Goal: Task Accomplishment & Management: Manage account settings

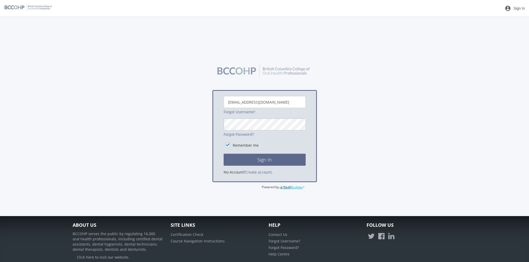
click at [224, 154] on button "Sign In" at bounding box center [265, 160] width 82 height 12
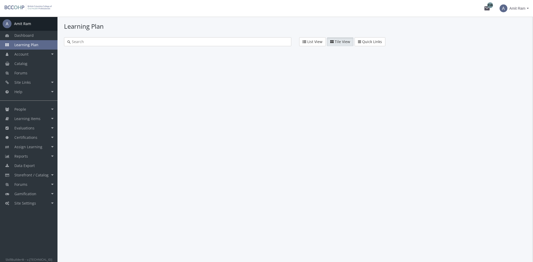
type input "skill check"
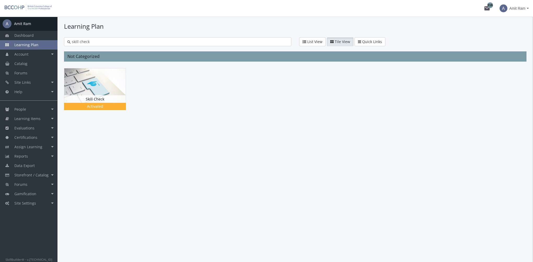
drag, startPoint x: 96, startPoint y: 43, endPoint x: 34, endPoint y: 43, distance: 61.6
click at [34, 43] on div "A Amit Ram Dashboard Learning Plan Account Account Badges Certificates and Tran…" at bounding box center [266, 139] width 533 height 245
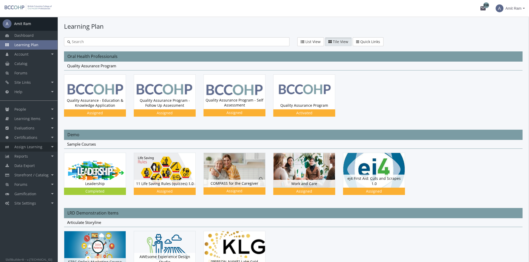
click at [31, 149] on span "Assign Learning" at bounding box center [28, 146] width 28 height 5
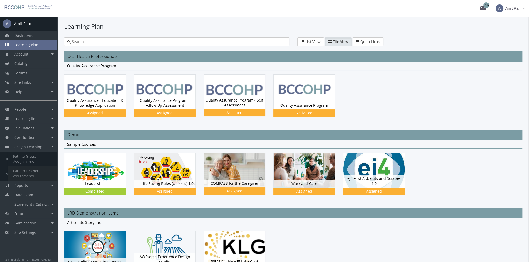
click at [33, 171] on link "Path to Learner Assignments" at bounding box center [33, 173] width 50 height 15
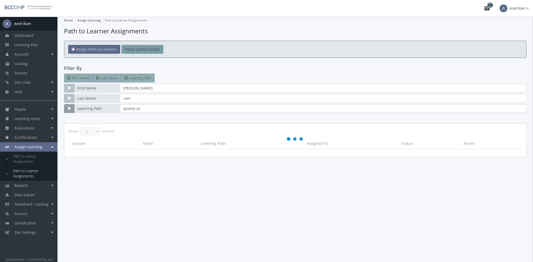
drag, startPoint x: 147, startPoint y: 107, endPoint x: 67, endPoint y: 109, distance: 79.9
click at [67, 109] on div "Learning Path quality as" at bounding box center [295, 108] width 462 height 9
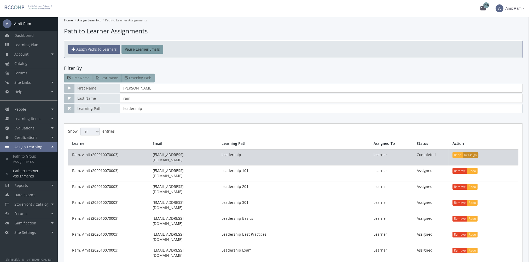
type input "leadership"
click at [469, 154] on button "Reassign" at bounding box center [470, 155] width 16 height 6
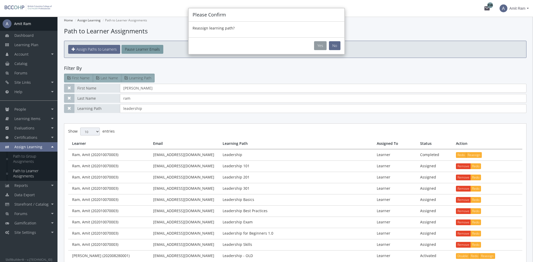
click at [317, 47] on button "Yes" at bounding box center [320, 45] width 13 height 9
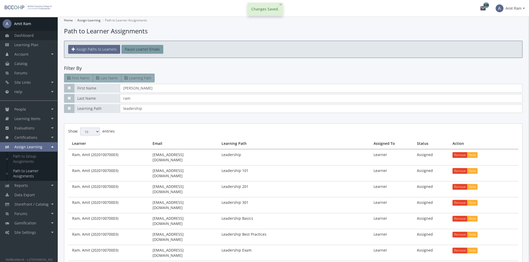
click at [25, 39] on link "Dashboard" at bounding box center [28, 35] width 57 height 9
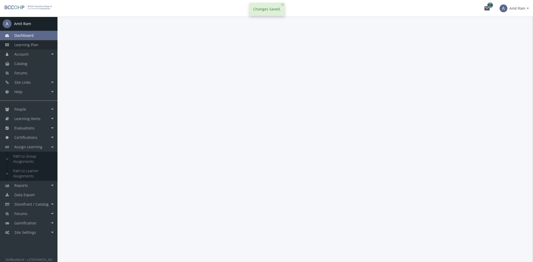
click at [30, 45] on span "Learning Plan" at bounding box center [26, 44] width 24 height 5
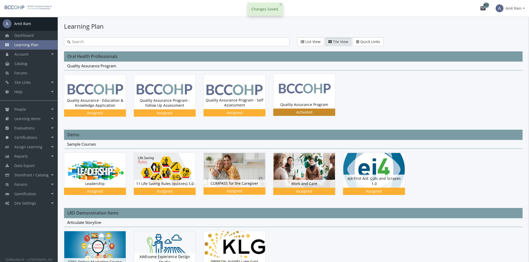
click at [300, 101] on div "Quality Assurance Program Status Activated" at bounding box center [303, 105] width 61 height 8
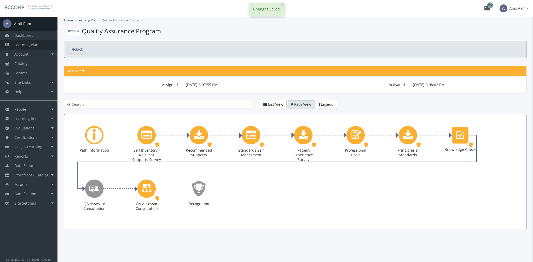
click at [33, 44] on span "Learning Plan" at bounding box center [26, 44] width 24 height 5
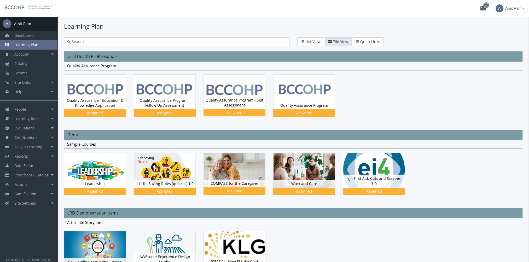
click at [308, 41] on span "List View" at bounding box center [312, 41] width 15 height 5
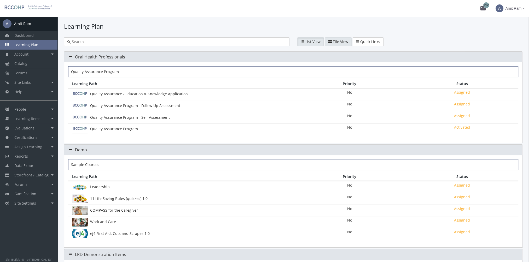
click at [340, 42] on span "Tile View" at bounding box center [340, 41] width 15 height 5
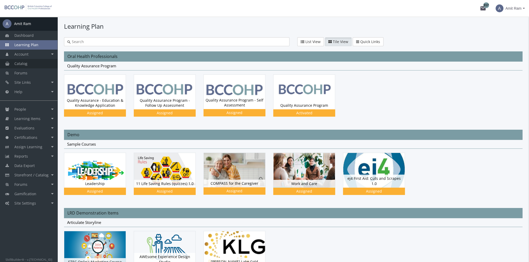
click at [34, 63] on link "Catalog" at bounding box center [28, 63] width 57 height 9
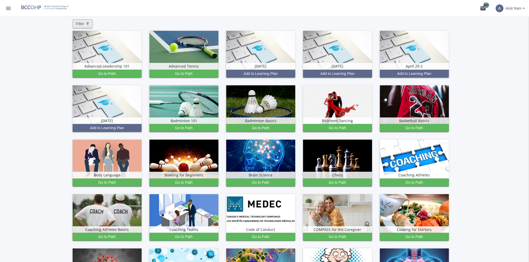
click at [80, 24] on span "Filter" at bounding box center [82, 23] width 13 height 5
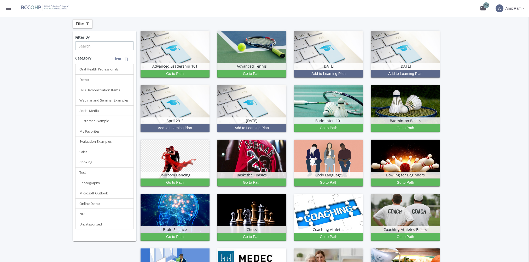
click at [89, 46] on input "text" at bounding box center [104, 46] width 58 height 9
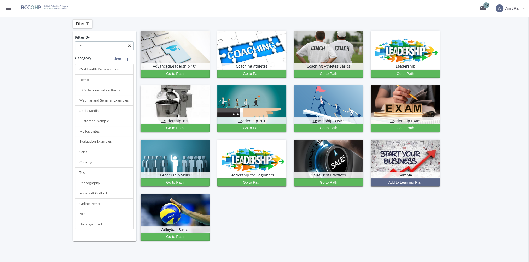
type input "l"
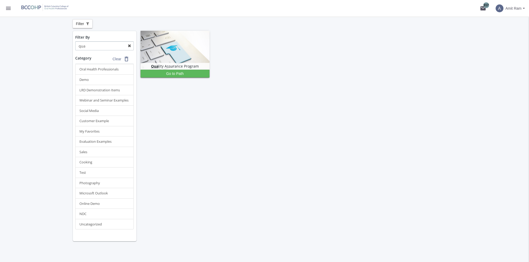
type input "qua"
click at [9, 11] on button "menu" at bounding box center [8, 8] width 17 height 17
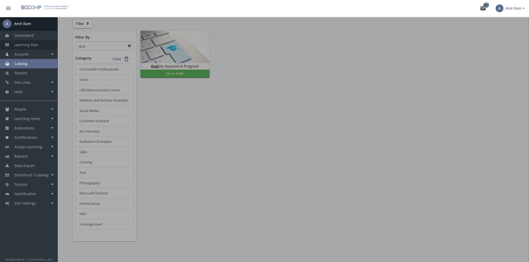
click at [28, 44] on span "Learning Plan" at bounding box center [26, 44] width 24 height 5
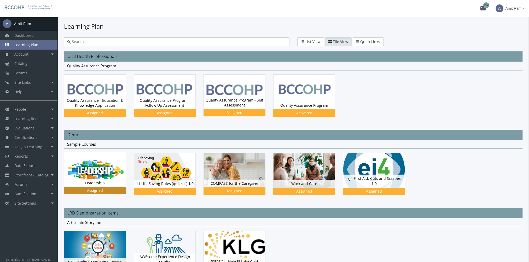
click at [112, 109] on div "Leadership Status Assigned" at bounding box center [94, 103] width 61 height 13
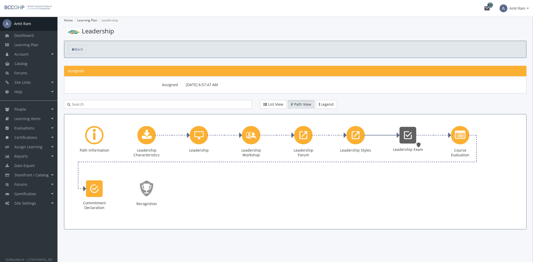
click at [410, 141] on div "Leadership Exam" at bounding box center [407, 135] width 17 height 17
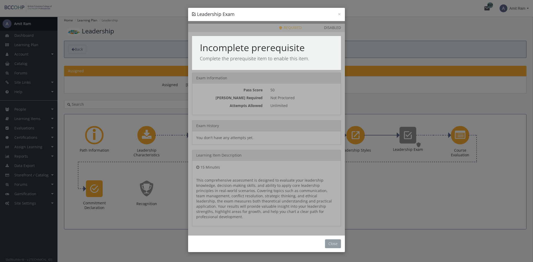
click at [335, 239] on button "Close" at bounding box center [333, 243] width 16 height 9
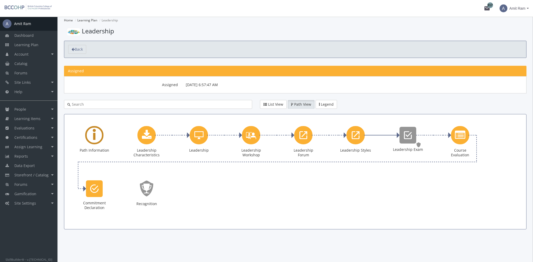
click at [97, 136] on div "Learning Path" at bounding box center [94, 135] width 18 height 18
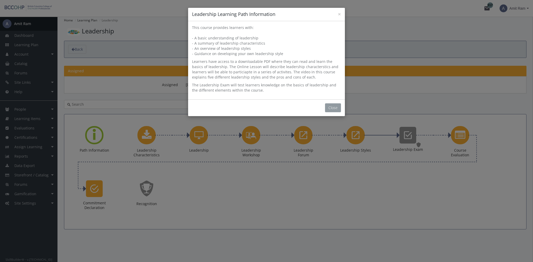
click at [338, 106] on button "Close" at bounding box center [333, 107] width 16 height 9
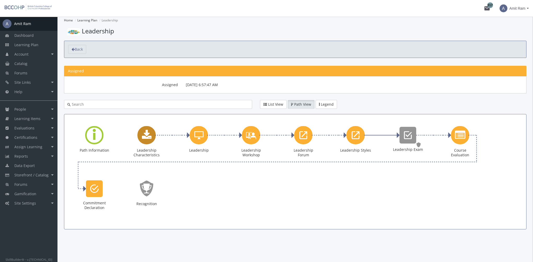
click at [150, 138] on icon "Leadership Characteristics" at bounding box center [147, 135] width 10 height 10
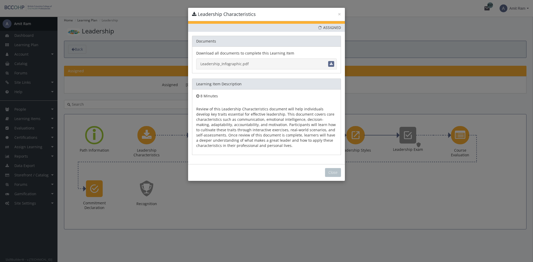
click at [241, 65] on link "Leadership_Infographic.pdf" at bounding box center [266, 63] width 140 height 11
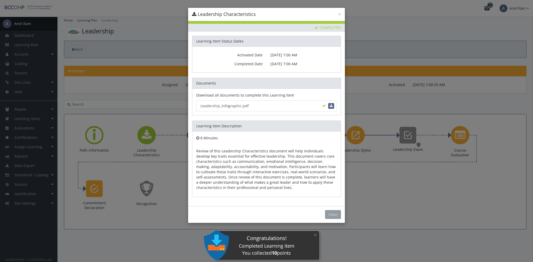
click at [328, 214] on button "Close" at bounding box center [333, 214] width 16 height 9
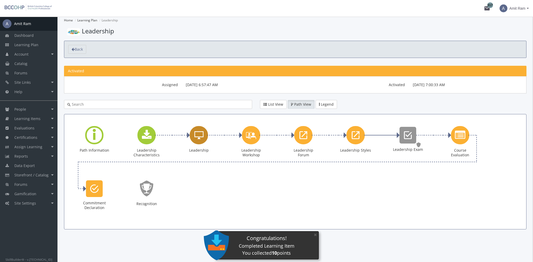
click at [201, 134] on icon "Leadership" at bounding box center [198, 135] width 9 height 10
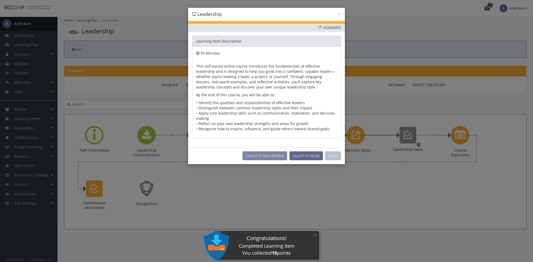
click at [274, 156] on button "Launch in New Window" at bounding box center [264, 155] width 45 height 9
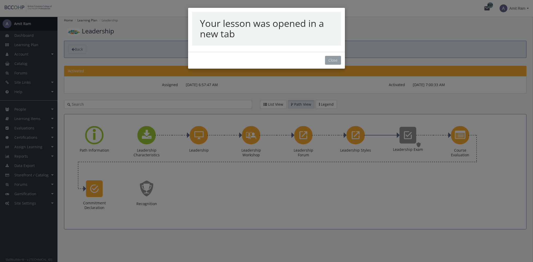
click at [328, 62] on button "Close" at bounding box center [333, 60] width 16 height 9
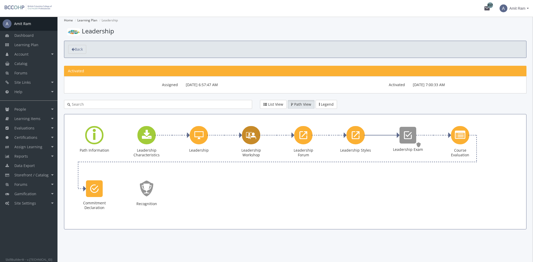
click at [251, 134] on icon "Leadership Workshop" at bounding box center [251, 135] width 10 height 15
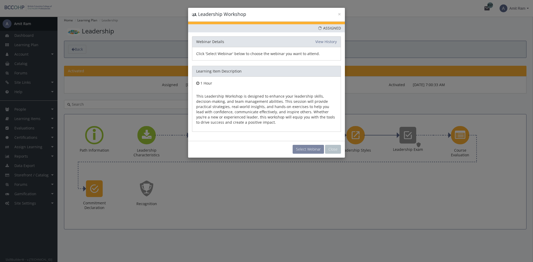
click at [305, 149] on button "Select Webinar" at bounding box center [307, 149] width 31 height 9
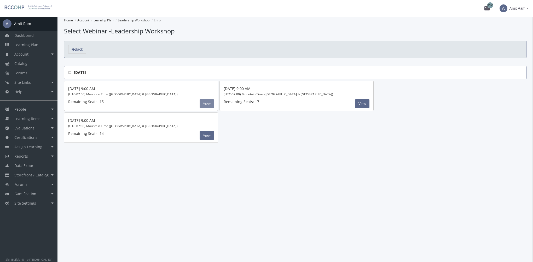
click at [208, 103] on button "View" at bounding box center [207, 103] width 14 height 9
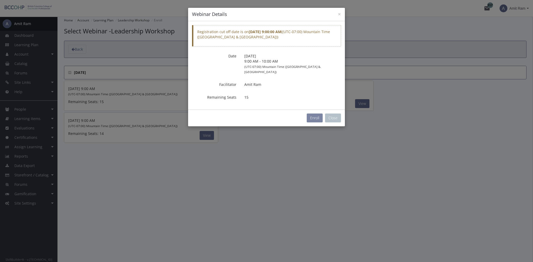
click at [314, 114] on button "Enroll" at bounding box center [315, 118] width 16 height 9
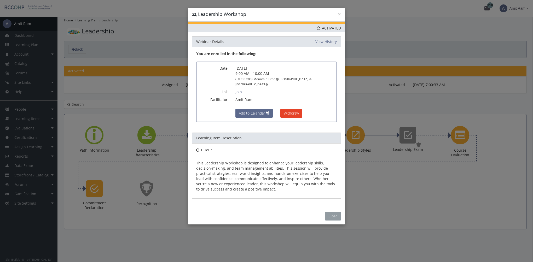
click at [333, 212] on button "Close" at bounding box center [333, 216] width 16 height 9
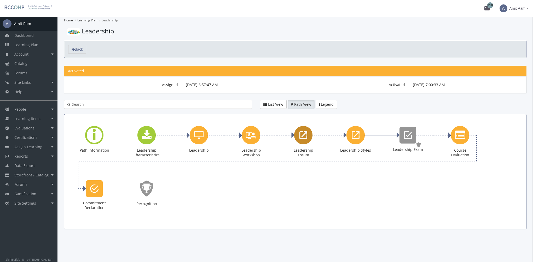
click at [303, 140] on icon "Leadership Forum" at bounding box center [303, 135] width 8 height 10
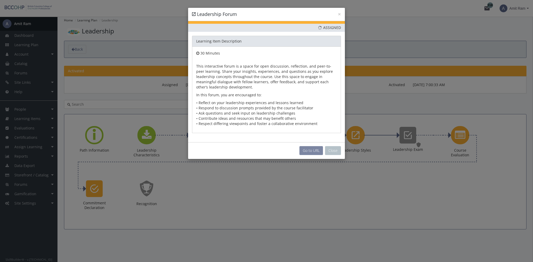
click at [314, 150] on link "Go to URL" at bounding box center [311, 150] width 24 height 9
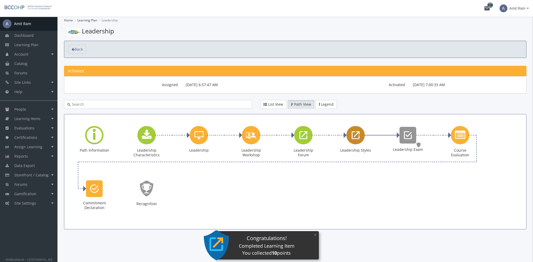
click at [358, 137] on icon "Leadership Styles" at bounding box center [356, 135] width 8 height 10
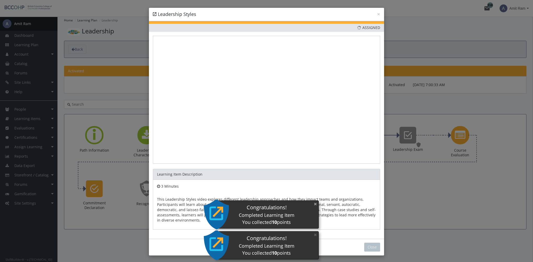
click at [315, 207] on button "×" at bounding box center [315, 204] width 8 height 11
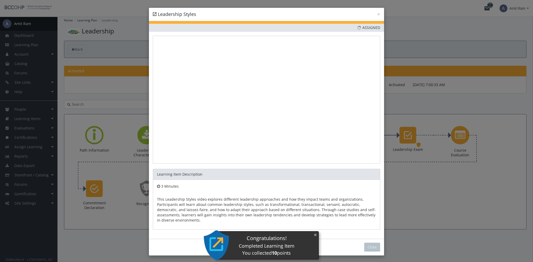
click at [316, 233] on button "×" at bounding box center [315, 235] width 8 height 11
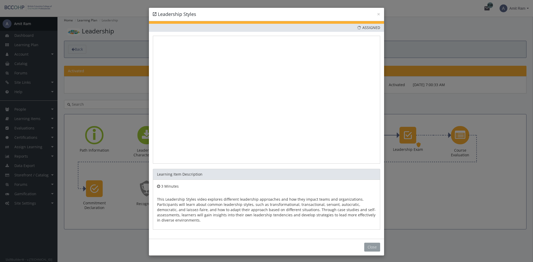
click at [366, 245] on button "Close" at bounding box center [372, 247] width 16 height 9
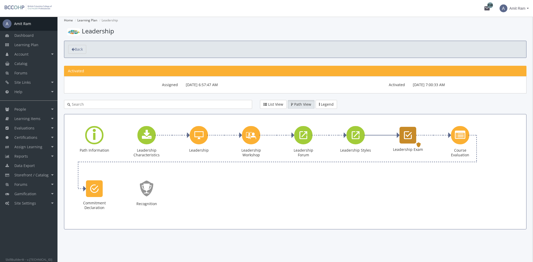
click at [409, 136] on icon "Leadership Exam" at bounding box center [408, 135] width 8 height 10
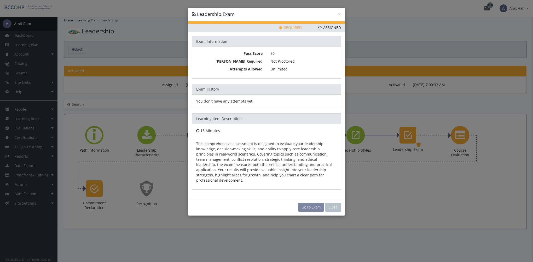
click at [310, 203] on link "Go to Exam" at bounding box center [311, 207] width 26 height 9
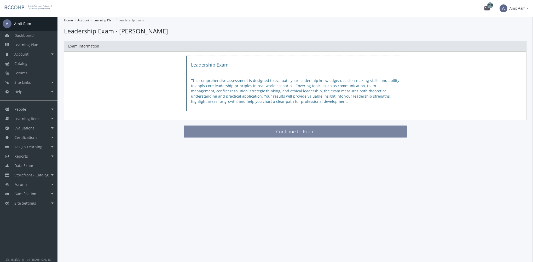
click at [282, 133] on button "Continue to Exam" at bounding box center [295, 132] width 223 height 12
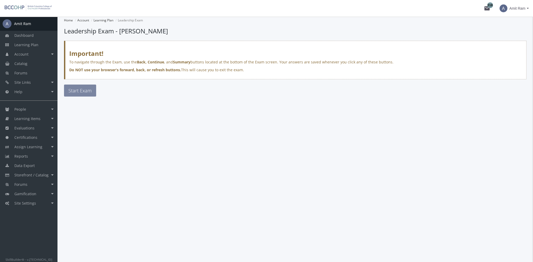
click at [80, 88] on span "Start Exam" at bounding box center [79, 90] width 23 height 6
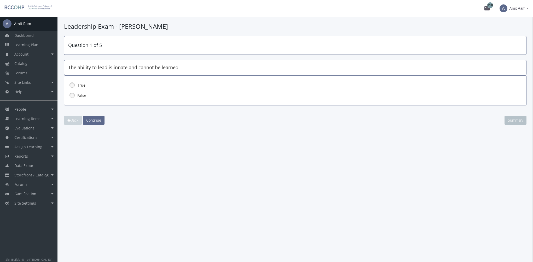
click at [83, 91] on div "False" at bounding box center [295, 95] width 454 height 9
click at [96, 118] on span "Continue" at bounding box center [93, 120] width 15 height 5
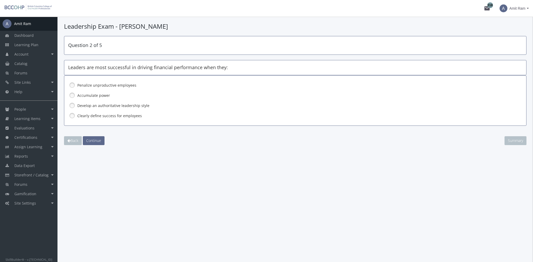
click at [96, 116] on label "Clearly define success for employees" at bounding box center [281, 115] width 408 height 5
click at [98, 142] on span "Continue" at bounding box center [93, 140] width 15 height 5
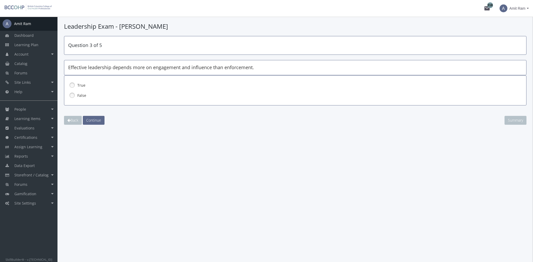
click at [80, 83] on label "True" at bounding box center [281, 85] width 408 height 5
click at [95, 119] on span "Continue" at bounding box center [93, 120] width 15 height 5
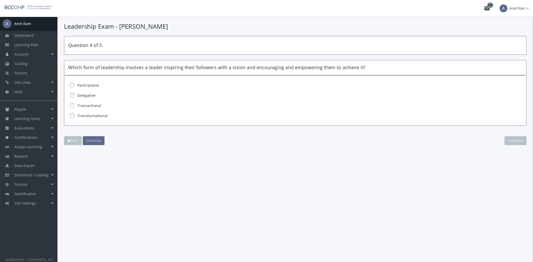
click at [95, 115] on label "Transformational" at bounding box center [281, 115] width 408 height 5
click at [99, 140] on span "Continue" at bounding box center [93, 140] width 15 height 5
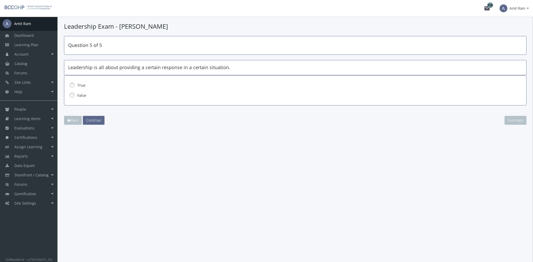
click at [81, 93] on label "False" at bounding box center [281, 95] width 408 height 5
click at [98, 121] on span "Continue" at bounding box center [93, 120] width 15 height 5
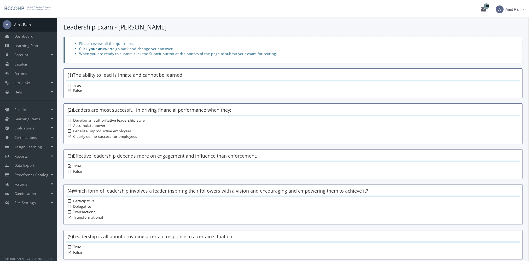
scroll to position [41, 0]
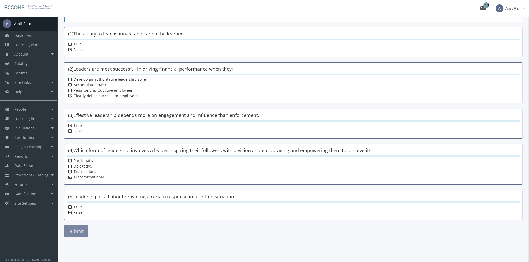
click at [77, 230] on button "Submit" at bounding box center [76, 231] width 24 height 12
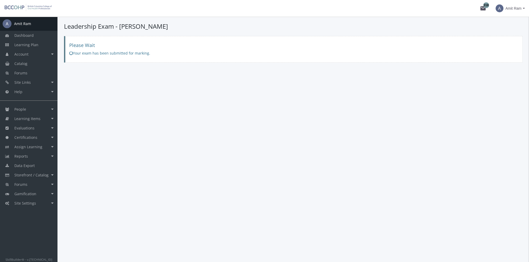
scroll to position [0, 0]
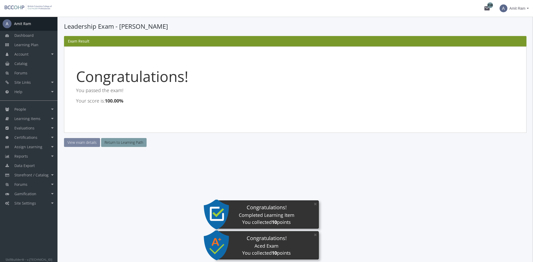
click at [90, 141] on link "View exam details" at bounding box center [82, 142] width 36 height 9
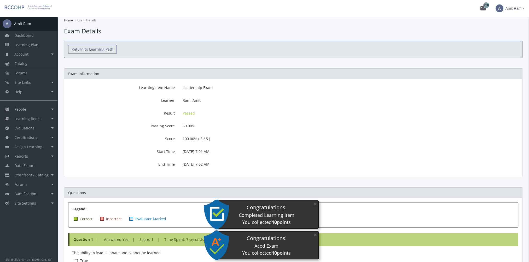
click at [93, 48] on link "Return to Learning Path" at bounding box center [92, 49] width 49 height 9
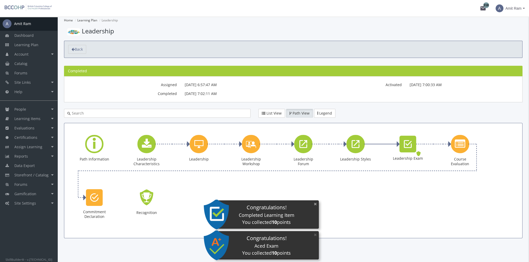
click at [315, 203] on button "×" at bounding box center [315, 204] width 8 height 11
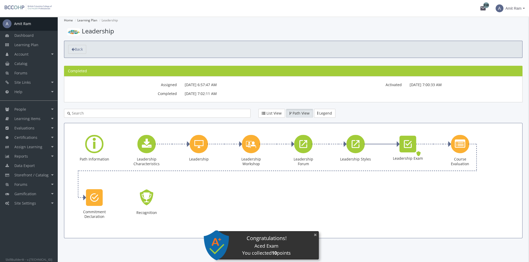
click at [314, 236] on button "×" at bounding box center [315, 235] width 8 height 11
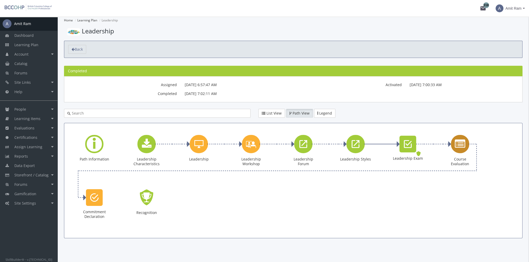
click at [463, 143] on icon "Course Evaluation" at bounding box center [460, 144] width 10 height 10
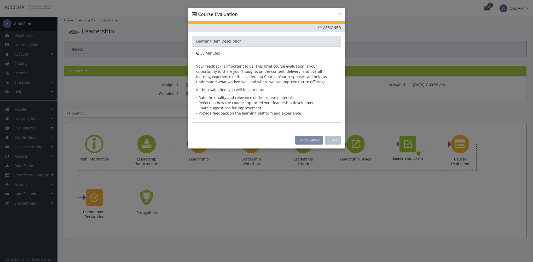
click at [308, 142] on button "Go to Survey" at bounding box center [309, 140] width 28 height 9
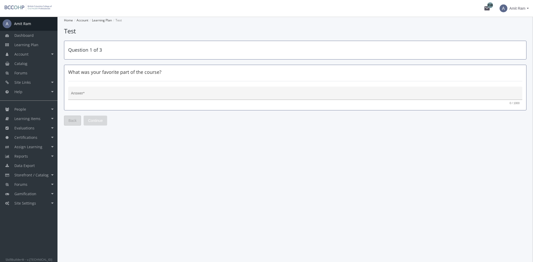
click at [134, 91] on div "Answer *" at bounding box center [295, 94] width 448 height 11
type textarea "lfsasf"
click at [92, 123] on span "Continue" at bounding box center [95, 120] width 15 height 9
click at [99, 98] on div "Answer *" at bounding box center [295, 94] width 448 height 11
type textarea "fafsd"
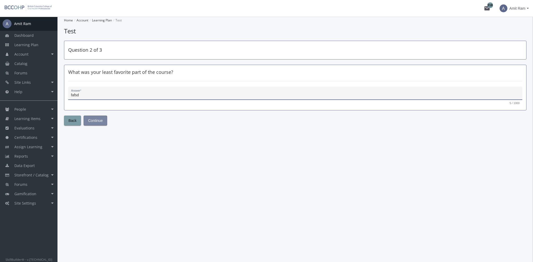
click at [100, 120] on span "Continue" at bounding box center [95, 120] width 15 height 9
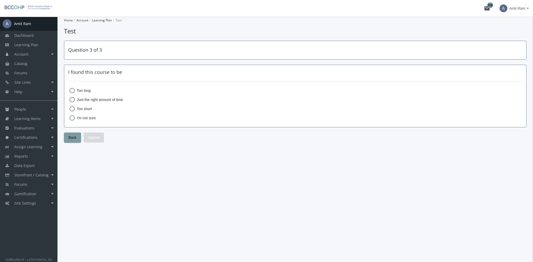
click at [98, 98] on span "Just the right amount of time" at bounding box center [99, 99] width 48 height 5
click at [75, 98] on input "Just the right amount of time" at bounding box center [71, 100] width 5 height 5
radio input "true"
click at [99, 136] on button "Submit" at bounding box center [94, 138] width 20 height 10
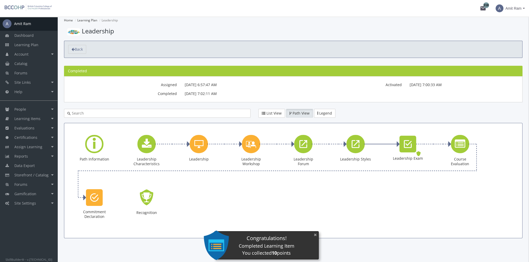
click at [317, 234] on button "×" at bounding box center [315, 235] width 8 height 11
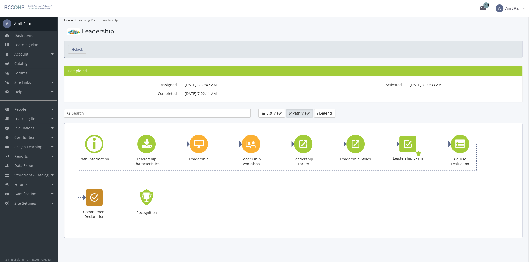
click at [97, 197] on icon "Commitment Declaration" at bounding box center [94, 197] width 9 height 10
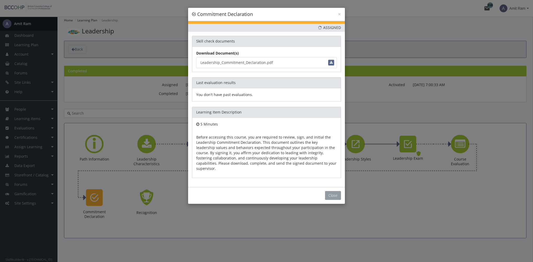
click at [330, 191] on button "Close" at bounding box center [333, 195] width 16 height 9
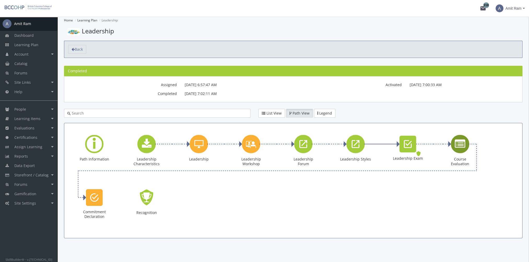
click at [458, 149] on icon "Course Evaluation" at bounding box center [460, 144] width 10 height 10
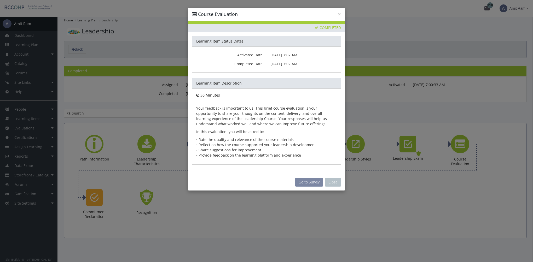
click at [303, 183] on button "Go to Survey" at bounding box center [309, 182] width 28 height 9
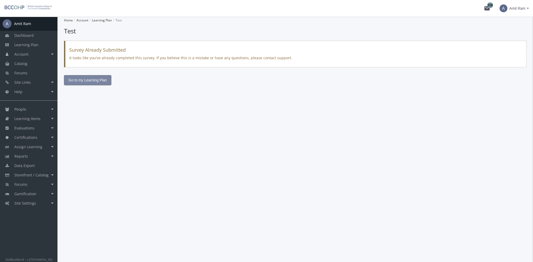
click at [83, 81] on span "Go to my Learning Plan" at bounding box center [87, 79] width 38 height 9
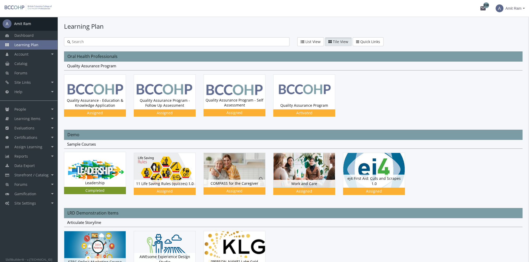
click at [103, 164] on img at bounding box center [94, 169] width 61 height 34
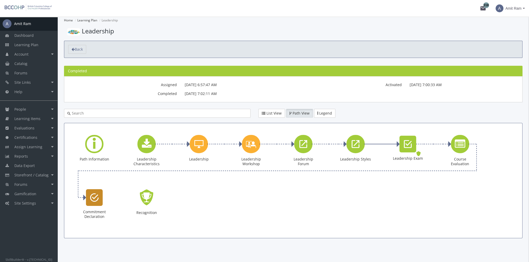
click at [93, 192] on icon "Commitment Declaration" at bounding box center [94, 197] width 9 height 10
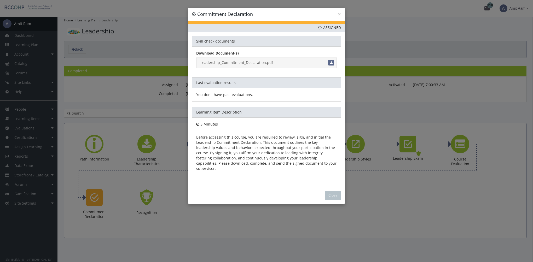
click at [249, 63] on link "Leadership_Commitment_Declaration.pdf" at bounding box center [266, 62] width 140 height 11
click at [334, 191] on button "Close" at bounding box center [333, 195] width 16 height 9
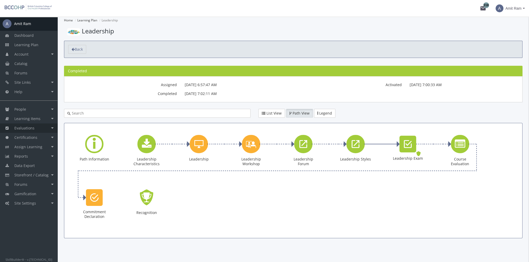
click at [41, 127] on link "Evaluations" at bounding box center [28, 128] width 57 height 9
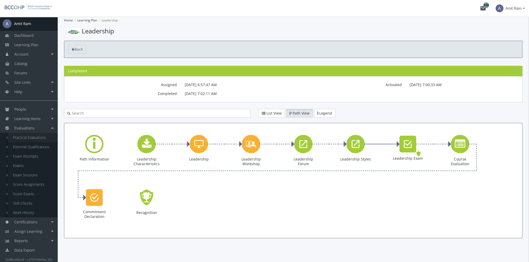
click at [32, 138] on link "Practical Evaluations" at bounding box center [33, 137] width 50 height 9
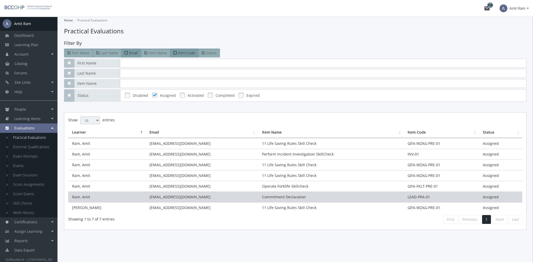
click at [232, 196] on td "[EMAIL_ADDRESS][DOMAIN_NAME]" at bounding box center [201, 197] width 113 height 11
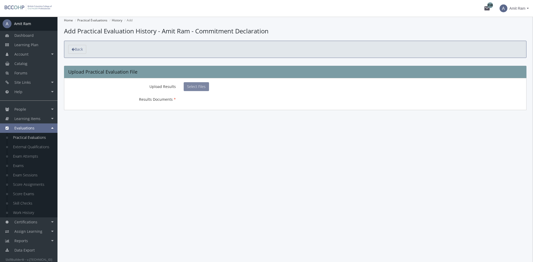
click at [191, 87] on span "Select Files" at bounding box center [196, 86] width 19 height 5
type input "C:\fakepath\Leadership_Commitment_Declaration_Signed.pdf"
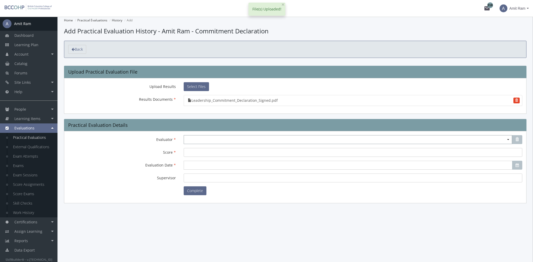
click at [201, 139] on span "Select box activate" at bounding box center [348, 139] width 328 height 9
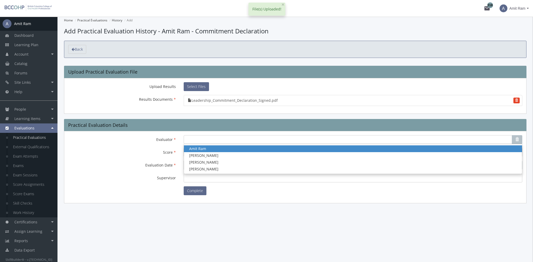
click at [203, 150] on span "Amit Ram" at bounding box center [197, 148] width 17 height 5
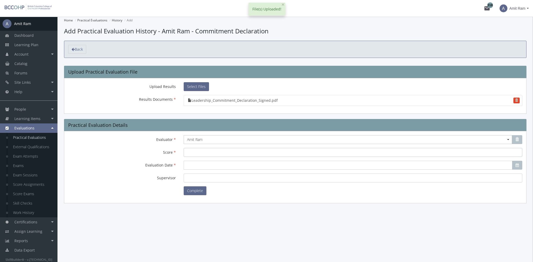
click at [203, 152] on input "Score" at bounding box center [353, 152] width 338 height 9
type input "100"
click at [199, 169] on input "Evaluation Date" at bounding box center [348, 165] width 329 height 9
click at [207, 214] on span "19" at bounding box center [207, 212] width 4 height 5
type input "[DATE]"
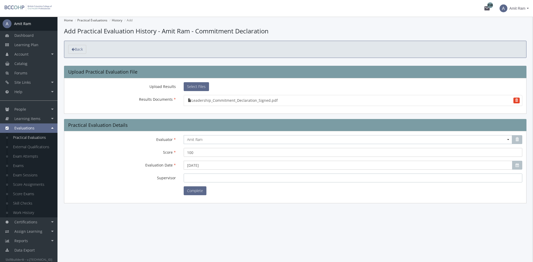
click at [198, 178] on input "Supervisor" at bounding box center [353, 178] width 338 height 9
type input "Amit"
click at [200, 191] on button "Complete" at bounding box center [195, 190] width 23 height 9
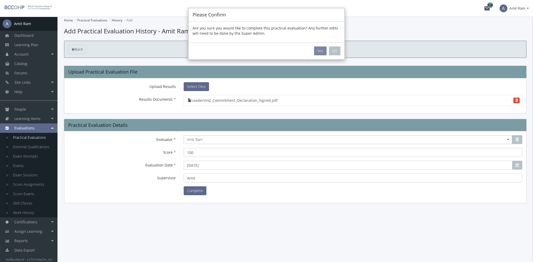
click at [318, 51] on button "Yes" at bounding box center [320, 50] width 13 height 9
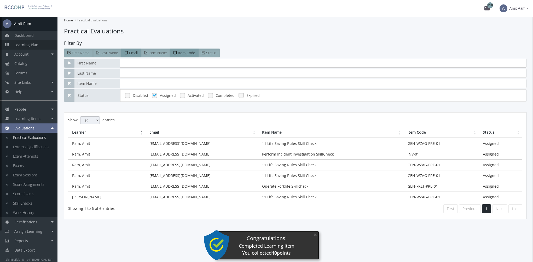
click at [21, 47] on span "Learning Plan" at bounding box center [26, 44] width 24 height 5
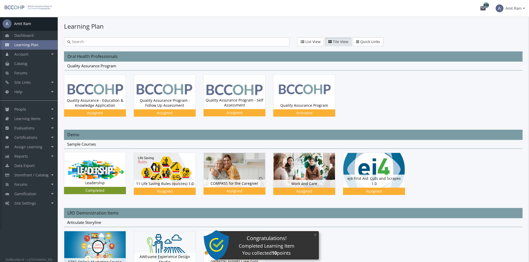
click at [104, 174] on img at bounding box center [94, 169] width 61 height 34
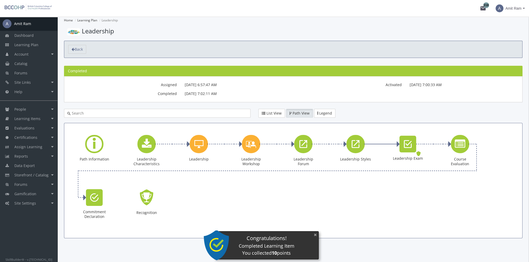
click at [313, 236] on button "×" at bounding box center [315, 235] width 8 height 11
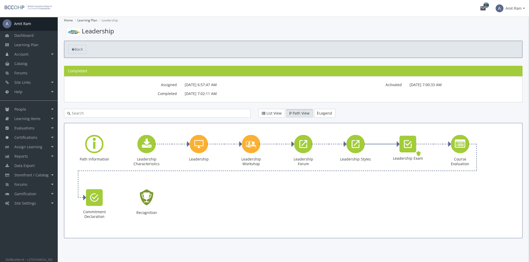
click at [149, 198] on icon "Recognition - Completed" at bounding box center [146, 198] width 17 height 24
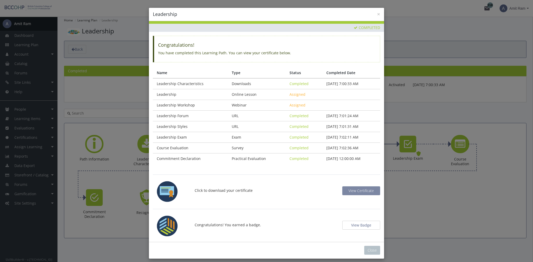
click at [357, 192] on span "View Certificate" at bounding box center [360, 190] width 25 height 5
click at [350, 226] on button "View Badge" at bounding box center [361, 225] width 38 height 9
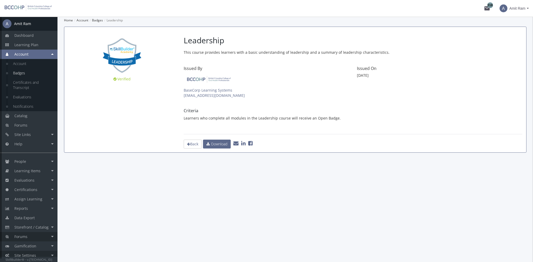
scroll to position [3, 0]
click at [43, 251] on link "Site Settings" at bounding box center [28, 252] width 57 height 9
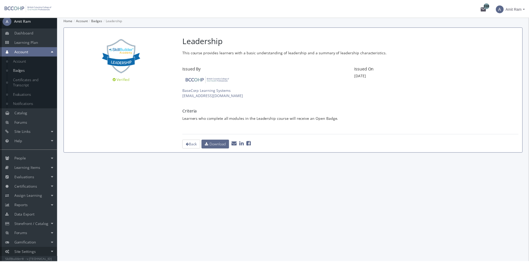
scroll to position [0, 0]
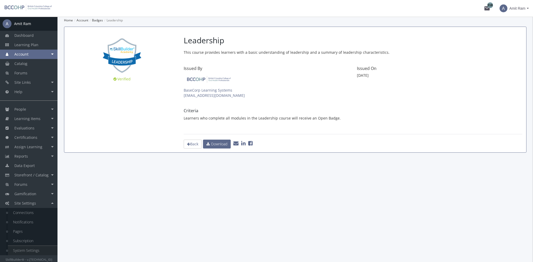
click at [36, 254] on link "System Settings" at bounding box center [33, 250] width 50 height 9
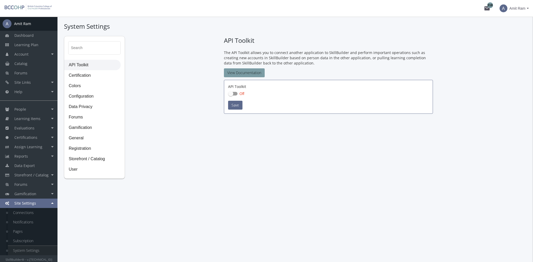
checkbox input "true"
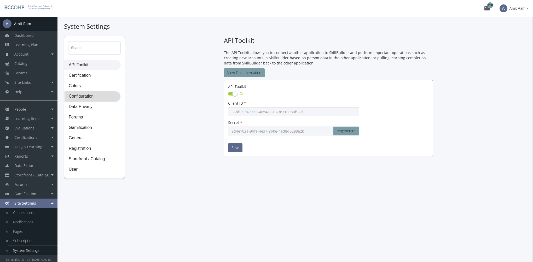
click at [92, 95] on span "Configuration" at bounding box center [93, 96] width 56 height 10
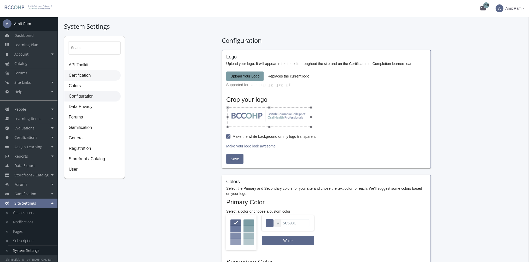
click at [89, 75] on span "Certification" at bounding box center [93, 76] width 56 height 10
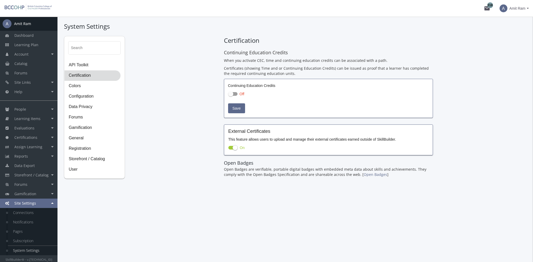
checkbox input "true"
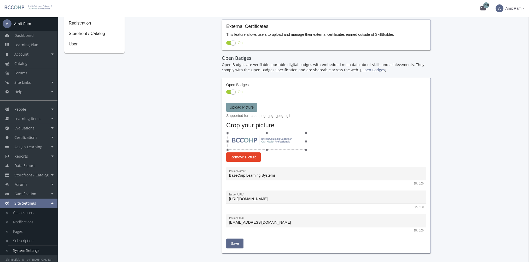
scroll to position [149, 0]
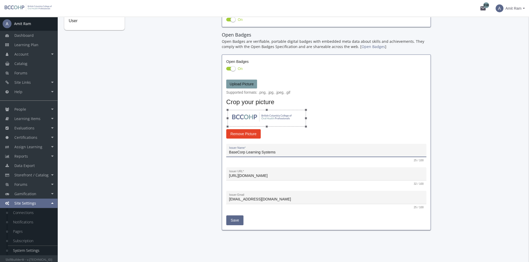
drag, startPoint x: 280, startPoint y: 152, endPoint x: 174, endPoint y: 148, distance: 105.6
click at [174, 148] on div "Search API Toolkit Certification Colors Configuration Data Privacy Forums Gamif…" at bounding box center [293, 61] width 458 height 349
type input "BCCOHP"
click at [237, 220] on span "Save" at bounding box center [235, 220] width 8 height 9
click at [39, 47] on link "Learning Plan" at bounding box center [28, 44] width 57 height 9
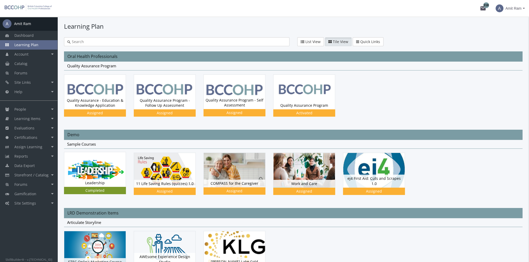
click at [92, 179] on div "Leadership Status Completed" at bounding box center [94, 183] width 61 height 8
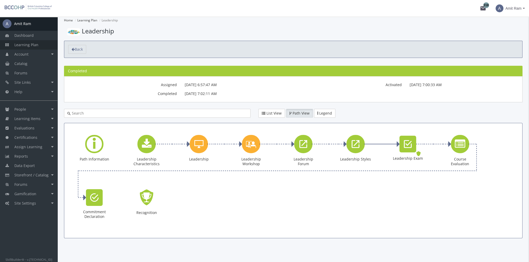
click at [43, 45] on link "Learning Plan" at bounding box center [28, 44] width 57 height 9
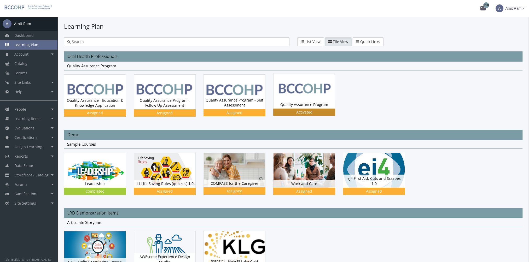
click at [287, 98] on img at bounding box center [303, 91] width 61 height 34
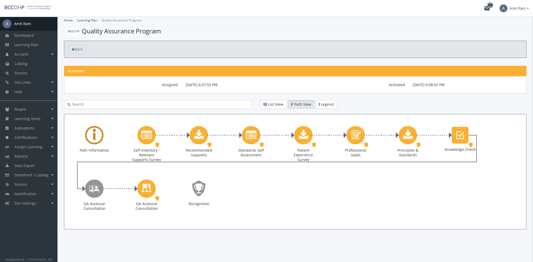
click at [96, 135] on div "Learning Path" at bounding box center [94, 135] width 18 height 18
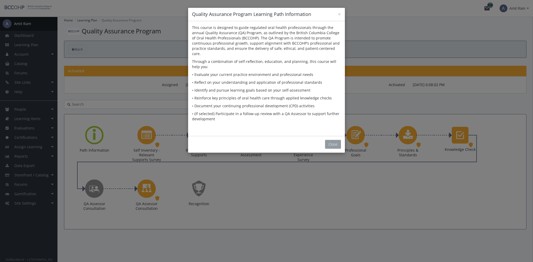
click at [331, 140] on button "Close" at bounding box center [333, 144] width 16 height 9
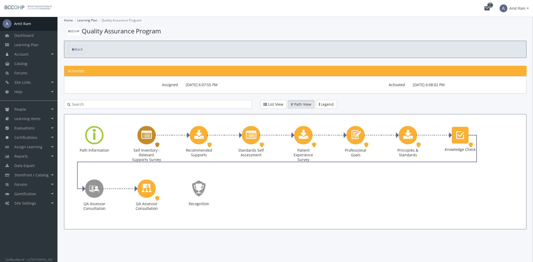
click at [149, 137] on icon "Self Inventory - Relevant Supports Survey" at bounding box center [146, 135] width 10 height 10
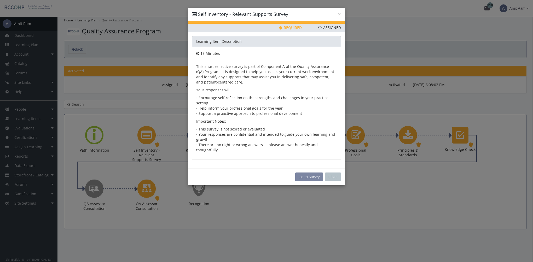
click at [304, 173] on button "Go to Survey" at bounding box center [309, 177] width 28 height 9
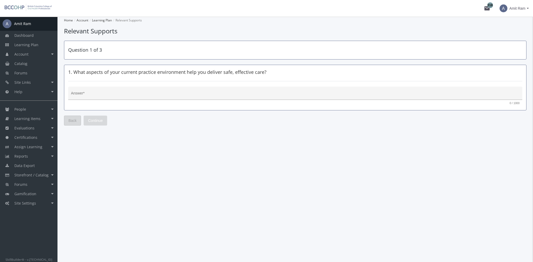
click at [129, 91] on div "Answer *" at bounding box center [295, 94] width 448 height 11
type textarea "gdsfs"
click at [101, 119] on span "Continue" at bounding box center [95, 120] width 15 height 9
click at [97, 93] on textarea "Answer *" at bounding box center [295, 95] width 448 height 5
type textarea "gdgd"
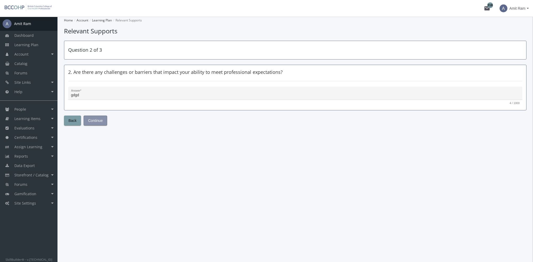
click at [99, 122] on span "Continue" at bounding box center [95, 120] width 15 height 9
click at [96, 94] on textarea "Answer *" at bounding box center [295, 95] width 448 height 5
type textarea "gfdgdf"
drag, startPoint x: 127, startPoint y: 146, endPoint x: 120, endPoint y: 131, distance: 16.4
click at [127, 145] on div "Home Account Learning Plan Relevant Supports Relevant Supports Question 3 of 3 …" at bounding box center [294, 139] width 475 height 245
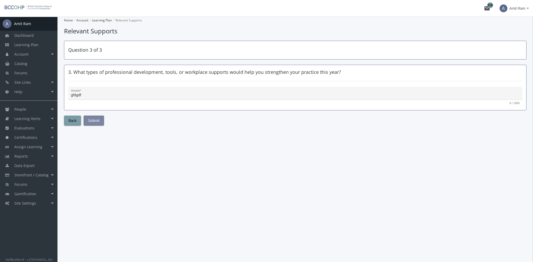
click at [96, 122] on span "Submit" at bounding box center [93, 120] width 11 height 9
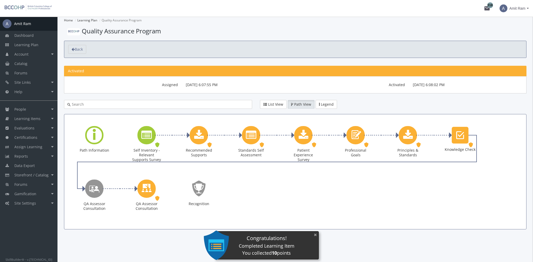
click at [315, 236] on button "×" at bounding box center [315, 235] width 8 height 11
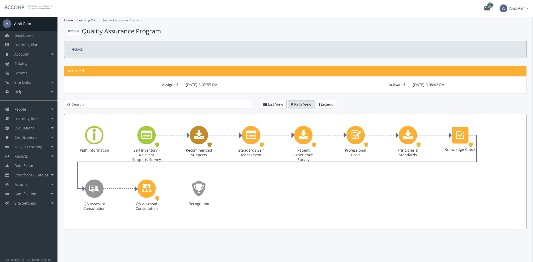
click at [200, 134] on icon "Recommended Supports" at bounding box center [199, 135] width 10 height 10
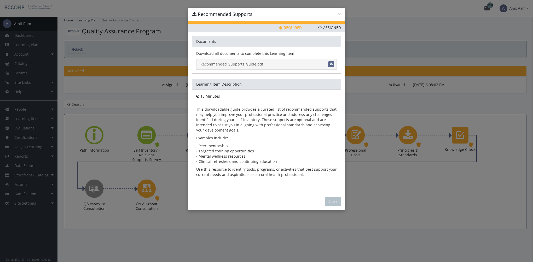
click at [242, 65] on link "Recommended_Supports_Guide.pdf" at bounding box center [266, 64] width 140 height 11
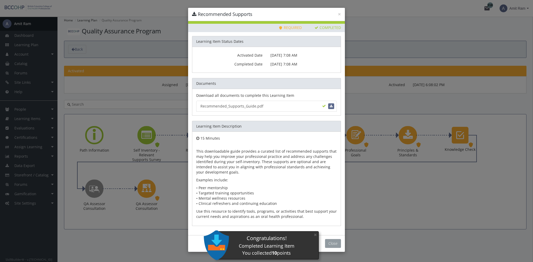
click at [336, 241] on button "Close" at bounding box center [333, 243] width 16 height 9
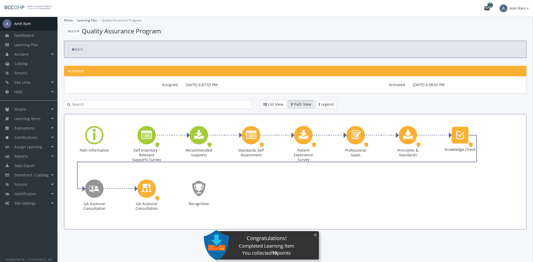
click at [315, 236] on button "×" at bounding box center [315, 235] width 8 height 11
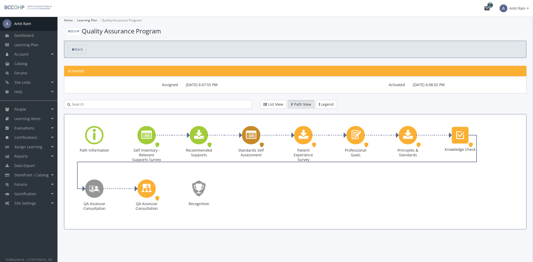
click at [251, 137] on icon "Standards Self Assessment" at bounding box center [251, 135] width 10 height 10
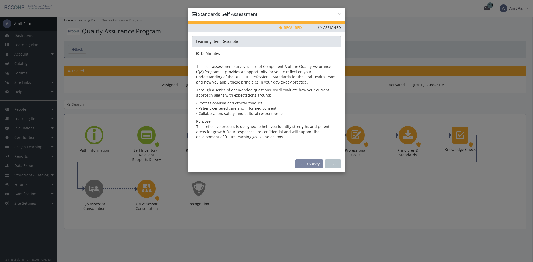
click at [315, 163] on button "Go to Survey" at bounding box center [309, 164] width 28 height 9
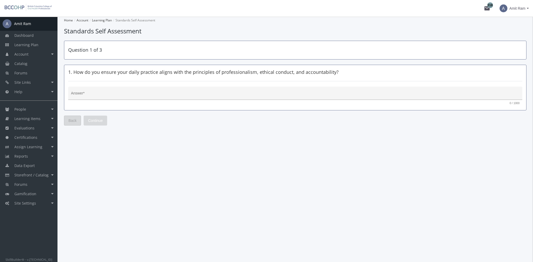
click at [112, 93] on textarea "Answer *" at bounding box center [295, 95] width 448 height 5
type textarea "bfhfg"
click at [103, 121] on button "Continue" at bounding box center [96, 121] width 24 height 10
click at [94, 95] on textarea "Answer *" at bounding box center [295, 95] width 448 height 5
type textarea "ggfdd"
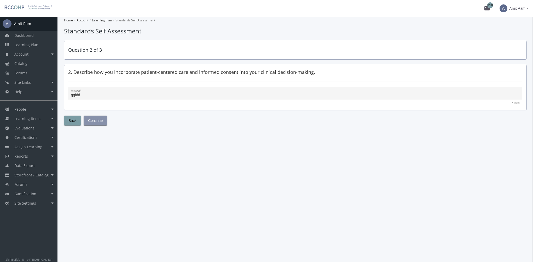
click at [98, 118] on span "Continue" at bounding box center [95, 120] width 15 height 9
click at [95, 97] on textarea "Answer *" at bounding box center [295, 95] width 448 height 5
type textarea "dhfdfd"
click at [98, 121] on span "Submit" at bounding box center [93, 120] width 11 height 9
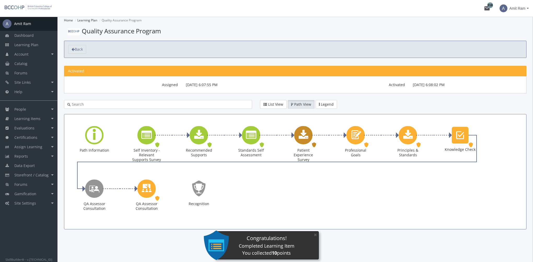
click at [306, 135] on icon "Patient Experience Survey" at bounding box center [303, 135] width 10 height 10
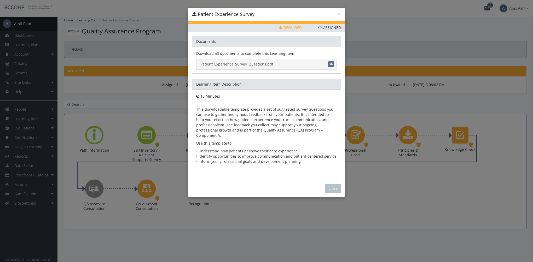
click at [246, 61] on link "Patient_Experience_Survey_Questions.pdf" at bounding box center [266, 64] width 140 height 11
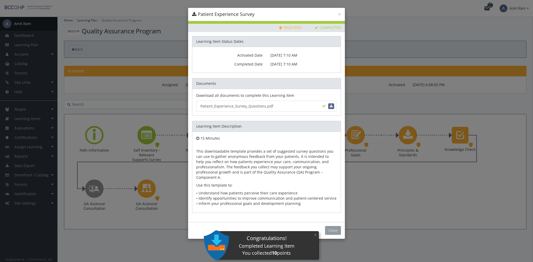
click at [335, 226] on button "Close" at bounding box center [333, 230] width 16 height 9
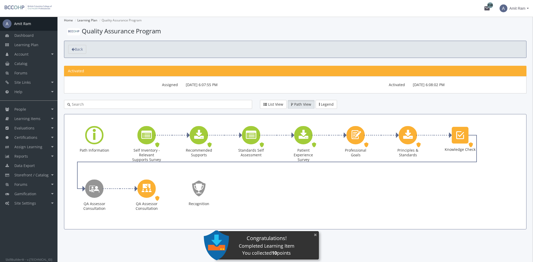
click at [314, 235] on button "×" at bounding box center [315, 235] width 8 height 11
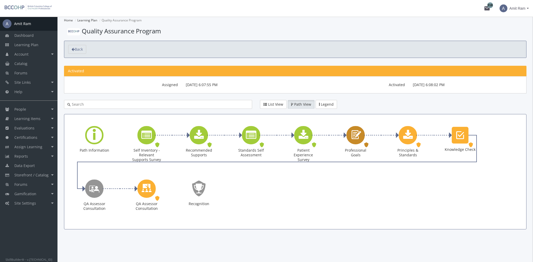
click at [354, 140] on icon "Professional Goals" at bounding box center [355, 135] width 12 height 15
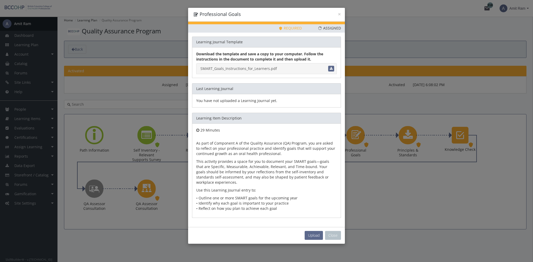
click at [268, 67] on link "SMART_Goals_Instructions_for_Learners.pdf" at bounding box center [266, 68] width 140 height 11
click at [313, 236] on span "Upload" at bounding box center [313, 235] width 11 height 5
type input "C:\fakepath\SMART_Professional_Goals_Example_ANSWERS.pdf"
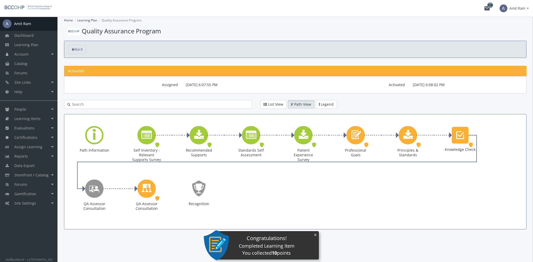
click at [317, 236] on button "×" at bounding box center [315, 235] width 8 height 11
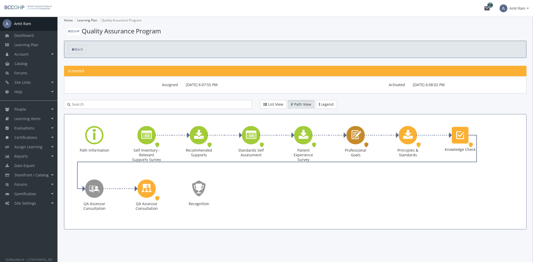
click at [354, 136] on icon "Professional Goals" at bounding box center [355, 135] width 12 height 15
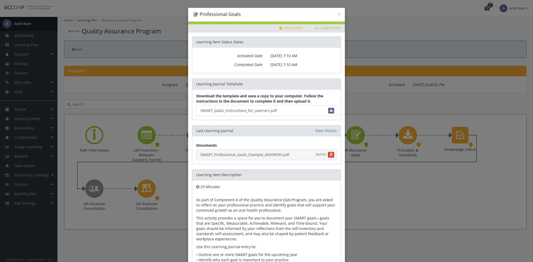
click at [268, 153] on link "SMART_Professional_Goals_Example_ANSWERS.pdf [DATE]" at bounding box center [266, 154] width 140 height 11
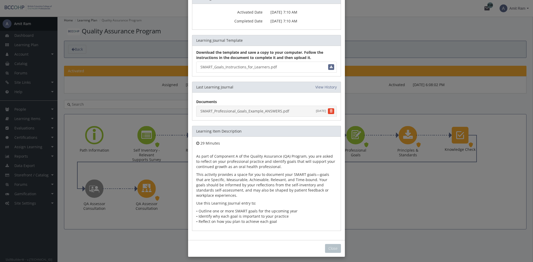
scroll to position [45, 0]
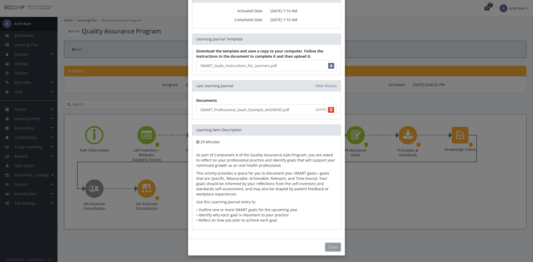
click at [327, 244] on button "Close" at bounding box center [333, 247] width 16 height 9
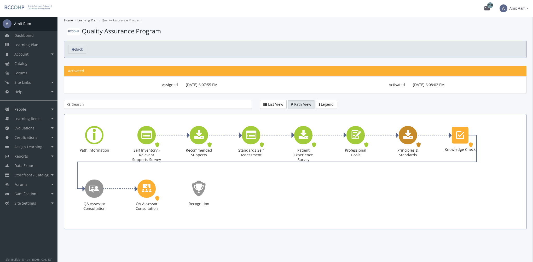
click at [406, 139] on icon "Principles & Standards" at bounding box center [408, 135] width 10 height 10
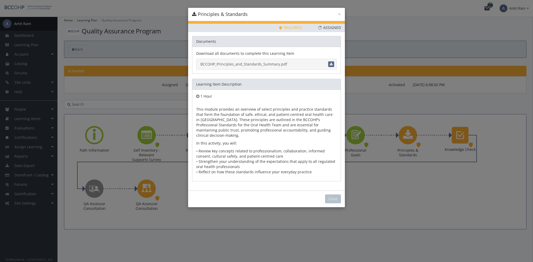
click at [248, 64] on link "BCCOHP_Principles_and_Standards_Summary.pdf" at bounding box center [266, 64] width 140 height 11
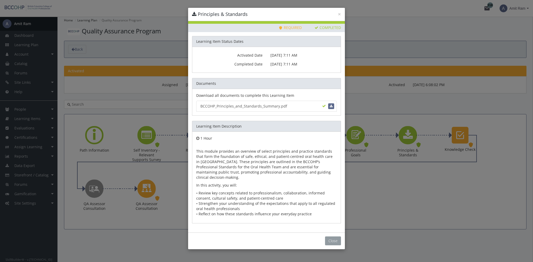
click at [332, 237] on button "Close" at bounding box center [333, 241] width 16 height 9
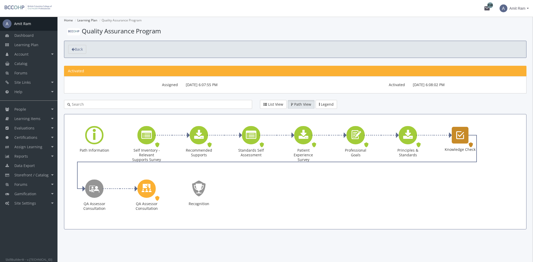
click at [459, 134] on icon "Knowledge Check" at bounding box center [460, 135] width 8 height 10
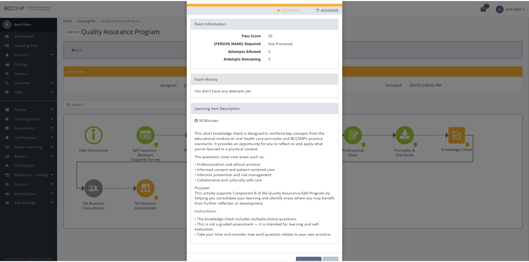
scroll to position [28, 0]
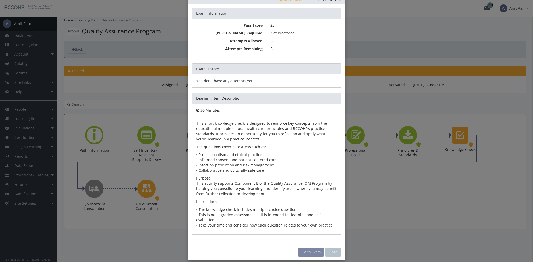
click at [302, 248] on link "Go to Exam" at bounding box center [311, 252] width 26 height 9
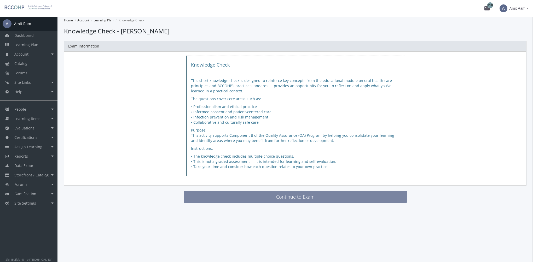
click at [290, 200] on button "Continue to Exam" at bounding box center [295, 197] width 223 height 12
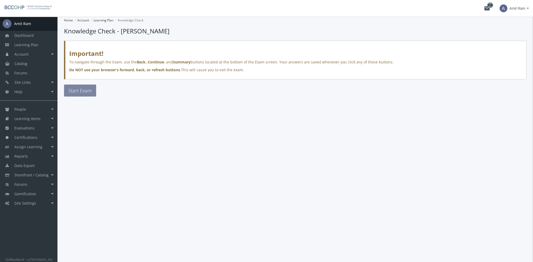
click at [87, 92] on span "Start Exam" at bounding box center [79, 90] width 23 height 6
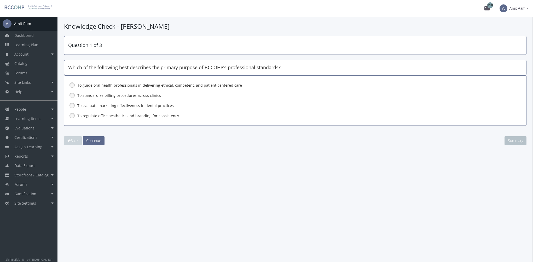
click at [111, 116] on label "To regulate office aesthetics and branding for consistency" at bounding box center [281, 115] width 408 height 5
click at [95, 139] on span "Continue" at bounding box center [93, 140] width 15 height 5
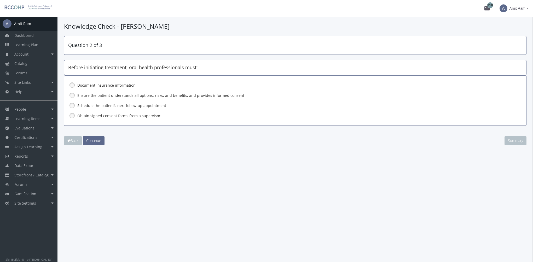
click at [92, 98] on label "Ensure the patient understands all options, risks, and benefits, and provides i…" at bounding box center [281, 95] width 408 height 5
click at [96, 137] on button "Continue" at bounding box center [94, 140] width 22 height 9
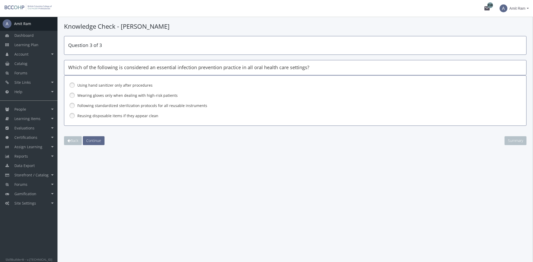
click at [90, 107] on label "Following standardized sterilization protocols for all reusable instruments" at bounding box center [281, 105] width 408 height 5
click at [100, 144] on button "Continue" at bounding box center [94, 140] width 22 height 9
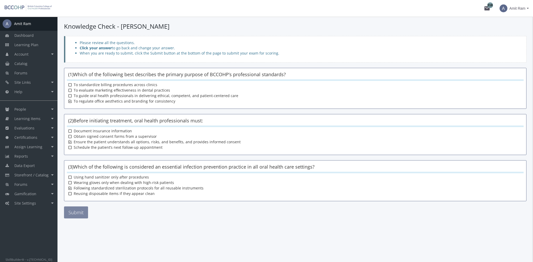
drag, startPoint x: 78, startPoint y: 210, endPoint x: 113, endPoint y: 210, distance: 34.2
click at [78, 210] on button "Submit" at bounding box center [76, 213] width 24 height 12
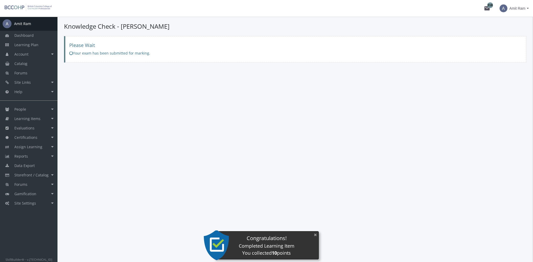
click at [314, 236] on button "×" at bounding box center [315, 235] width 8 height 11
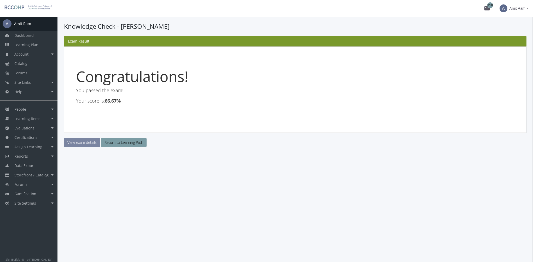
click at [88, 143] on link "View exam details" at bounding box center [82, 142] width 36 height 9
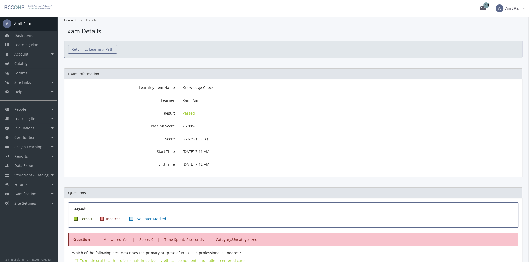
click at [89, 49] on link "Return to Learning Path" at bounding box center [92, 49] width 49 height 9
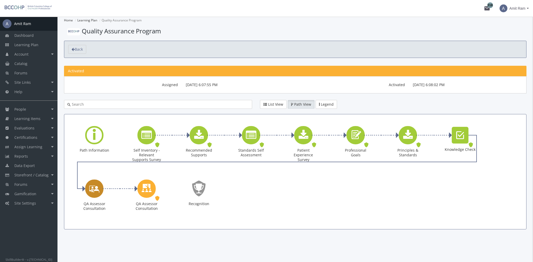
click at [97, 192] on icon "QA Assessor Consultation" at bounding box center [94, 188] width 10 height 15
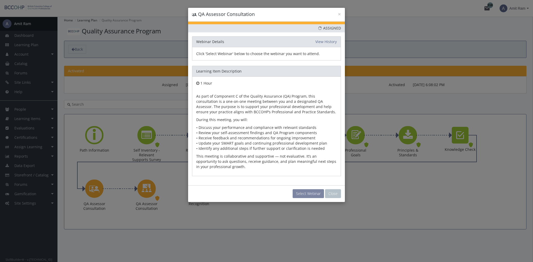
click at [307, 191] on button "Select Webinar" at bounding box center [307, 193] width 31 height 9
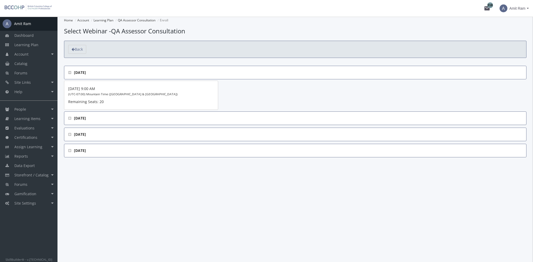
click at [73, 116] on span "[DATE]" at bounding box center [295, 118] width 454 height 5
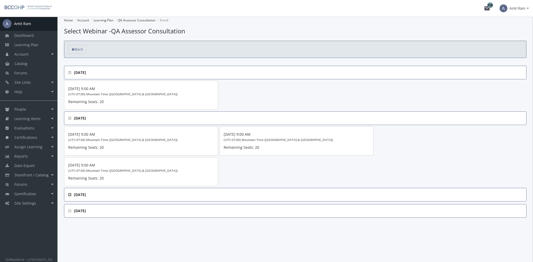
click at [70, 193] on icon at bounding box center [69, 195] width 3 height 4
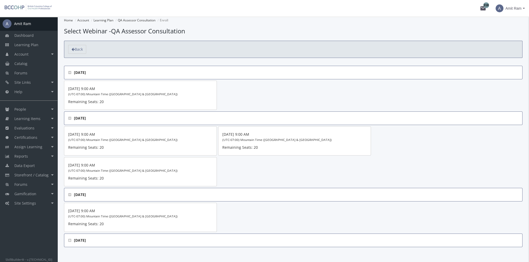
click at [69, 242] on 2025 "[DATE]" at bounding box center [293, 241] width 458 height 14
click at [30, 49] on link "Learning Plan" at bounding box center [28, 44] width 57 height 9
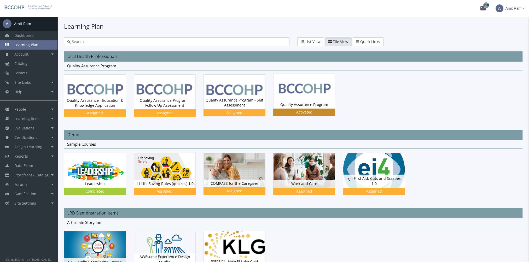
click at [292, 95] on img at bounding box center [303, 91] width 61 height 34
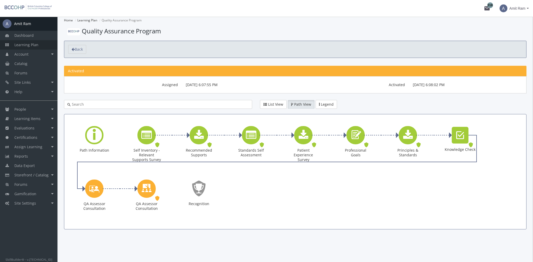
click at [46, 45] on link "Learning Plan" at bounding box center [28, 44] width 57 height 9
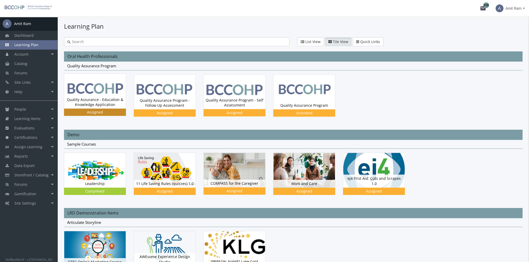
click at [111, 98] on div "Quality Assurance - Education & Knowledge Application Status Assigned" at bounding box center [94, 102] width 61 height 13
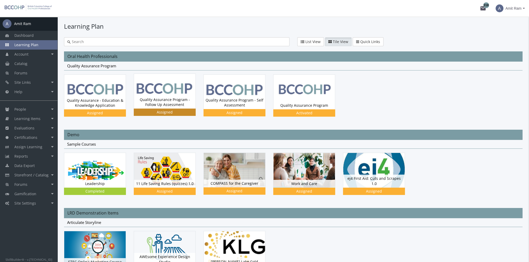
click at [159, 99] on div "Quality Assurance Program - Follow Up Assessment Status Assigned" at bounding box center [164, 102] width 61 height 13
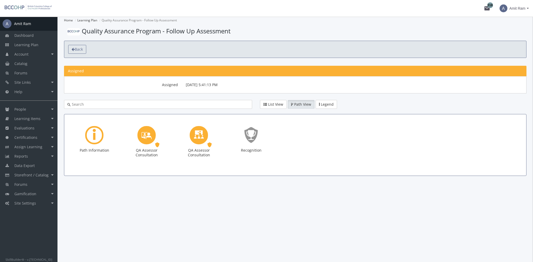
click at [76, 50] on span "Back" at bounding box center [79, 49] width 8 height 5
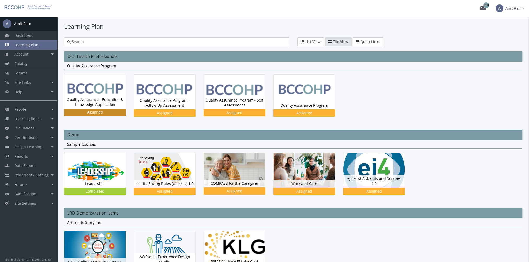
click at [107, 102] on div "Quality Assurance - Education & Knowledge Application Status Assigned" at bounding box center [94, 102] width 61 height 13
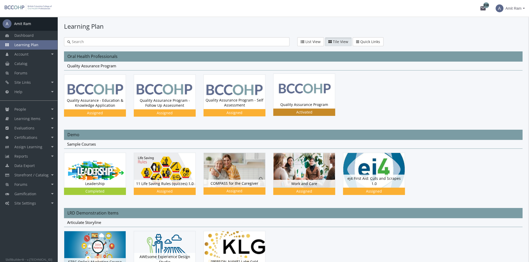
click at [311, 97] on img at bounding box center [303, 91] width 61 height 34
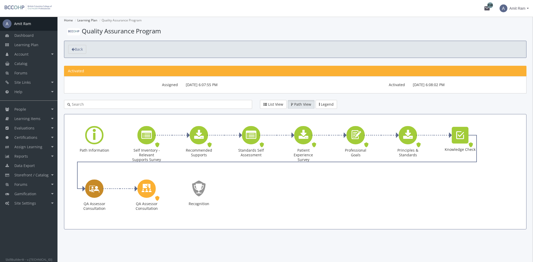
click at [96, 192] on icon "QA Assessor Consultation" at bounding box center [94, 188] width 10 height 15
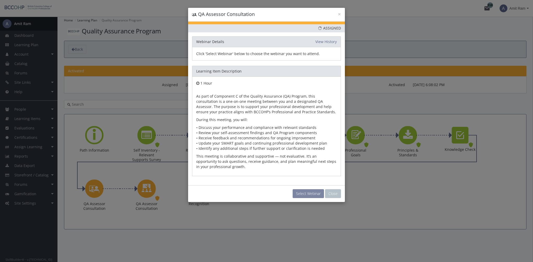
click at [318, 192] on button "Select Webinar" at bounding box center [307, 193] width 31 height 9
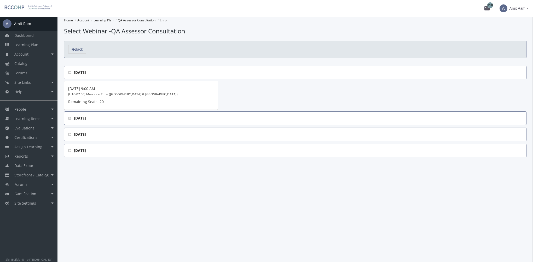
click at [66, 121] on 2025 "[DATE]" at bounding box center [295, 119] width 462 height 14
click at [72, 121] on 2025 "[DATE]" at bounding box center [295, 119] width 462 height 14
click at [73, 116] on span "[DATE]" at bounding box center [295, 118] width 454 height 5
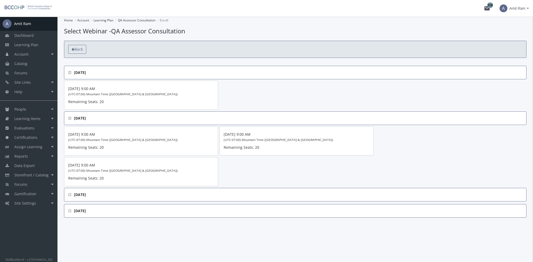
click at [77, 48] on span "Back" at bounding box center [79, 49] width 8 height 5
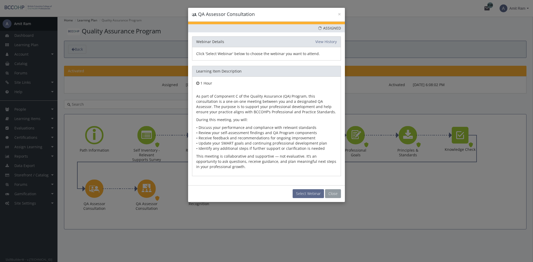
click at [333, 194] on button "Close" at bounding box center [333, 193] width 16 height 9
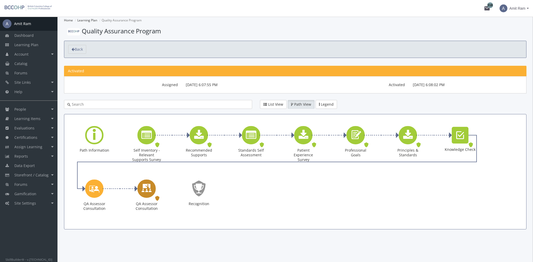
click at [152, 189] on div "QA Assessor Consultation" at bounding box center [146, 189] width 18 height 18
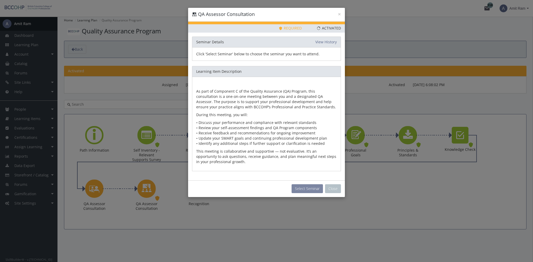
click at [311, 189] on button "Select Seminar" at bounding box center [306, 188] width 31 height 9
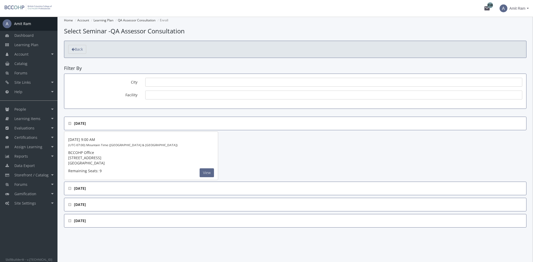
click at [68, 191] on 2025 "[DATE]" at bounding box center [295, 189] width 462 height 14
click at [66, 189] on 2025 "[DATE]" at bounding box center [295, 189] width 462 height 14
click at [69, 189] on icon at bounding box center [69, 189] width 3 height 4
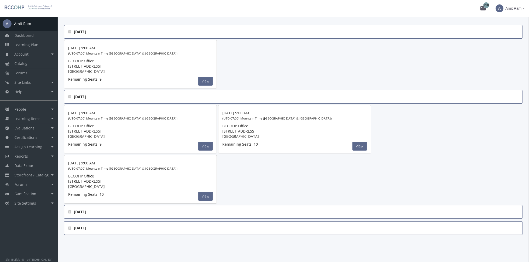
scroll to position [92, 0]
click at [71, 210] on icon at bounding box center [69, 212] width 3 height 4
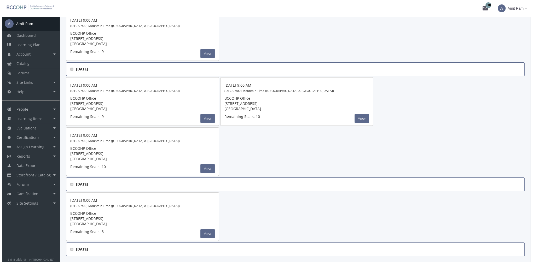
scroll to position [114, 0]
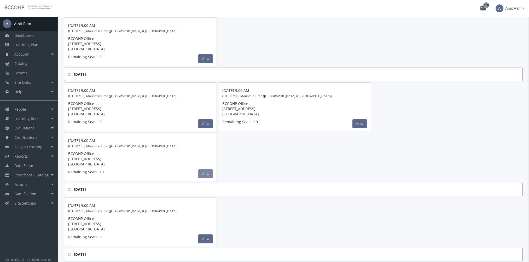
click at [207, 172] on button "View" at bounding box center [205, 173] width 14 height 9
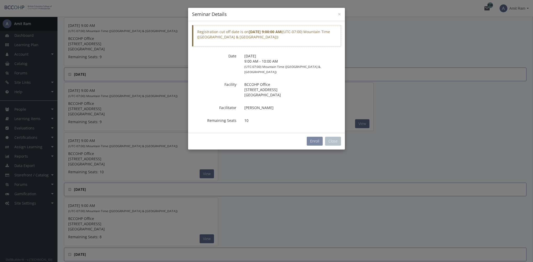
click at [313, 137] on button "Enroll" at bounding box center [315, 141] width 16 height 9
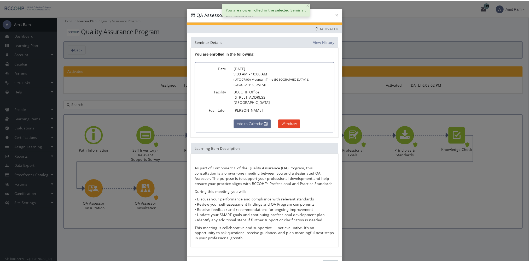
scroll to position [14, 0]
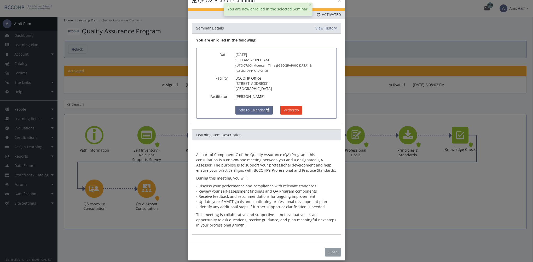
click at [330, 249] on button "Close" at bounding box center [333, 252] width 16 height 9
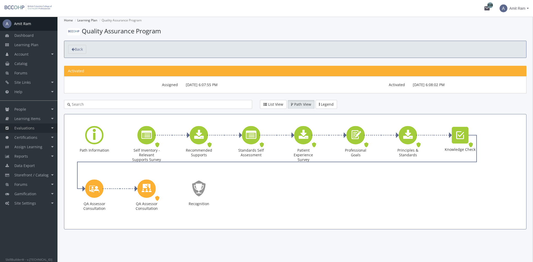
click at [36, 131] on link "Evaluations" at bounding box center [28, 128] width 57 height 9
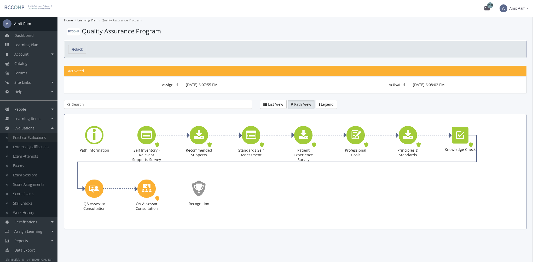
click at [36, 138] on link "Practical Evaluations" at bounding box center [33, 137] width 50 height 9
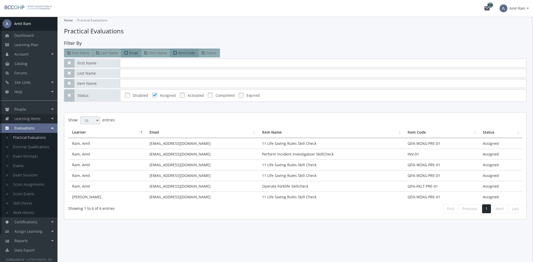
click at [46, 118] on link "Learning Items" at bounding box center [28, 118] width 57 height 9
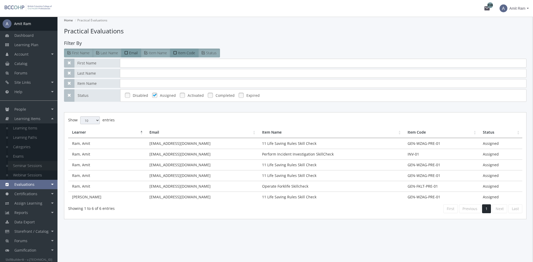
click at [38, 166] on link "Seminar Sessions" at bounding box center [33, 165] width 50 height 9
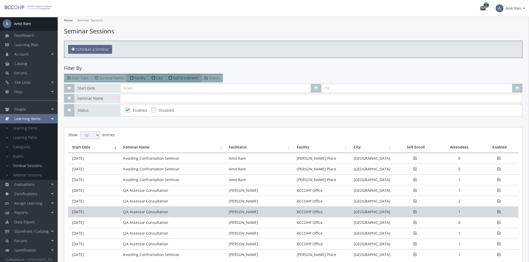
click at [116, 210] on td "[DATE]" at bounding box center [93, 212] width 51 height 11
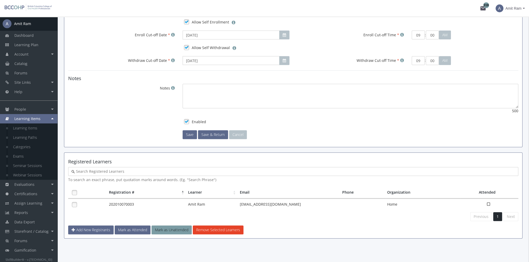
scroll to position [289, 0]
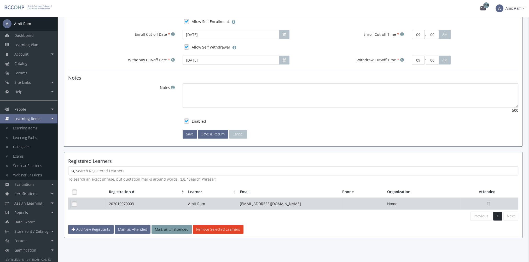
click at [74, 202] on link at bounding box center [75, 204] width 8 height 8
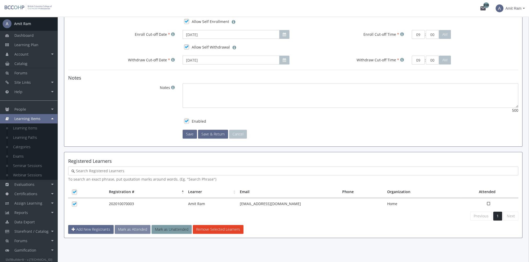
click at [132, 229] on button "Mark as Attended" at bounding box center [133, 229] width 36 height 9
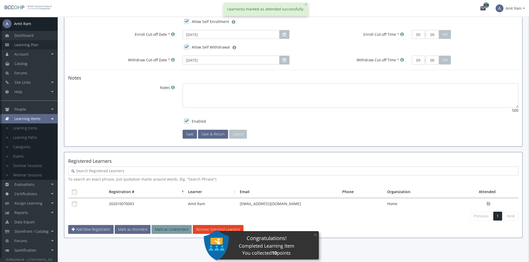
click at [20, 47] on span "Learning Plan" at bounding box center [26, 44] width 24 height 5
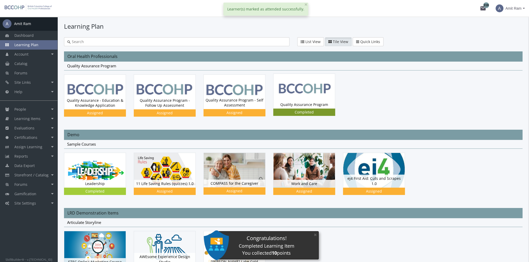
click at [326, 100] on img at bounding box center [303, 91] width 61 height 34
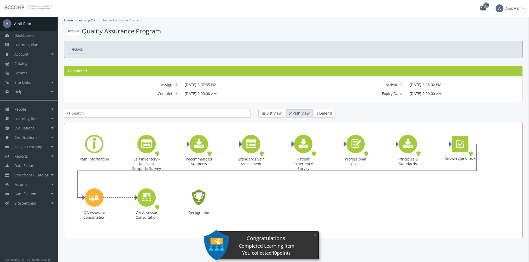
click at [201, 198] on icon "Recognition - Completed" at bounding box center [198, 198] width 17 height 24
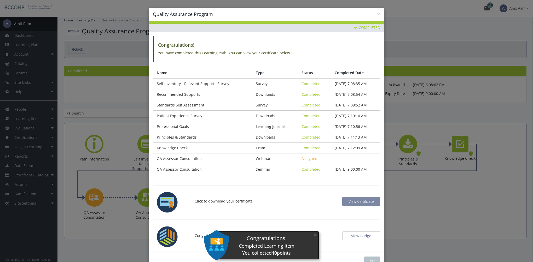
click at [359, 202] on span "View Certificate" at bounding box center [360, 201] width 25 height 5
click at [315, 237] on button "×" at bounding box center [315, 235] width 8 height 11
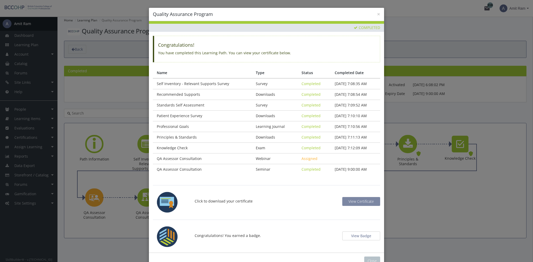
click at [356, 201] on span "View Certificate" at bounding box center [360, 201] width 25 height 5
click at [351, 232] on button "View Badge" at bounding box center [361, 236] width 38 height 9
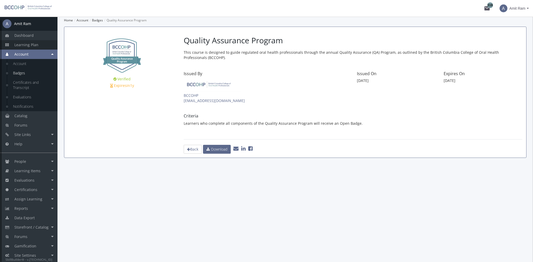
click at [37, 45] on span "Learning Plan" at bounding box center [26, 44] width 24 height 5
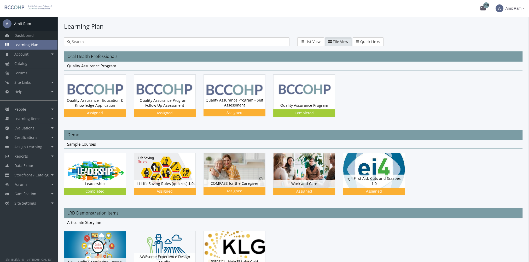
click at [42, 38] on link "Dashboard" at bounding box center [28, 35] width 57 height 9
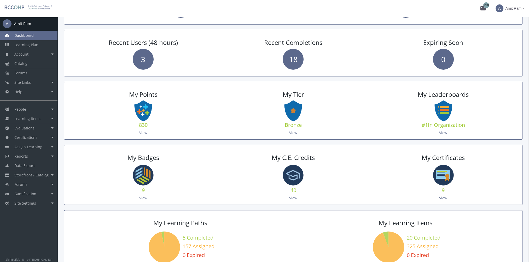
scroll to position [183, 0]
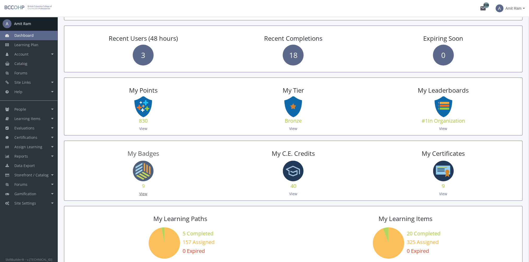
click at [142, 193] on link "View" at bounding box center [143, 193] width 8 height 5
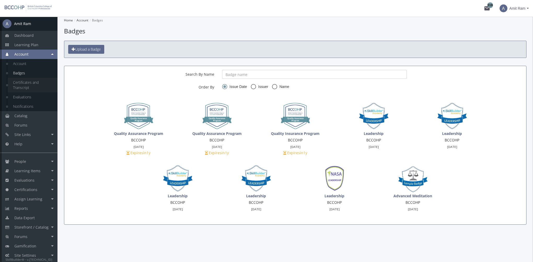
click at [23, 84] on link "Certificates and Transcript" at bounding box center [33, 85] width 50 height 15
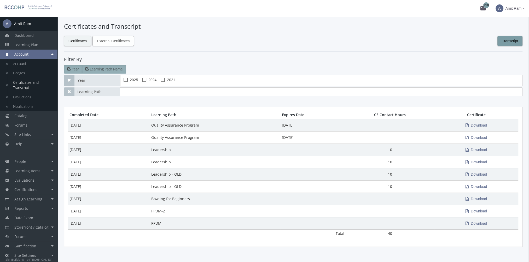
click at [124, 41] on span "External Certificates" at bounding box center [113, 40] width 33 height 9
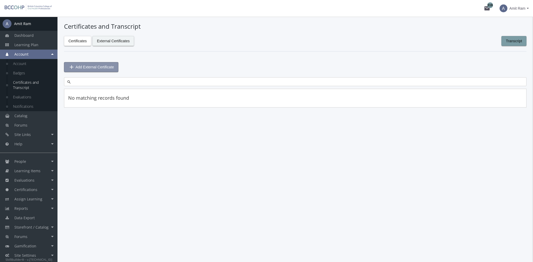
click at [101, 66] on span "Add External Certificate" at bounding box center [94, 66] width 38 height 9
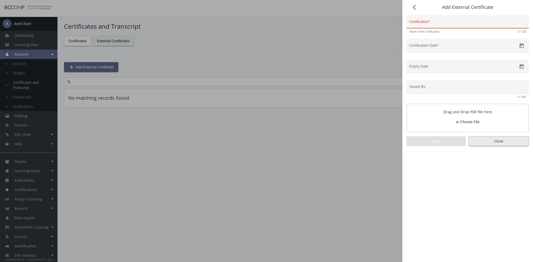
click at [490, 142] on span "Close" at bounding box center [498, 141] width 51 height 9
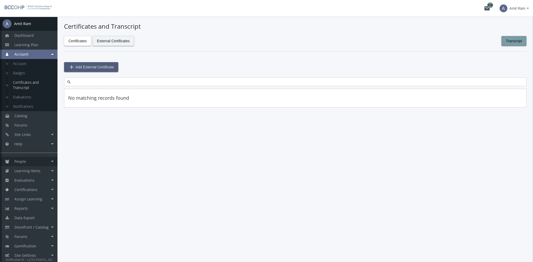
click at [33, 160] on link "People" at bounding box center [28, 161] width 57 height 9
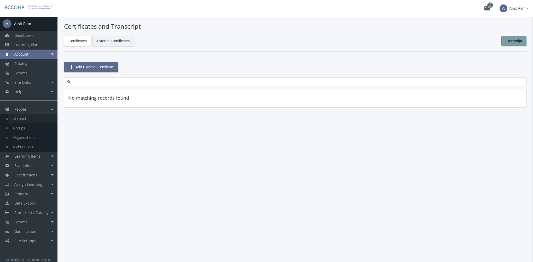
click at [31, 121] on link "Accounts" at bounding box center [33, 118] width 50 height 9
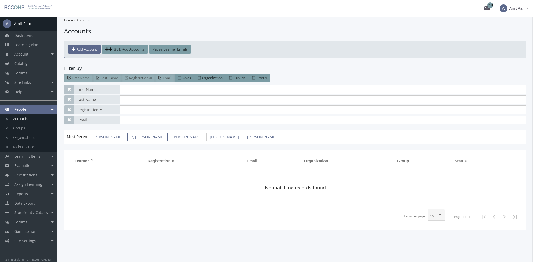
click at [132, 139] on link "R, [PERSON_NAME]" at bounding box center [147, 137] width 40 height 9
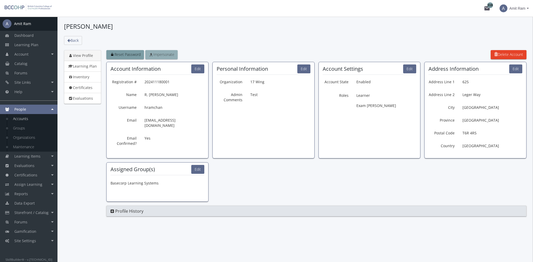
click at [171, 55] on span "Impersonate" at bounding box center [162, 54] width 26 height 5
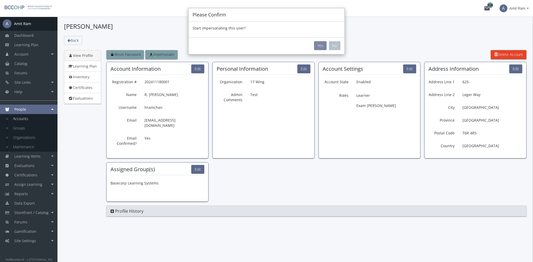
click at [319, 45] on button "Yes" at bounding box center [320, 45] width 13 height 9
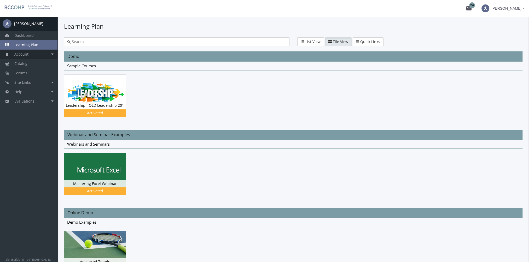
click at [31, 55] on link "Account" at bounding box center [28, 54] width 57 height 9
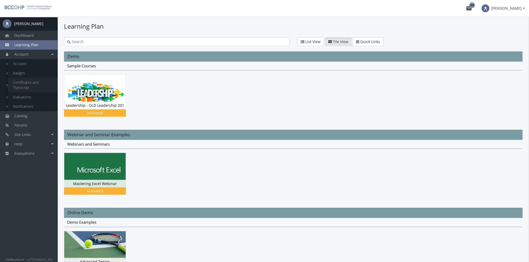
drag, startPoint x: 31, startPoint y: 83, endPoint x: 47, endPoint y: 83, distance: 15.7
click at [31, 83] on link "Certificates and Transcript" at bounding box center [33, 85] width 50 height 15
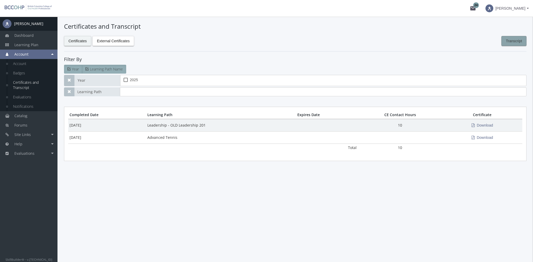
click at [516, 42] on span "Transcript" at bounding box center [514, 40] width 16 height 9
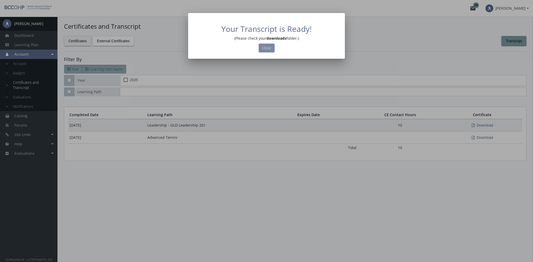
click at [266, 49] on button "Close" at bounding box center [267, 48] width 16 height 9
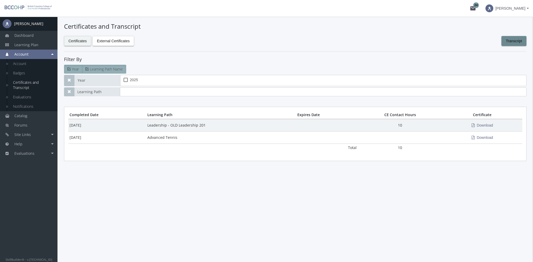
click at [493, 9] on span at bounding box center [489, 8] width 8 height 8
click at [503, 36] on link "End Impersonation" at bounding box center [496, 35] width 68 height 6
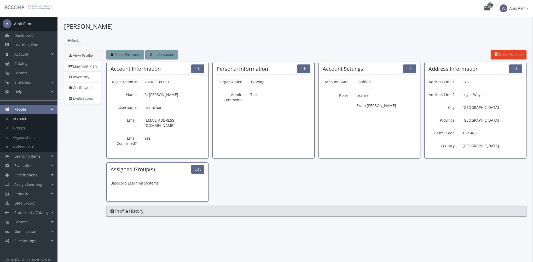
click at [21, 118] on link "Accounts" at bounding box center [33, 118] width 50 height 9
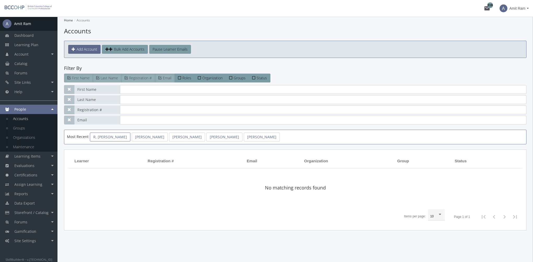
click at [104, 138] on link "R, [PERSON_NAME]" at bounding box center [110, 137] width 40 height 9
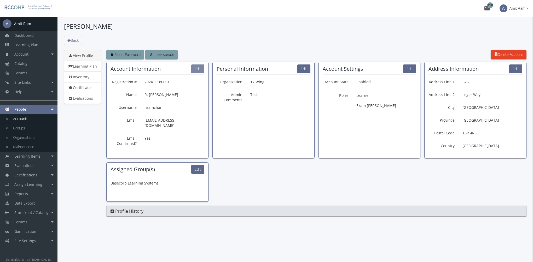
click at [202, 71] on button "Edit" at bounding box center [197, 69] width 13 height 9
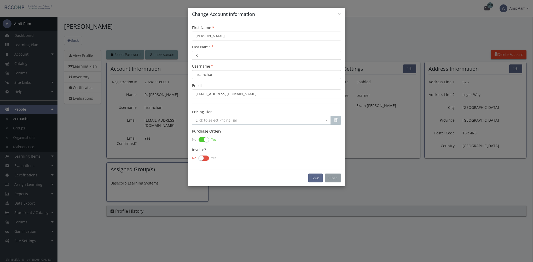
click at [332, 175] on button "Close" at bounding box center [333, 178] width 16 height 9
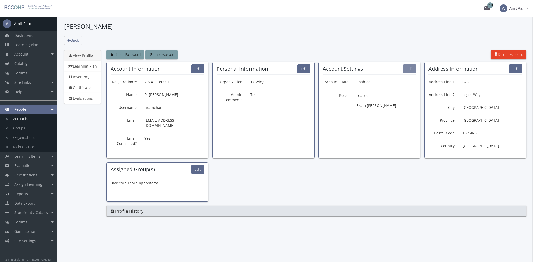
click at [409, 71] on button "Edit" at bounding box center [409, 69] width 13 height 9
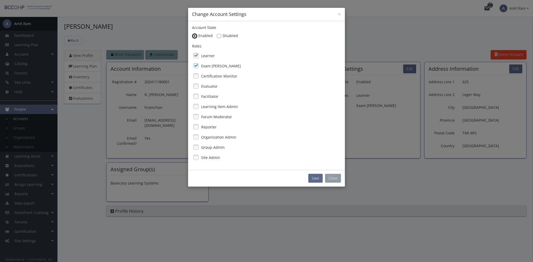
click at [338, 182] on div "Save Close" at bounding box center [266, 178] width 157 height 17
click at [337, 180] on button "Close" at bounding box center [333, 178] width 16 height 9
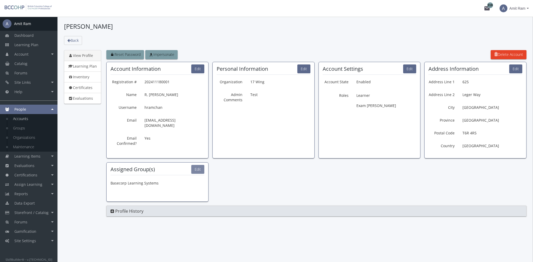
click at [198, 170] on button "Edit" at bounding box center [197, 169] width 13 height 9
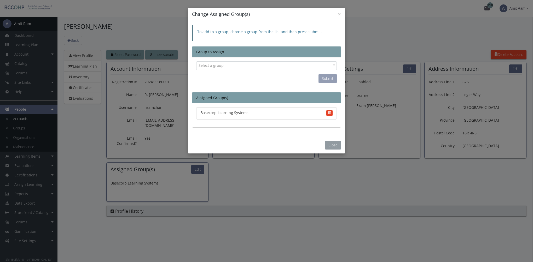
click at [339, 143] on button "Close" at bounding box center [333, 145] width 16 height 9
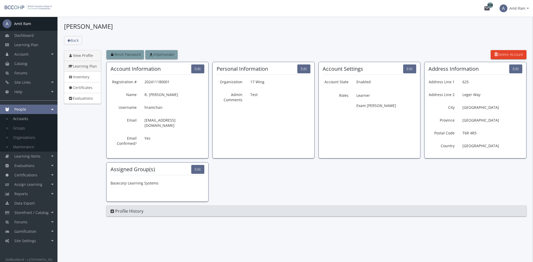
click at [81, 68] on link "Learning Plan" at bounding box center [82, 66] width 37 height 11
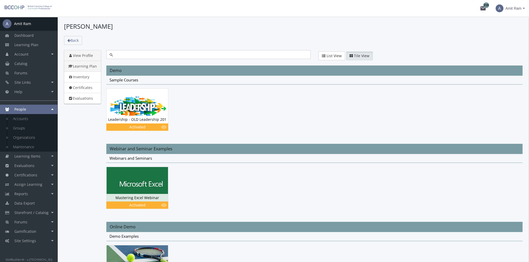
click at [80, 57] on link "View Profile" at bounding box center [82, 55] width 37 height 11
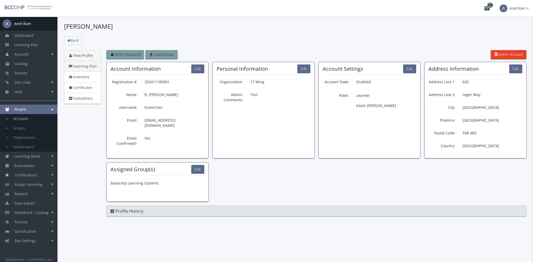
click at [86, 66] on link "Learning Plan" at bounding box center [82, 66] width 37 height 11
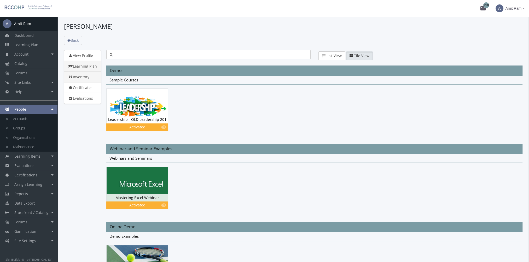
click at [87, 79] on link "Inventory" at bounding box center [82, 77] width 37 height 11
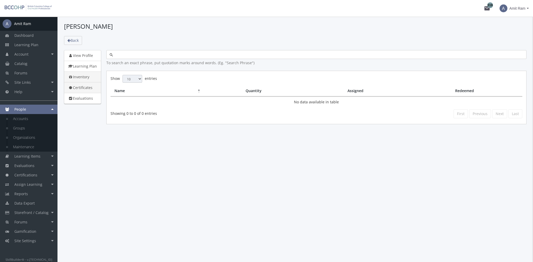
click at [87, 89] on link "Certificates" at bounding box center [82, 87] width 37 height 11
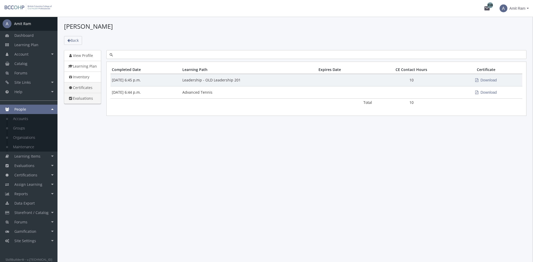
click at [86, 99] on link "Evaluations" at bounding box center [82, 98] width 37 height 11
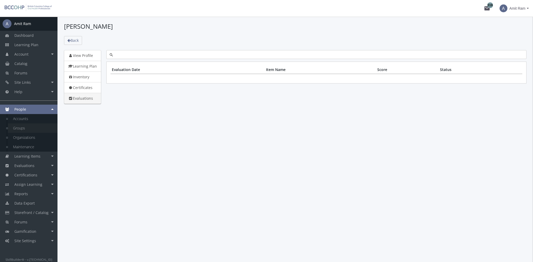
click at [35, 127] on link "Groups" at bounding box center [33, 128] width 50 height 9
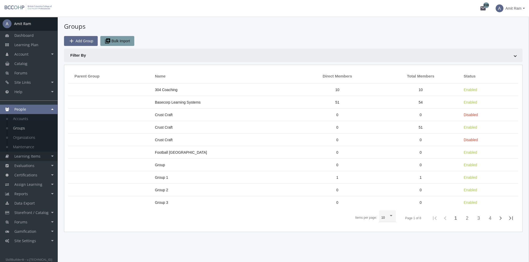
click at [33, 159] on span "Learning Items" at bounding box center [27, 156] width 26 height 5
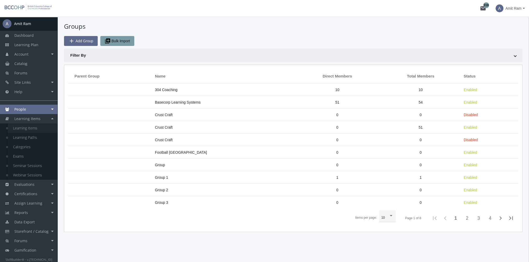
click at [31, 130] on link "Learning Items" at bounding box center [33, 128] width 50 height 9
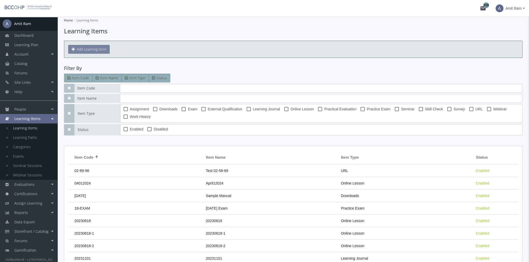
click at [96, 50] on button "Add Learning Item" at bounding box center [89, 49] width 42 height 9
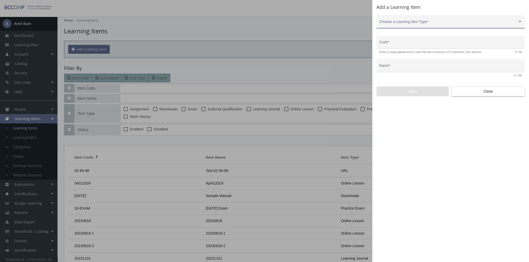
click at [421, 22] on span at bounding box center [448, 24] width 138 height 4
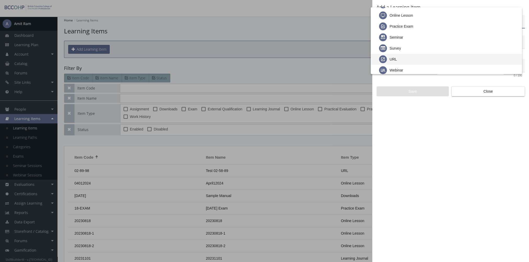
scroll to position [109, 0]
click at [490, 91] on div at bounding box center [264, 131] width 529 height 262
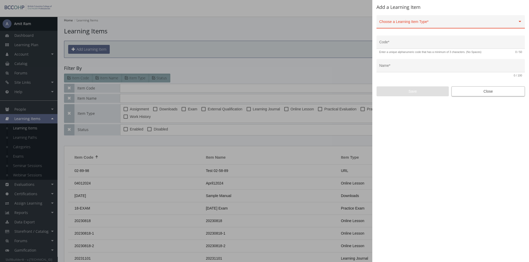
click at [480, 93] on span "Close" at bounding box center [488, 91] width 65 height 9
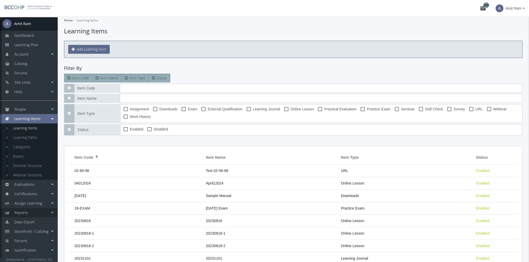
click at [31, 212] on link "Reports" at bounding box center [28, 212] width 57 height 9
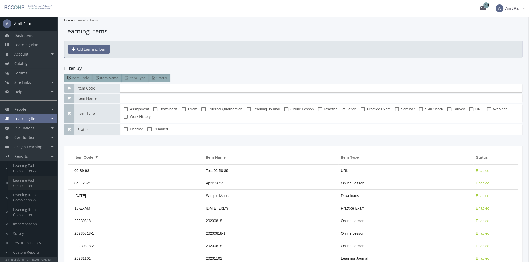
click at [30, 183] on link "Learning Path Completion" at bounding box center [33, 183] width 50 height 15
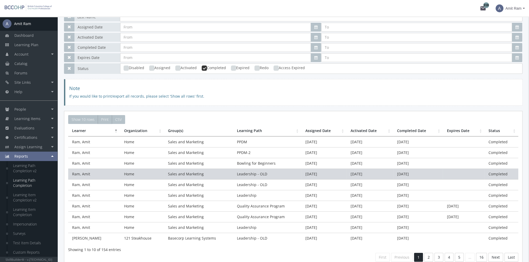
scroll to position [87, 0]
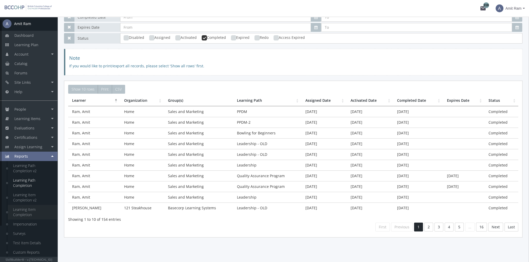
click at [30, 215] on link "Learning Item Completion" at bounding box center [33, 212] width 50 height 15
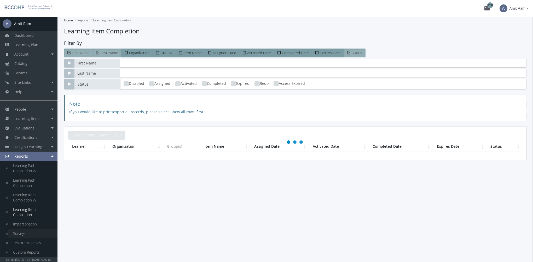
scroll to position [47, 0]
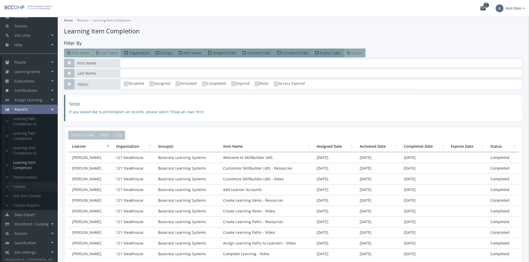
click at [19, 187] on link "Surveys" at bounding box center [33, 186] width 50 height 9
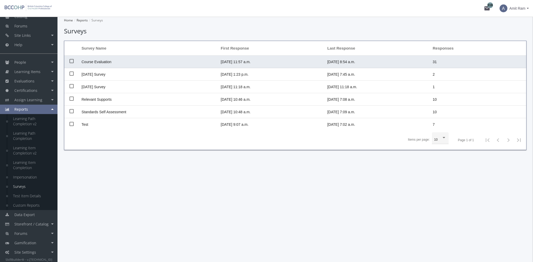
click at [123, 60] on td "Course Evaluation" at bounding box center [148, 62] width 139 height 13
checkbox input "true"
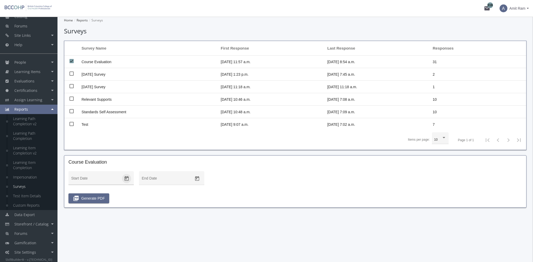
click at [126, 179] on icon "Open calendar" at bounding box center [126, 178] width 5 height 5
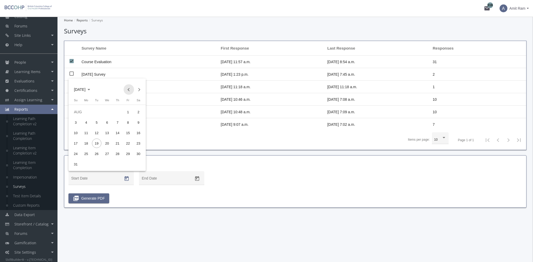
click at [128, 91] on button "Previous month" at bounding box center [129, 89] width 10 height 10
click at [119, 114] on div "1" at bounding box center [117, 111] width 9 height 9
type input "[DATE]"
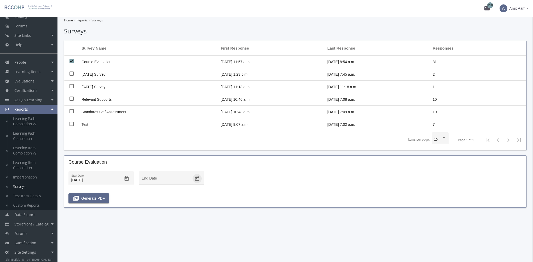
click at [198, 178] on icon "Open calendar" at bounding box center [197, 178] width 4 height 5
click at [165, 140] on div "19" at bounding box center [166, 143] width 9 height 9
type input "[DATE]"
click at [92, 196] on span "picture_as_pdf Generate PDF" at bounding box center [89, 198] width 32 height 9
click at [26, 195] on link "Test Item Details" at bounding box center [33, 195] width 50 height 9
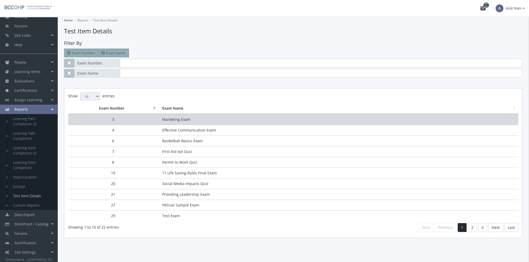
click at [180, 120] on td "Marketing Exam" at bounding box center [338, 119] width 360 height 11
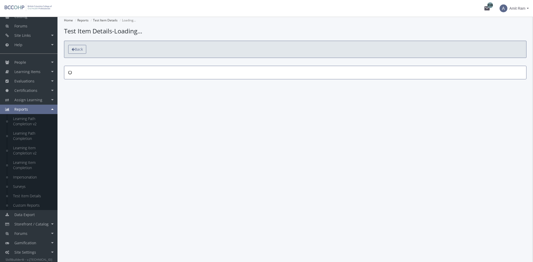
click at [81, 51] on span "Back" at bounding box center [79, 49] width 8 height 5
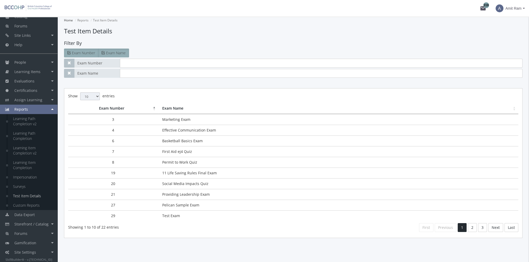
click at [183, 207] on td "Pelican Sample Exam" at bounding box center [338, 205] width 360 height 11
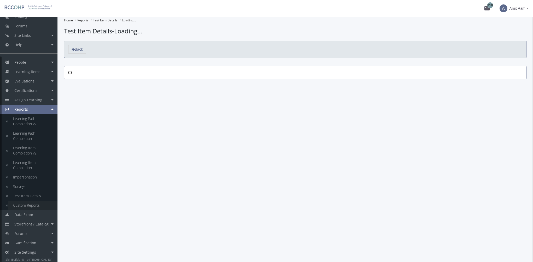
click at [45, 203] on link "Custom Reports" at bounding box center [33, 205] width 50 height 9
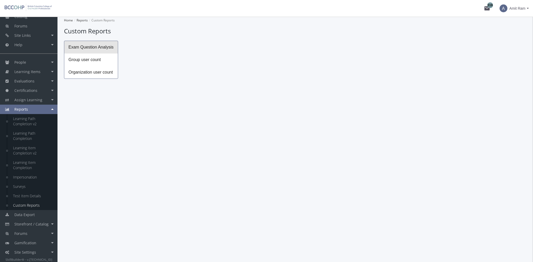
click at [94, 46] on span "Exam Question Analysis" at bounding box center [91, 47] width 54 height 13
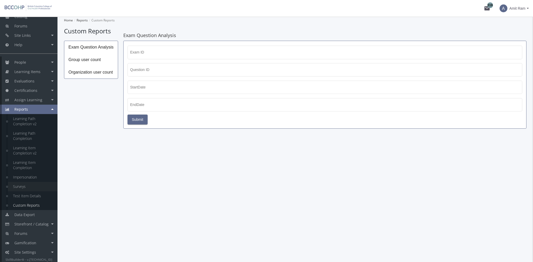
click at [38, 189] on link "Surveys" at bounding box center [33, 186] width 50 height 9
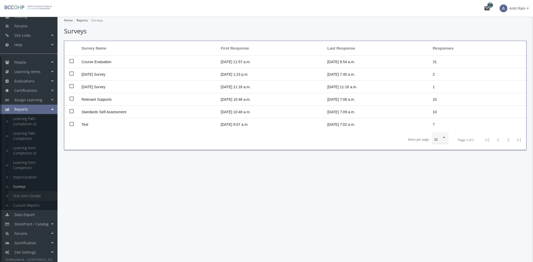
click at [37, 191] on link "Test Item Details" at bounding box center [33, 195] width 50 height 9
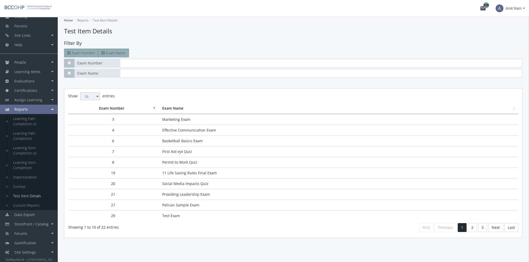
click at [190, 140] on td "Basketball Basics Exam" at bounding box center [338, 141] width 360 height 11
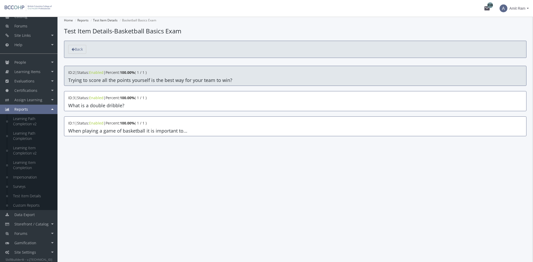
click at [122, 79] on h4 "Trying to score all the points yourself is the best way for your team to win?" at bounding box center [295, 80] width 454 height 5
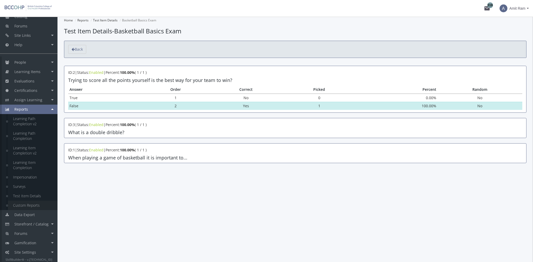
click at [34, 206] on link "Custom Reports" at bounding box center [33, 205] width 50 height 9
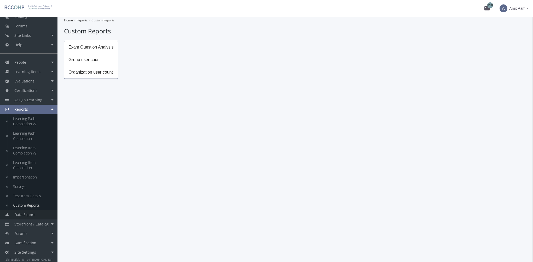
click at [35, 214] on link "Data Export" at bounding box center [28, 214] width 57 height 9
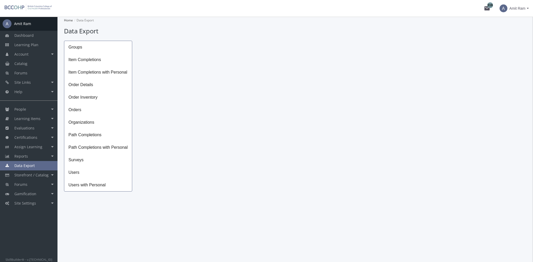
click at [101, 135] on span "Path Completions" at bounding box center [98, 135] width 68 height 13
click at [258, 53] on icon "Open calendar" at bounding box center [256, 51] width 5 height 5
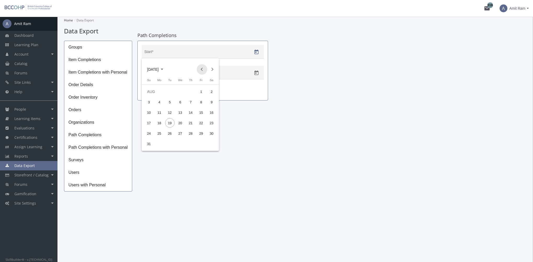
click at [202, 70] on button "Previous month" at bounding box center [202, 69] width 10 height 10
click at [192, 91] on div "1" at bounding box center [190, 91] width 9 height 9
type input "[DATE]"
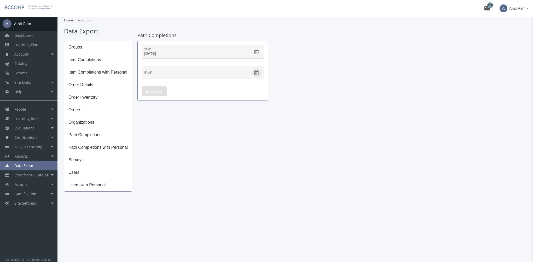
click at [259, 73] on icon "Open calendar" at bounding box center [256, 72] width 5 height 5
click at [172, 144] on div "19" at bounding box center [169, 143] width 9 height 9
type input "[DATE]"
click at [160, 89] on span "Download" at bounding box center [154, 91] width 16 height 9
click at [356, 101] on div "Groups Item Completions Item Completions with Personal Order Details Order Inve…" at bounding box center [295, 116] width 462 height 151
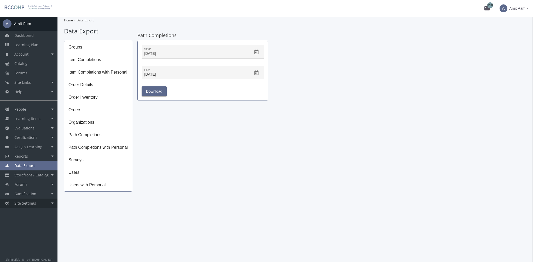
click at [40, 203] on link "Site Settings" at bounding box center [28, 203] width 57 height 9
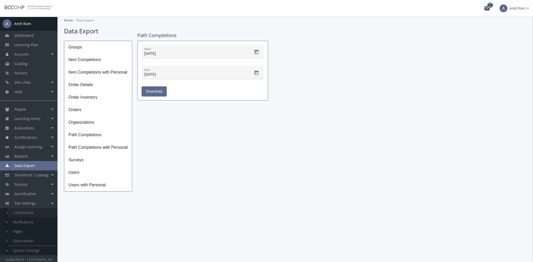
click at [31, 214] on link "Connections" at bounding box center [33, 212] width 50 height 9
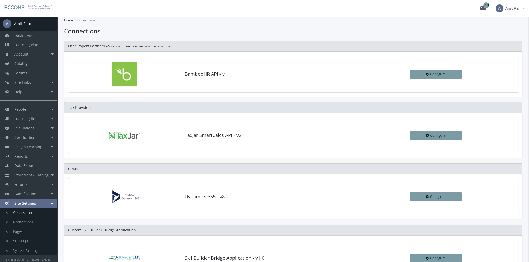
scroll to position [78, 0]
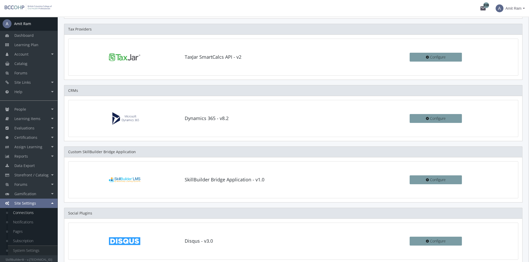
click at [39, 248] on link "System Settings" at bounding box center [33, 250] width 50 height 9
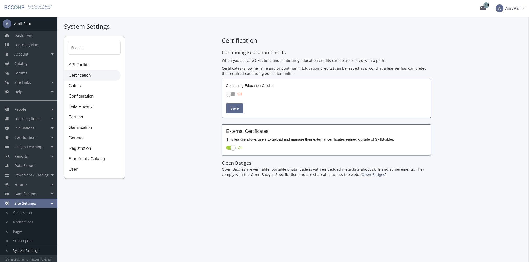
checkbox input "true"
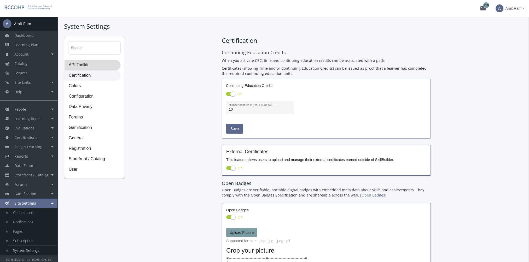
click at [79, 66] on span "API Toolkit" at bounding box center [93, 65] width 56 height 10
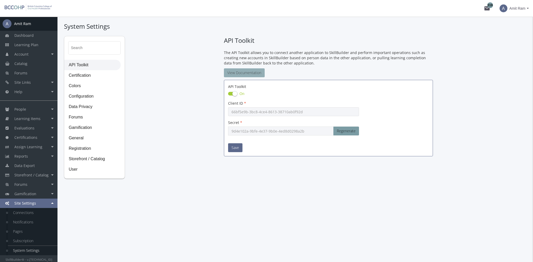
click at [256, 74] on link "View Documentation" at bounding box center [244, 72] width 41 height 9
click at [31, 223] on link "Notifications" at bounding box center [33, 222] width 50 height 9
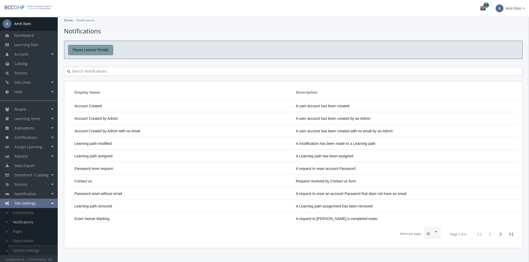
click at [34, 252] on link "System Settings" at bounding box center [33, 250] width 50 height 9
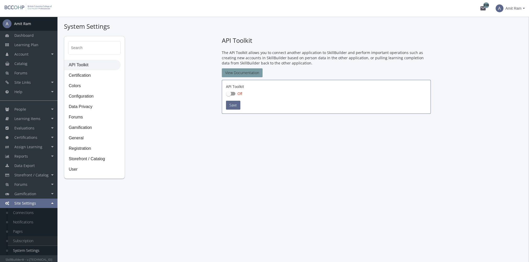
checkbox input "true"
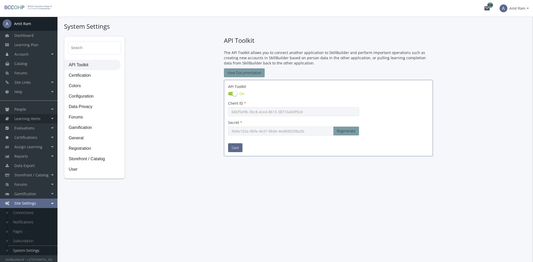
click at [34, 119] on span "Learning Items" at bounding box center [27, 118] width 26 height 5
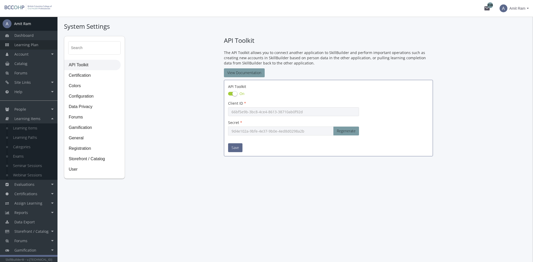
click at [33, 45] on span "Learning Plan" at bounding box center [26, 44] width 24 height 5
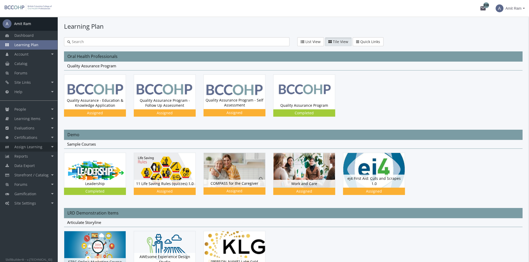
click at [40, 147] on span "Assign Learning" at bounding box center [28, 146] width 28 height 5
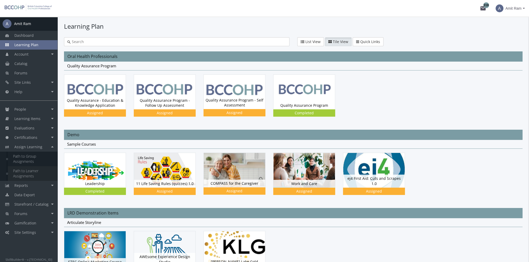
click at [35, 171] on link "Path to Learner Assignments" at bounding box center [33, 173] width 50 height 15
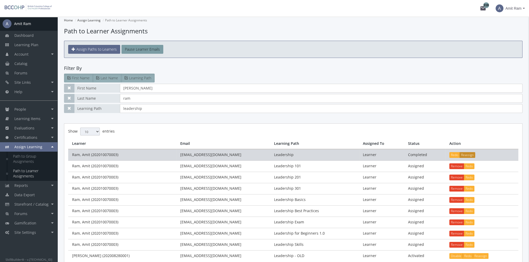
click at [469, 157] on button "Reassign" at bounding box center [467, 155] width 16 height 6
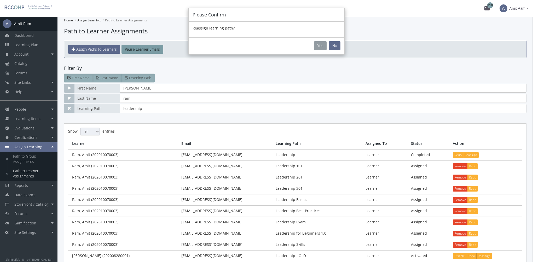
click at [323, 47] on button "Yes" at bounding box center [320, 45] width 13 height 9
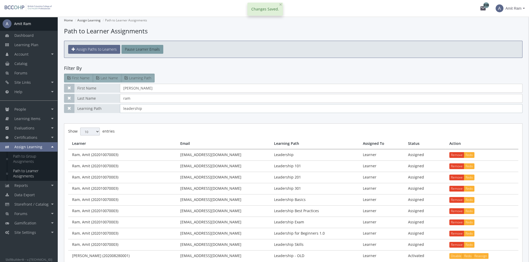
drag, startPoint x: 144, startPoint y: 111, endPoint x: 96, endPoint y: 113, distance: 48.9
click at [97, 113] on paths-to-learners-assignments "Home Assign Learning Path to Learner Assignments Path to Learner Assignments As…" at bounding box center [293, 148] width 458 height 262
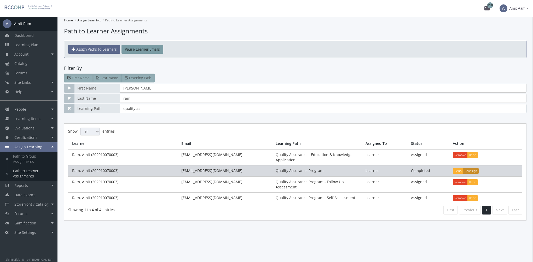
type input "quality as"
click at [473, 170] on button "Reassign" at bounding box center [471, 171] width 16 height 6
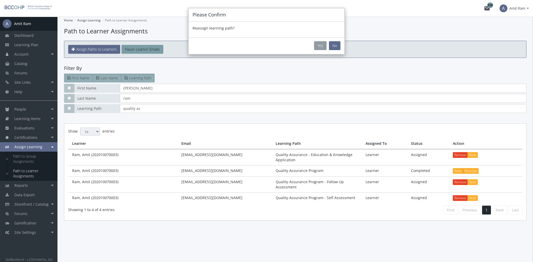
click at [321, 45] on button "Yes" at bounding box center [320, 45] width 13 height 9
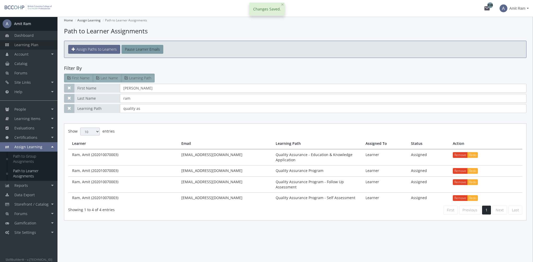
click at [31, 43] on span "Learning Plan" at bounding box center [26, 44] width 24 height 5
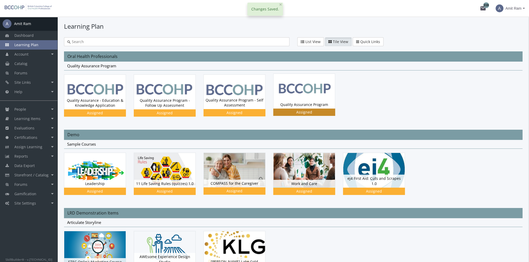
click at [307, 103] on div "Quality Assurance Program Status Assigned" at bounding box center [303, 105] width 61 height 8
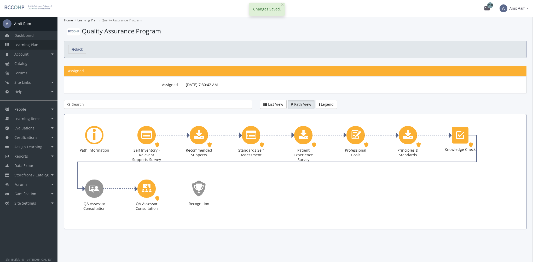
click at [31, 46] on span "Learning Plan" at bounding box center [26, 44] width 24 height 5
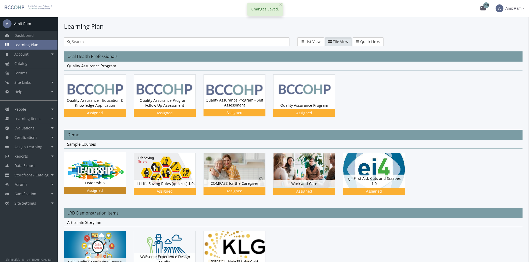
click at [102, 109] on img at bounding box center [94, 92] width 61 height 35
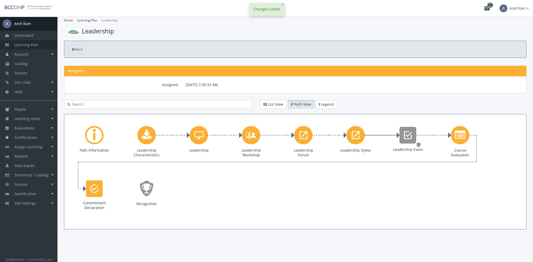
click at [43, 43] on link "Learning Plan" at bounding box center [28, 44] width 57 height 9
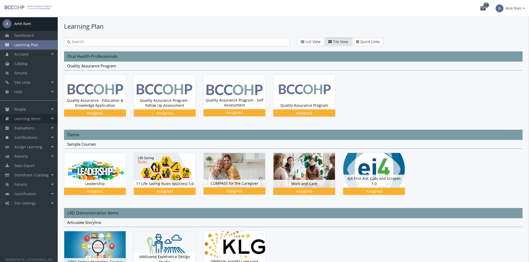
click at [34, 121] on link "Learning Items" at bounding box center [28, 118] width 57 height 9
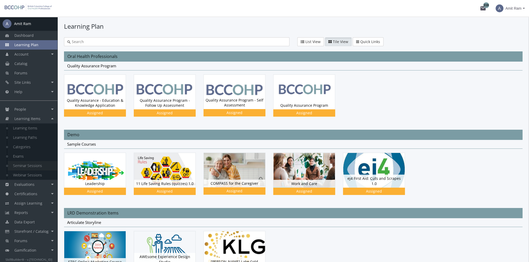
click at [38, 165] on link "Seminar Sessions" at bounding box center [33, 165] width 50 height 9
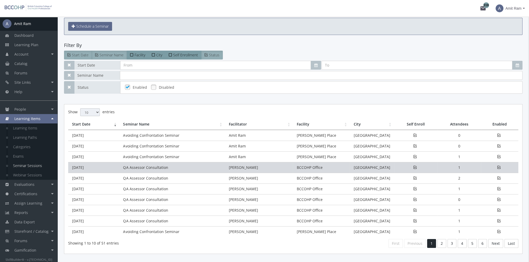
scroll to position [26, 0]
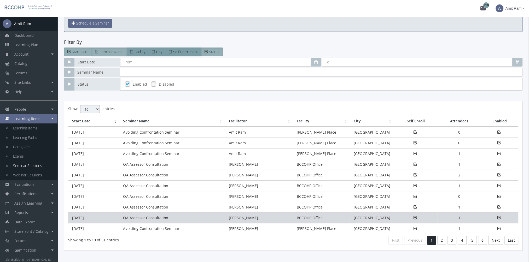
click at [122, 214] on td "QA Assessor Consultation" at bounding box center [172, 218] width 106 height 11
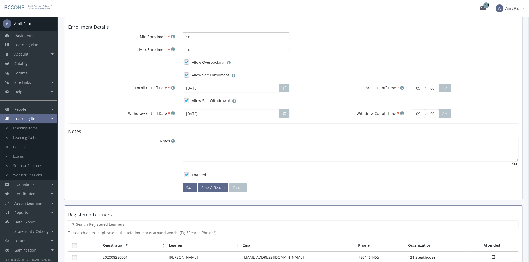
scroll to position [289, 0]
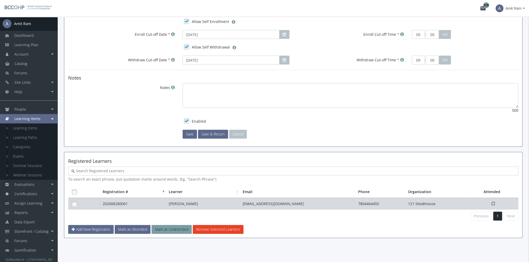
click at [72, 202] on link at bounding box center [75, 204] width 8 height 8
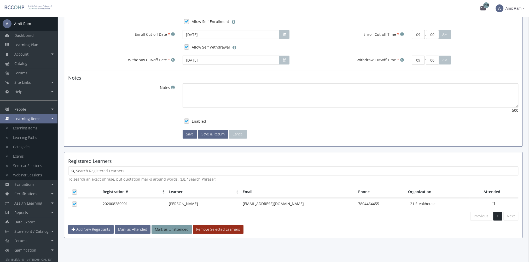
click at [216, 227] on button "Remove Selected Learners" at bounding box center [218, 229] width 51 height 9
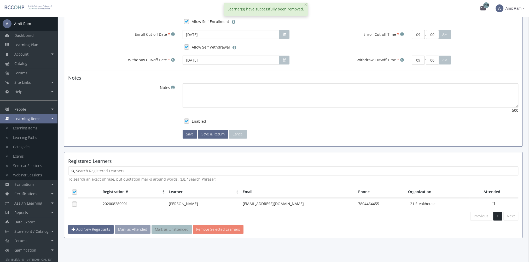
scroll to position [285, 0]
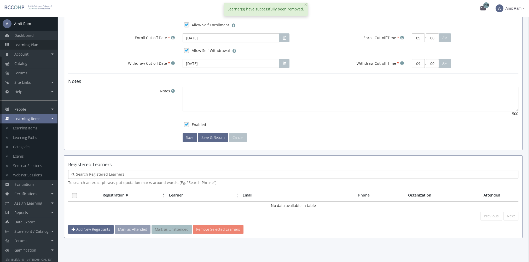
click at [39, 46] on link "Learning Plan" at bounding box center [28, 44] width 57 height 9
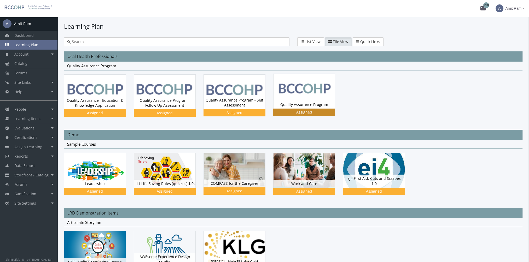
click at [305, 92] on img at bounding box center [303, 91] width 61 height 34
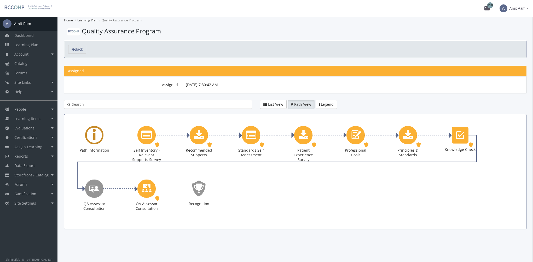
click at [98, 137] on div "Learning Path" at bounding box center [94, 135] width 18 height 18
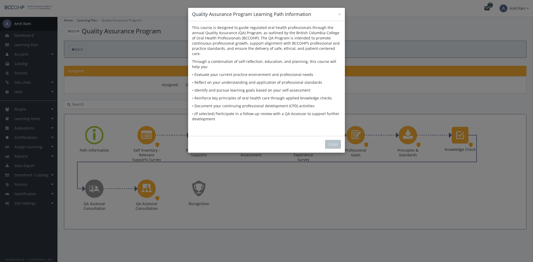
click at [342, 137] on div "Close" at bounding box center [266, 144] width 157 height 17
click at [334, 140] on button "Close" at bounding box center [333, 144] width 16 height 9
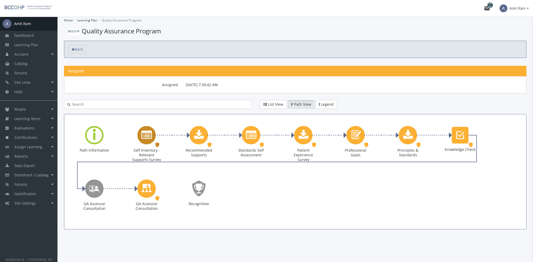
click at [148, 136] on icon "Self Inventory - Relevant Supports Survey" at bounding box center [146, 135] width 10 height 10
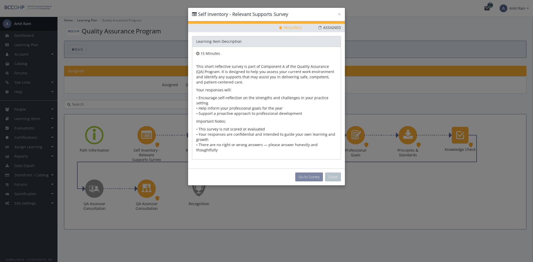
click at [307, 173] on button "Go to Survey" at bounding box center [309, 177] width 28 height 9
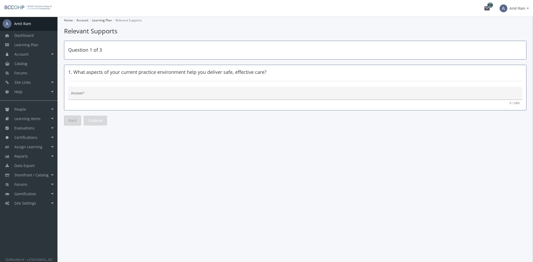
click at [119, 93] on textarea "Answer *" at bounding box center [295, 95] width 448 height 5
type textarea "fsfsd"
click at [100, 119] on span "Continue" at bounding box center [95, 120] width 15 height 9
click at [112, 94] on textarea "Answer *" at bounding box center [295, 95] width 448 height 5
type textarea "sfsfd"
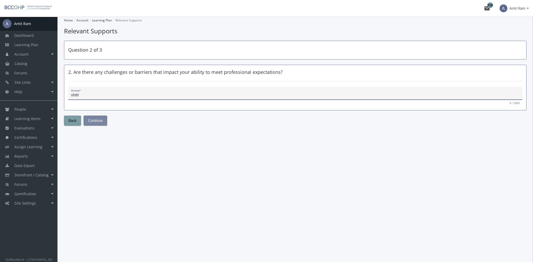
click at [96, 123] on span "Continue" at bounding box center [95, 120] width 15 height 9
click at [112, 93] on textarea "Answer *" at bounding box center [295, 95] width 448 height 5
type textarea "fsfd"
click at [97, 120] on span "Submit" at bounding box center [93, 120] width 11 height 9
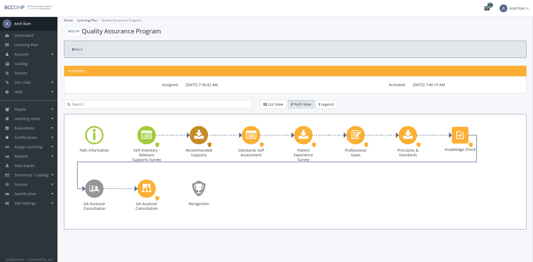
click at [201, 132] on icon "Recommended Supports" at bounding box center [199, 135] width 10 height 10
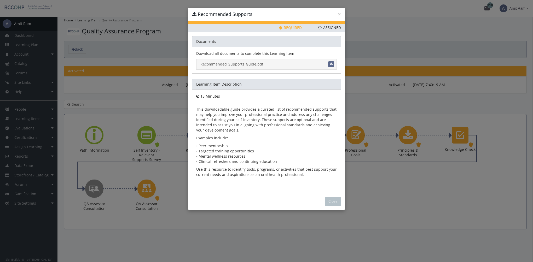
click at [231, 63] on link "Recommended_Supports_Guide.pdf" at bounding box center [266, 64] width 140 height 11
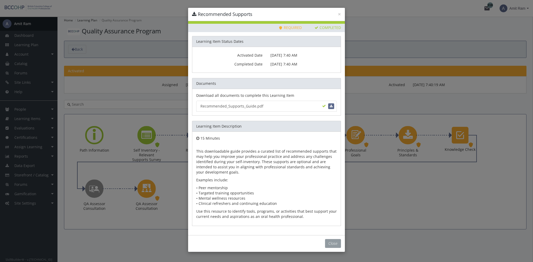
click at [333, 242] on button "Close" at bounding box center [333, 243] width 16 height 9
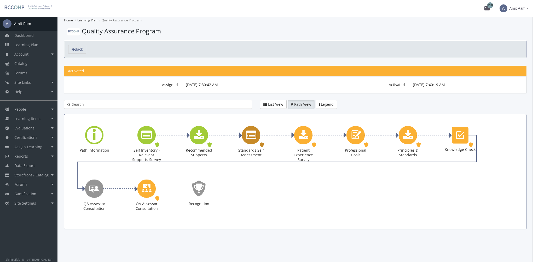
click at [254, 136] on icon "Standards Self Assessment" at bounding box center [251, 135] width 10 height 10
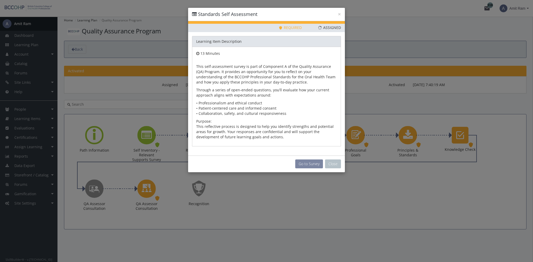
click at [310, 165] on button "Go to Survey" at bounding box center [309, 164] width 28 height 9
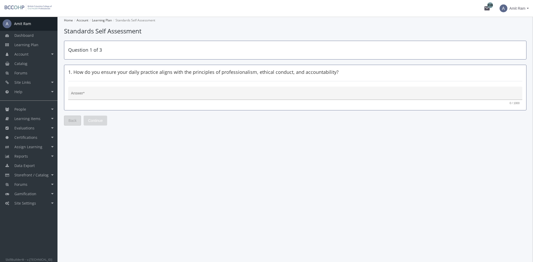
click at [137, 92] on div "Answer *" at bounding box center [295, 94] width 448 height 11
type textarea "dgdfg"
click at [95, 121] on span "Continue" at bounding box center [95, 120] width 15 height 9
click at [102, 95] on textarea "Answer *" at bounding box center [295, 95] width 448 height 5
type textarea "dsfsd"
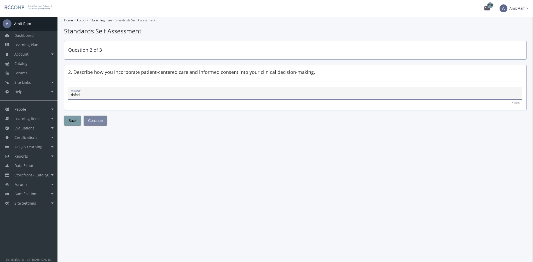
click at [99, 120] on span "Continue" at bounding box center [95, 120] width 15 height 9
click at [106, 91] on div "Answer *" at bounding box center [295, 94] width 448 height 11
type textarea "sdfsd"
click at [98, 121] on span "Submit" at bounding box center [93, 120] width 11 height 9
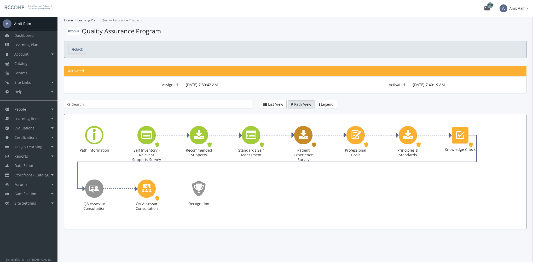
click at [302, 139] on icon "Patient Experience Survey" at bounding box center [303, 135] width 10 height 10
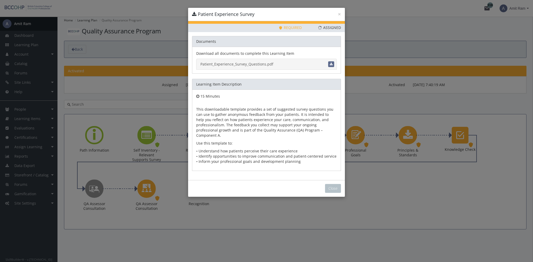
click at [258, 64] on link "Patient_Experience_Survey_Questions.pdf" at bounding box center [266, 64] width 140 height 11
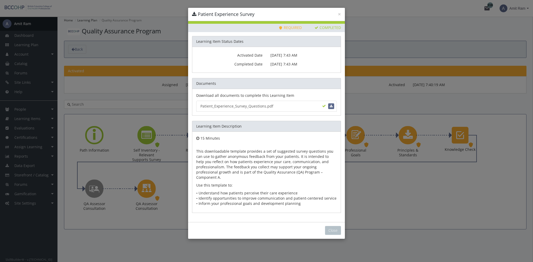
click at [333, 229] on div "Close" at bounding box center [266, 230] width 157 height 17
click at [329, 226] on button "Close" at bounding box center [333, 230] width 16 height 9
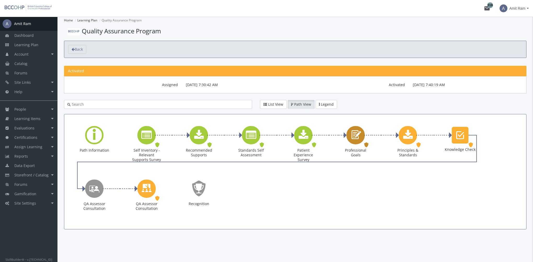
click at [356, 137] on icon "Professional Goals" at bounding box center [355, 135] width 12 height 15
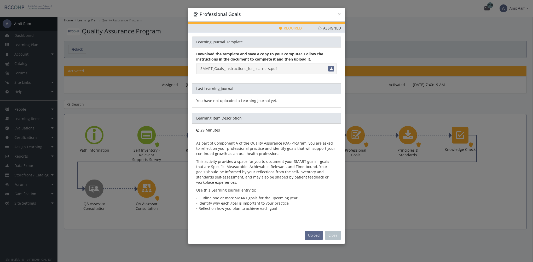
click at [257, 67] on link "SMART_Goals_Instructions_for_Learners.pdf" at bounding box center [266, 68] width 140 height 11
click at [313, 234] on span "Upload" at bounding box center [313, 235] width 11 height 5
type input "C:\fakepath\SMART_Professional_Goals_Example_ANSWERS.pdf"
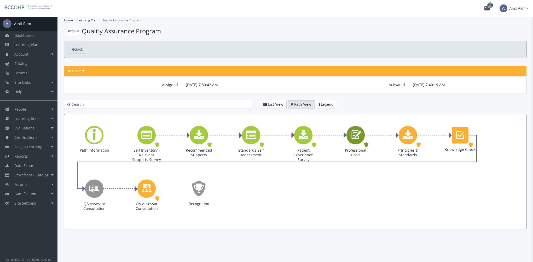
click at [352, 133] on icon "Professional Goals" at bounding box center [355, 135] width 12 height 15
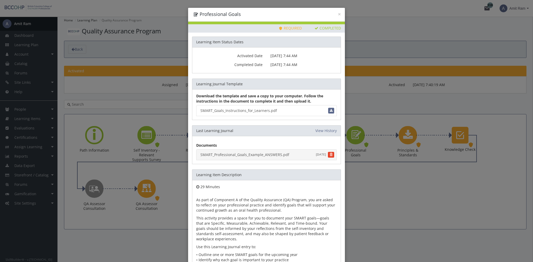
click at [267, 153] on link "SMART_Professional_Goals_Example_ANSWERS.pdf [DATE]" at bounding box center [266, 154] width 140 height 11
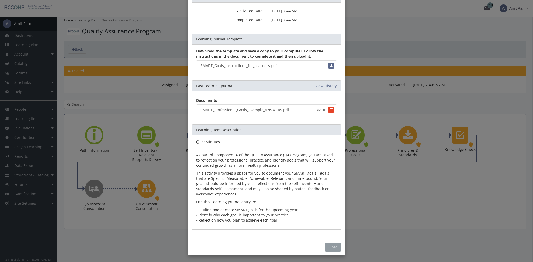
click at [327, 245] on button "Close" at bounding box center [333, 247] width 16 height 9
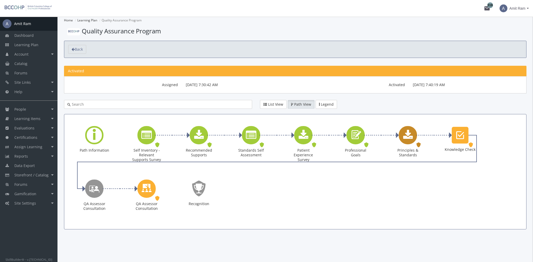
click at [407, 136] on icon "Principles & Standards" at bounding box center [408, 135] width 10 height 10
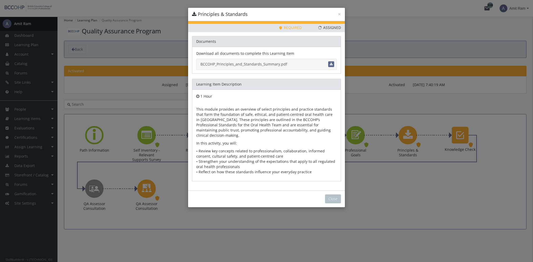
click at [255, 65] on link "BCCOHP_Principles_and_Standards_Summary.pdf" at bounding box center [266, 64] width 140 height 11
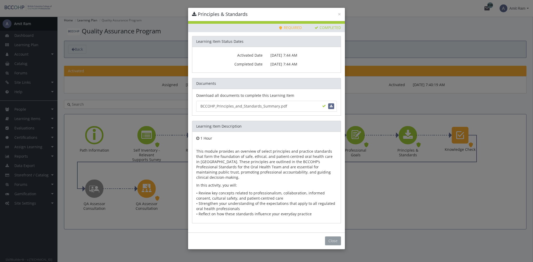
click at [329, 237] on button "Close" at bounding box center [333, 241] width 16 height 9
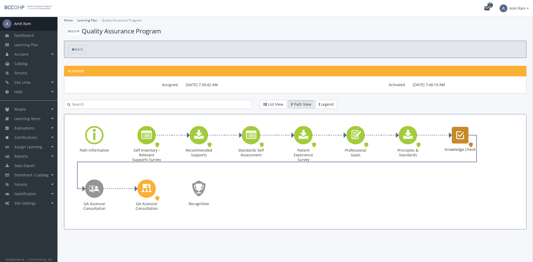
click at [459, 136] on icon "Knowledge Check" at bounding box center [460, 135] width 8 height 10
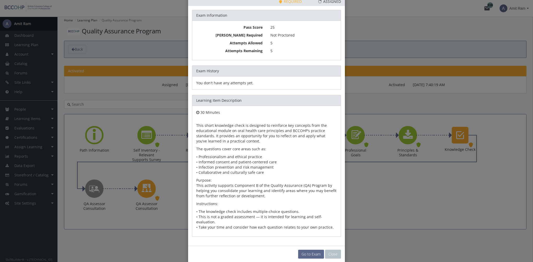
scroll to position [28, 0]
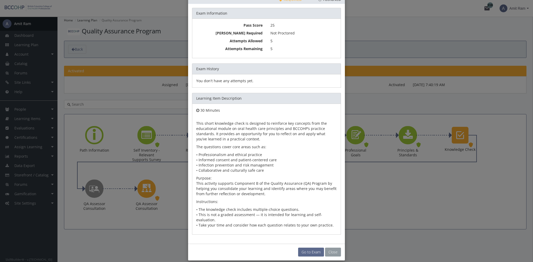
click at [334, 248] on button "Close" at bounding box center [333, 252] width 16 height 9
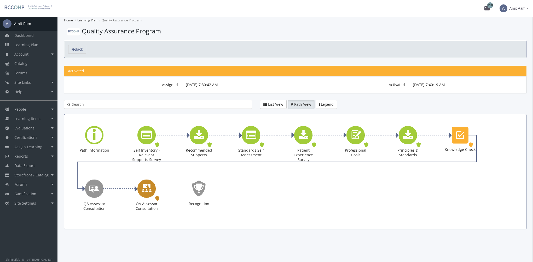
click at [144, 191] on icon "QA Assessor Consultation" at bounding box center [146, 188] width 10 height 15
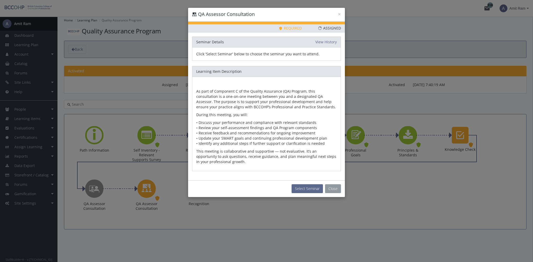
click at [338, 191] on button "Close" at bounding box center [333, 188] width 16 height 9
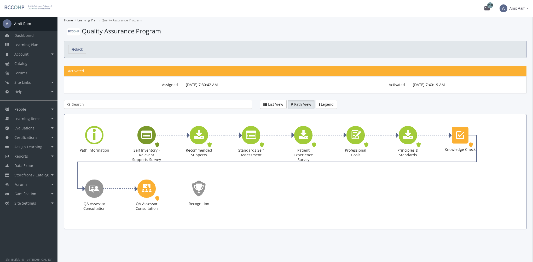
click at [146, 140] on icon "Self Inventory - Relevant Supports Survey" at bounding box center [146, 135] width 10 height 10
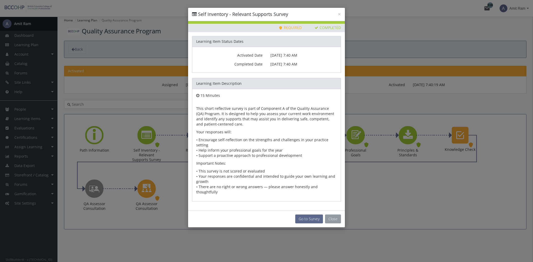
click at [333, 215] on button "Close" at bounding box center [333, 219] width 16 height 9
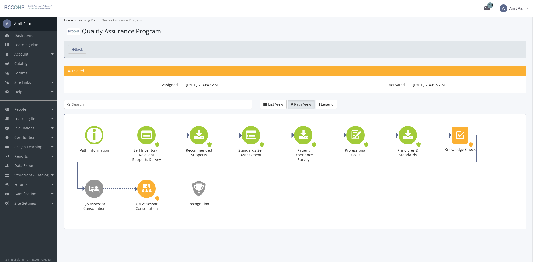
click at [98, 137] on div "× Self Inventory - Relevant Supports Survey Priority This Learning Item has bee…" at bounding box center [266, 131] width 533 height 262
click at [98, 138] on div "Learning Path" at bounding box center [94, 135] width 18 height 18
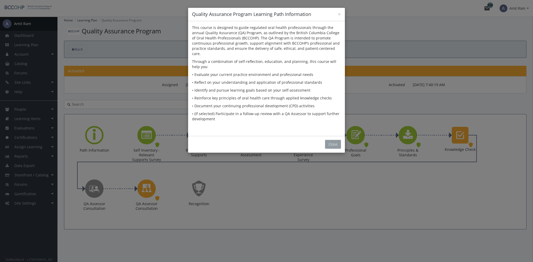
click at [330, 143] on button "Close" at bounding box center [333, 144] width 16 height 9
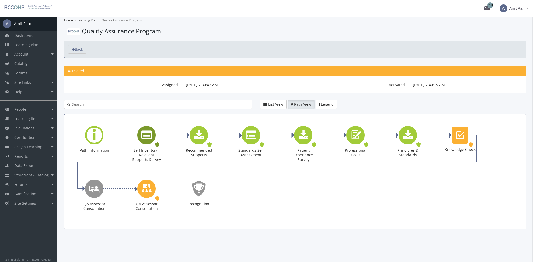
click at [155, 143] on icon "Self Inventory - Relevant Supports Survey" at bounding box center [157, 145] width 5 height 8
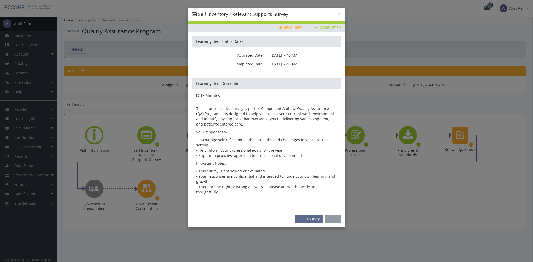
drag, startPoint x: 331, startPoint y: 211, endPoint x: 328, endPoint y: 213, distance: 3.4
click at [331, 215] on button "Close" at bounding box center [333, 219] width 16 height 9
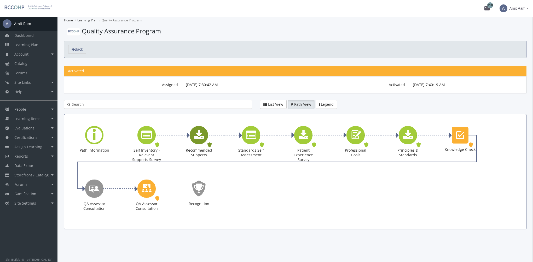
click at [196, 137] on icon "Recommended Supports" at bounding box center [199, 135] width 10 height 10
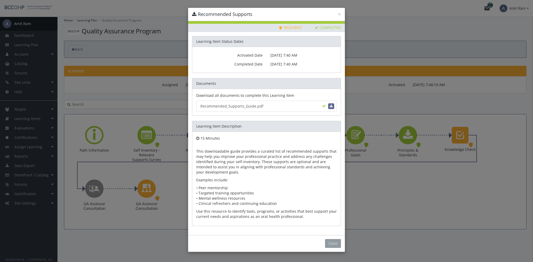
click at [337, 243] on button "Close" at bounding box center [333, 243] width 16 height 9
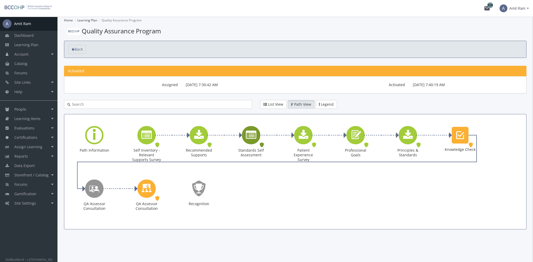
click at [249, 137] on icon "Standards Self Assessment" at bounding box center [251, 135] width 10 height 10
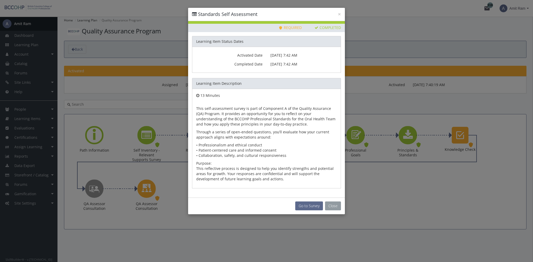
click at [341, 203] on button "Close" at bounding box center [333, 206] width 16 height 9
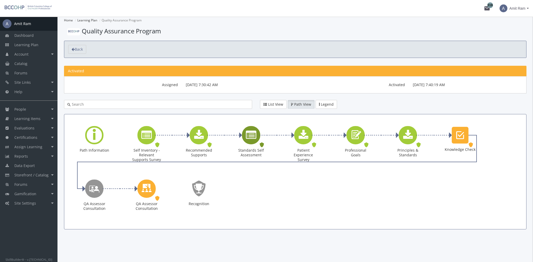
click at [251, 137] on icon "Standards Self Assessment" at bounding box center [251, 135] width 10 height 10
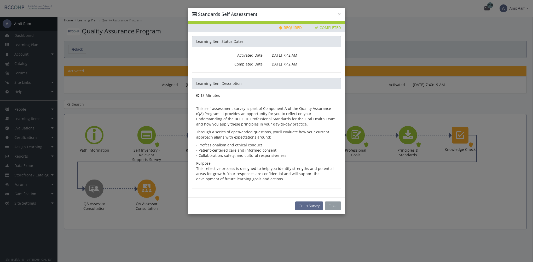
click at [330, 208] on button "Close" at bounding box center [333, 206] width 16 height 9
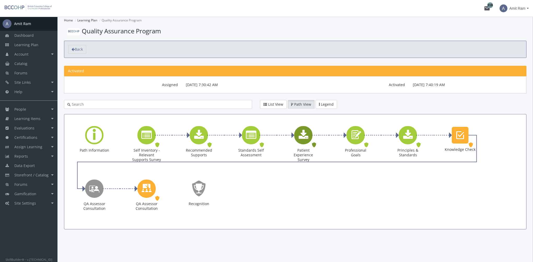
click at [302, 134] on icon "Patient Experience Survey" at bounding box center [303, 135] width 10 height 10
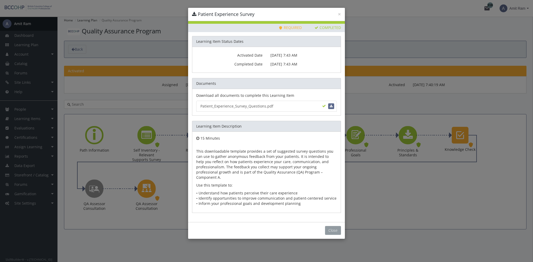
click at [337, 226] on button "Close" at bounding box center [333, 230] width 16 height 9
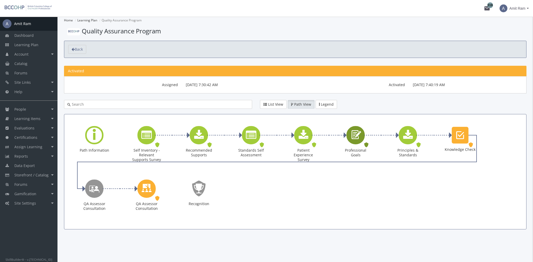
click at [355, 136] on icon "Professional Goals" at bounding box center [355, 135] width 12 height 15
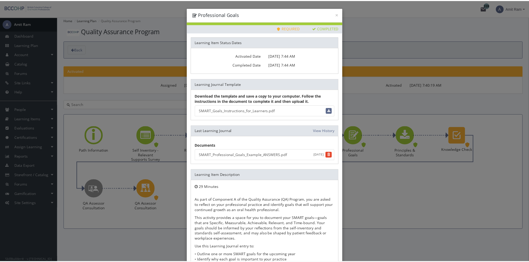
scroll to position [45, 0]
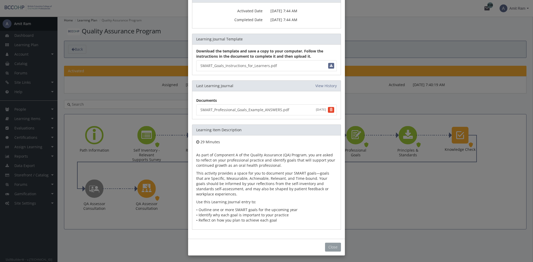
click at [336, 244] on button "Close" at bounding box center [333, 247] width 16 height 9
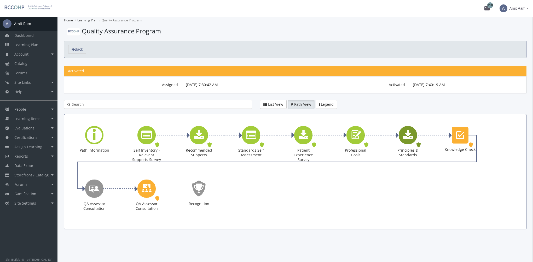
click at [410, 134] on icon "Principles & Standards" at bounding box center [408, 135] width 10 height 10
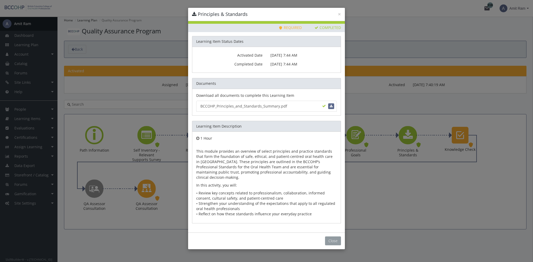
click at [335, 237] on button "Close" at bounding box center [333, 241] width 16 height 9
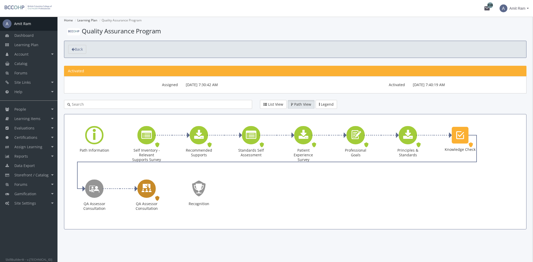
click at [144, 197] on div "QA Assessor Consultation Seminar. Status: Assigned." at bounding box center [146, 199] width 31 height 38
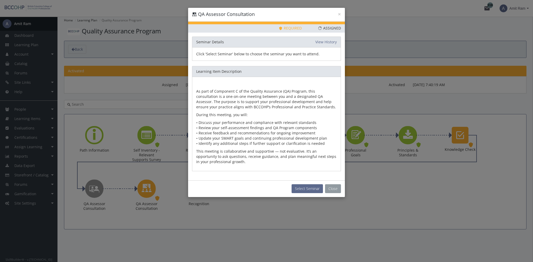
click at [338, 184] on button "Close" at bounding box center [333, 188] width 16 height 9
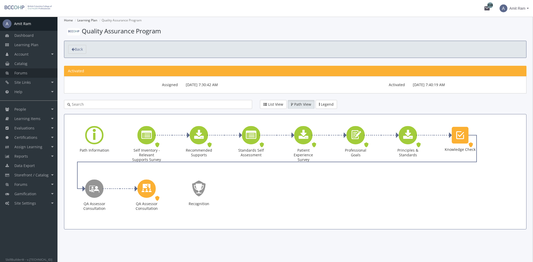
click at [32, 74] on link "Forums" at bounding box center [28, 72] width 57 height 9
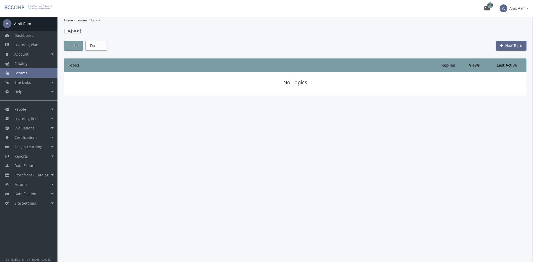
click at [93, 47] on span "Forums" at bounding box center [96, 45] width 12 height 9
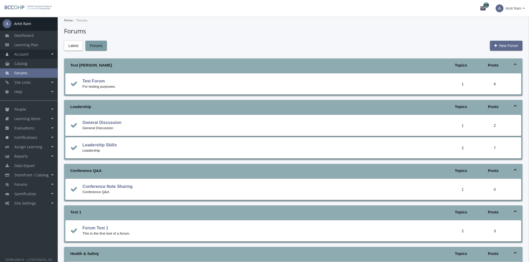
click at [42, 57] on link "Account" at bounding box center [28, 54] width 57 height 9
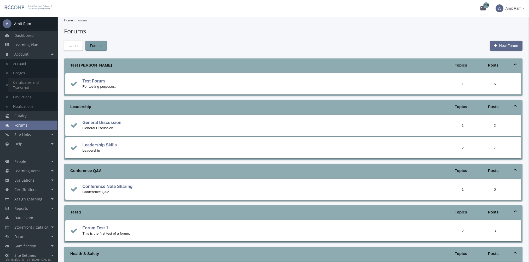
click at [34, 80] on link "Certificates and Transcript" at bounding box center [33, 85] width 50 height 15
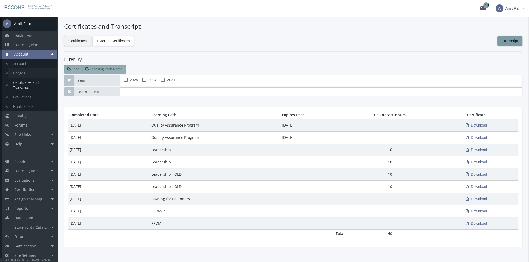
click at [24, 72] on link "Badges" at bounding box center [33, 72] width 50 height 9
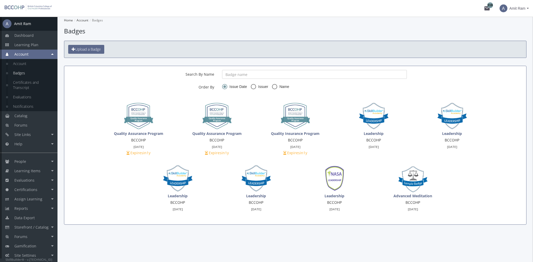
click at [30, 55] on link "Account" at bounding box center [28, 54] width 57 height 9
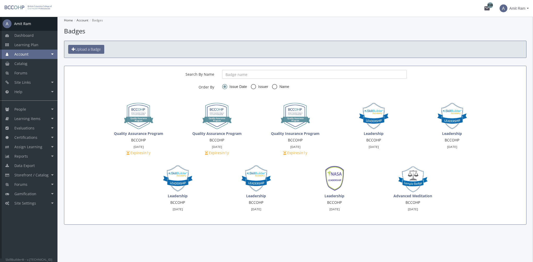
click at [30, 55] on link "Account" at bounding box center [28, 54] width 57 height 9
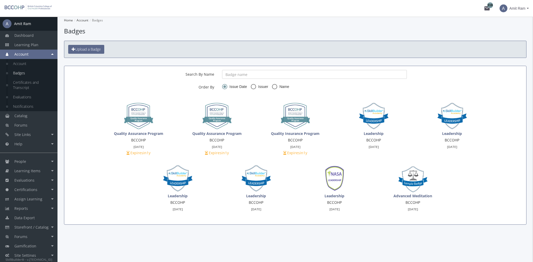
click at [20, 73] on link "Badges" at bounding box center [33, 72] width 50 height 9
click at [24, 87] on link "Certificates and Transcript" at bounding box center [33, 85] width 50 height 15
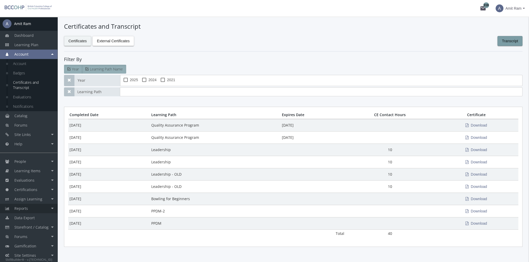
click at [35, 208] on link "Reports" at bounding box center [28, 208] width 57 height 9
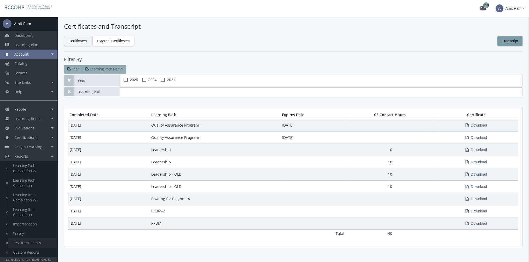
click at [30, 242] on link "Test Item Details" at bounding box center [33, 242] width 50 height 9
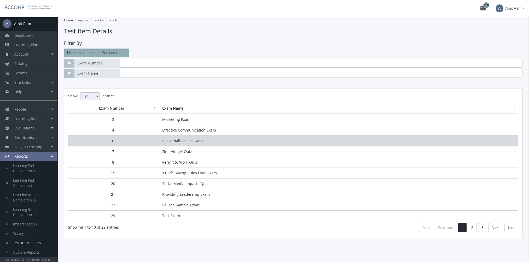
click at [189, 139] on td "Basketball Basics Exam" at bounding box center [338, 141] width 360 height 11
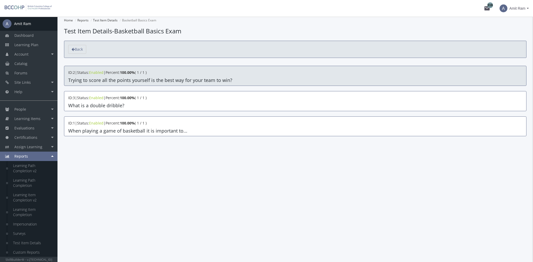
click at [93, 78] on h4 "Trying to score all the points yourself is the best way for your team to win?" at bounding box center [295, 80] width 454 height 5
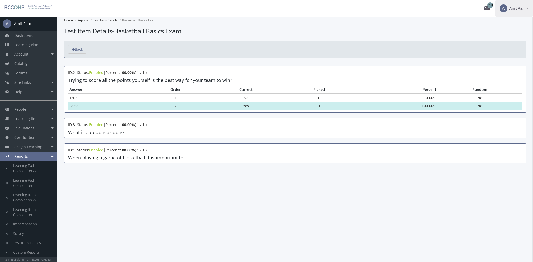
click at [516, 10] on span "Amit Ram" at bounding box center [517, 8] width 16 height 9
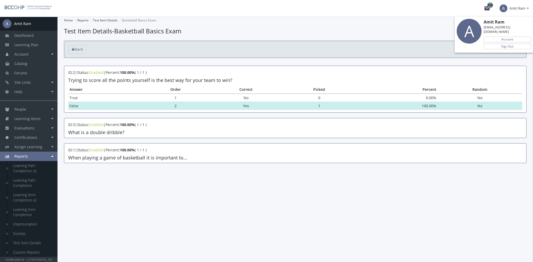
click at [39, 48] on div at bounding box center [266, 131] width 533 height 262
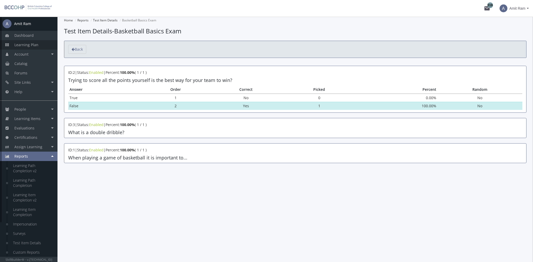
click at [38, 45] on link "Learning Plan" at bounding box center [28, 44] width 57 height 9
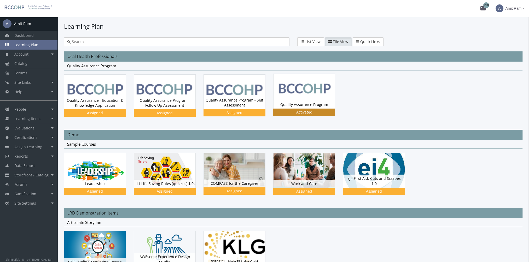
click at [306, 100] on div "Quality Assurance Program Status Activated" at bounding box center [304, 91] width 62 height 35
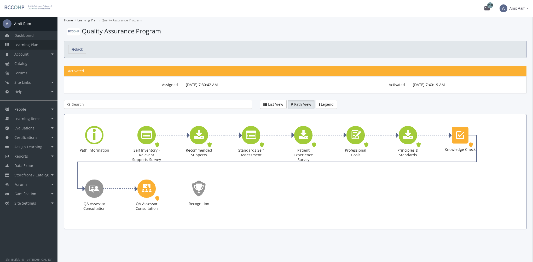
click at [36, 48] on link "Learning Plan" at bounding box center [28, 44] width 57 height 9
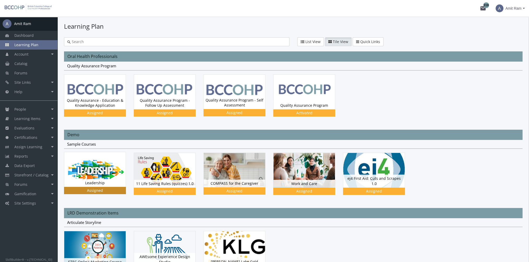
click at [102, 109] on img at bounding box center [94, 92] width 61 height 35
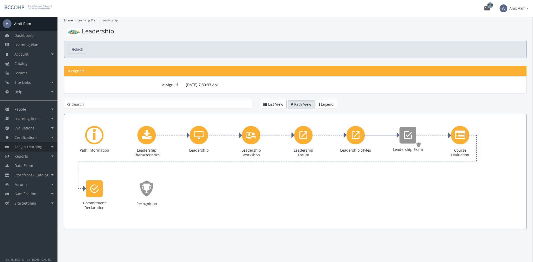
click at [40, 146] on span "Assign Learning" at bounding box center [28, 146] width 28 height 5
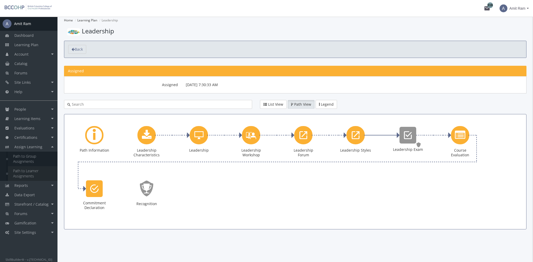
click at [38, 173] on link "Path to Learner Assignments" at bounding box center [33, 173] width 50 height 15
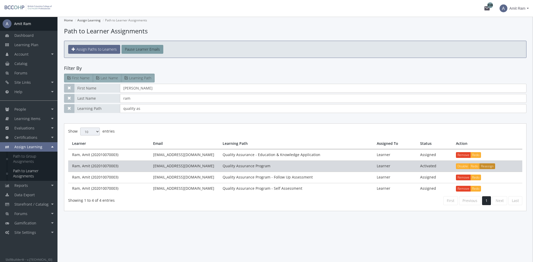
click at [490, 166] on button "Reassign" at bounding box center [487, 166] width 16 height 6
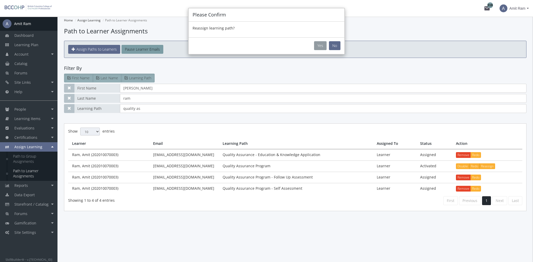
click at [321, 44] on button "Yes" at bounding box center [320, 45] width 13 height 9
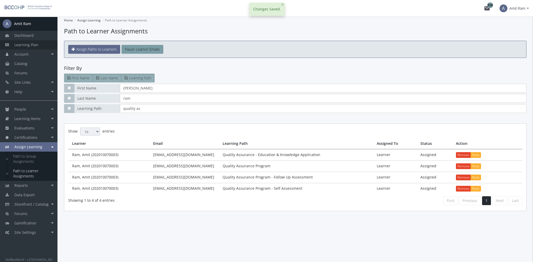
click at [39, 47] on link "Learning Plan" at bounding box center [28, 44] width 57 height 9
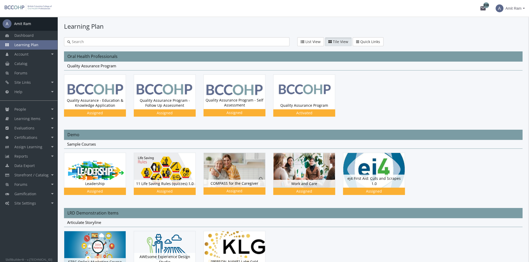
click at [516, 9] on span "Amit Ram" at bounding box center [513, 8] width 16 height 9
click at [507, 44] on link "Sign Out" at bounding box center [502, 47] width 47 height 6
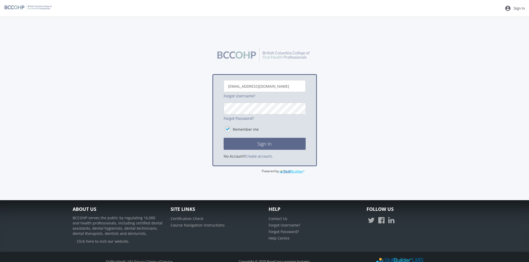
scroll to position [25, 0]
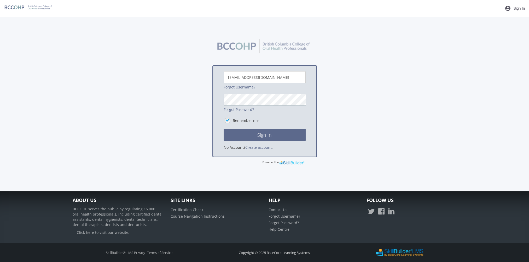
click at [224, 129] on button "Sign In" at bounding box center [265, 135] width 82 height 12
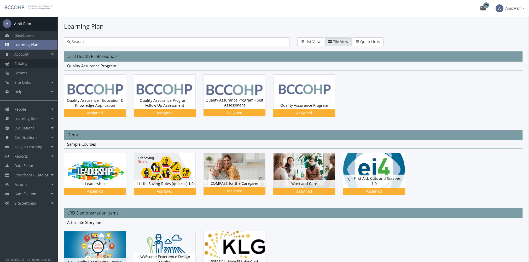
click at [39, 67] on link "Catalog" at bounding box center [28, 63] width 57 height 9
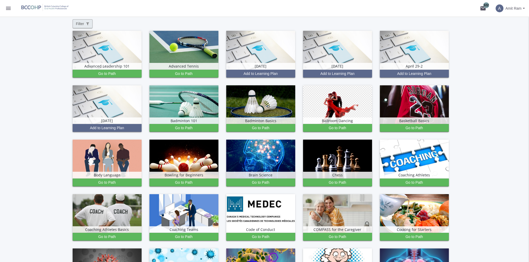
click at [82, 25] on span "Filter" at bounding box center [82, 23] width 13 height 5
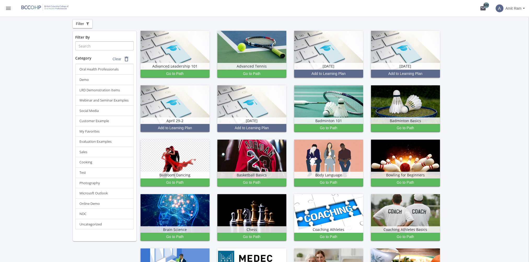
click at [87, 47] on input "text" at bounding box center [104, 46] width 58 height 9
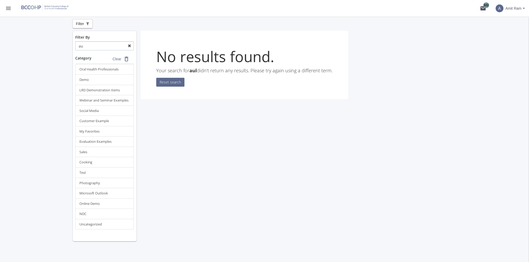
type input "a"
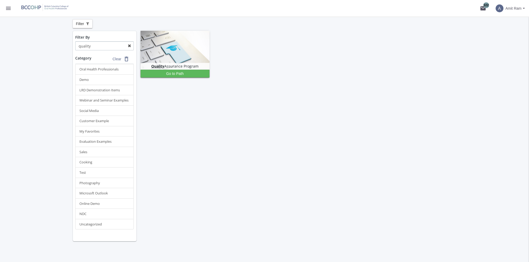
type input "quality"
click at [9, 6] on mat-icon "menu" at bounding box center [8, 8] width 6 height 6
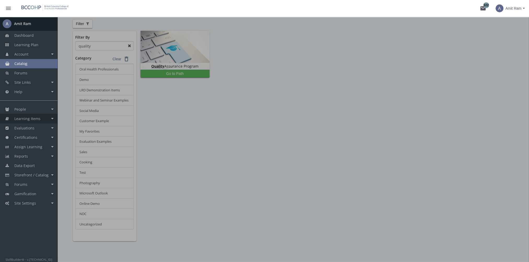
click at [43, 118] on link "Learning Items" at bounding box center [28, 118] width 57 height 9
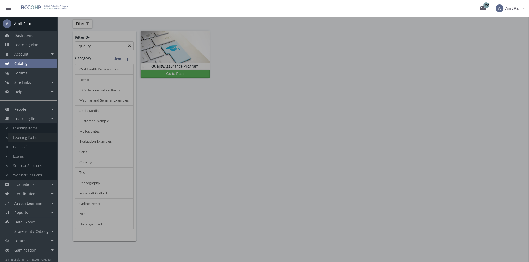
click at [45, 136] on link "Learning Paths" at bounding box center [33, 137] width 50 height 9
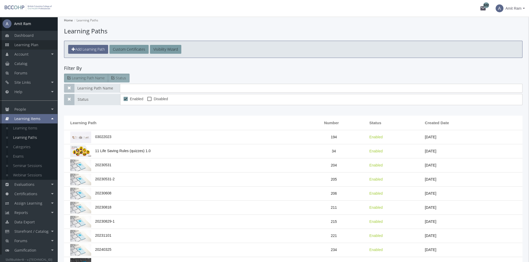
click at [34, 45] on span "Learning Plan" at bounding box center [26, 44] width 24 height 5
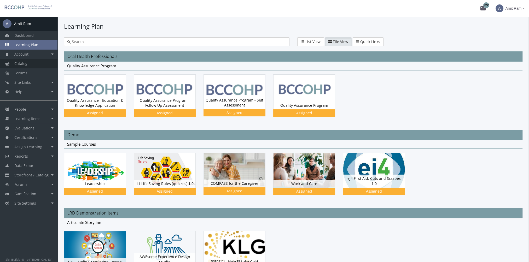
click at [24, 61] on span "Catalog" at bounding box center [20, 63] width 13 height 5
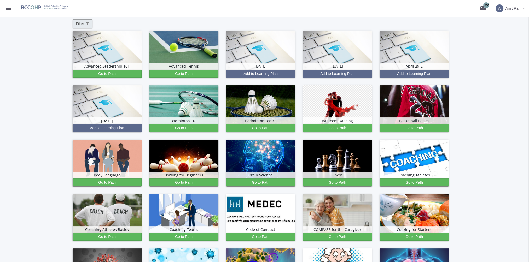
click at [84, 25] on span "Filter" at bounding box center [82, 23] width 13 height 5
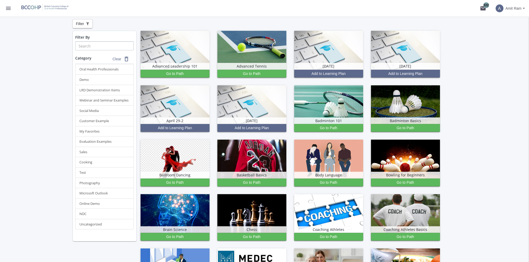
click at [101, 46] on input "text" at bounding box center [104, 46] width 58 height 9
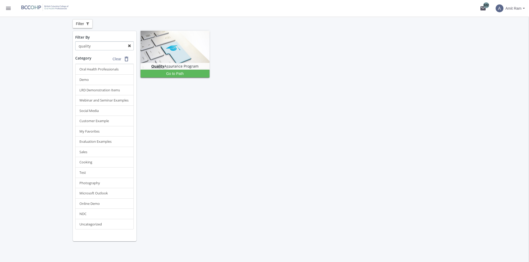
type input "quality"
click at [4, 8] on button "menu" at bounding box center [8, 8] width 17 height 17
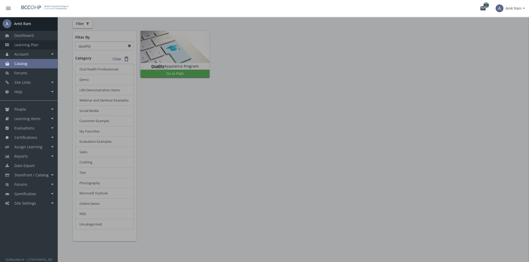
click at [27, 43] on span "Learning Plan" at bounding box center [26, 44] width 24 height 5
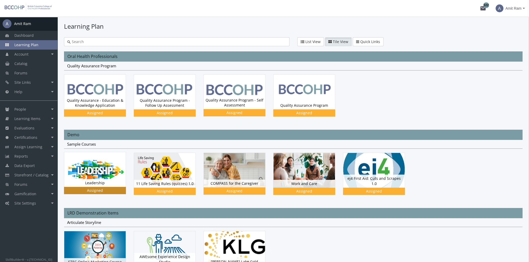
click at [87, 109] on img at bounding box center [94, 92] width 61 height 35
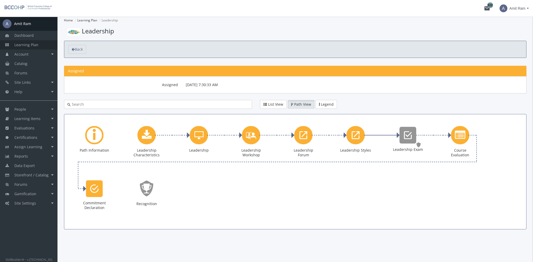
click at [24, 46] on span "Learning Plan" at bounding box center [26, 44] width 24 height 5
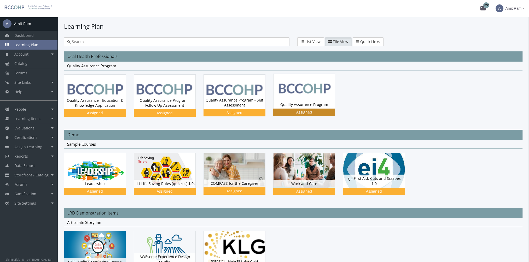
click at [307, 103] on div "Quality Assurance Program Status Assigned" at bounding box center [303, 105] width 61 height 8
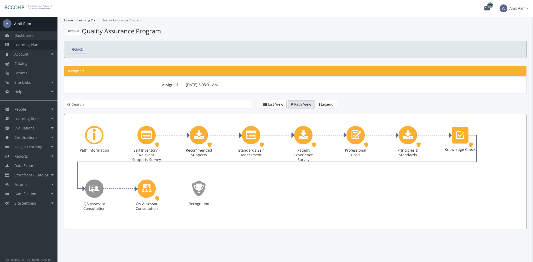
click at [39, 47] on link "Learning Plan" at bounding box center [28, 44] width 57 height 9
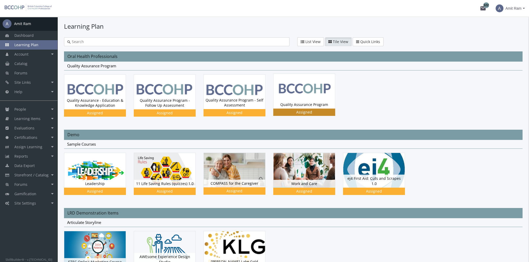
click at [294, 98] on img at bounding box center [303, 91] width 61 height 34
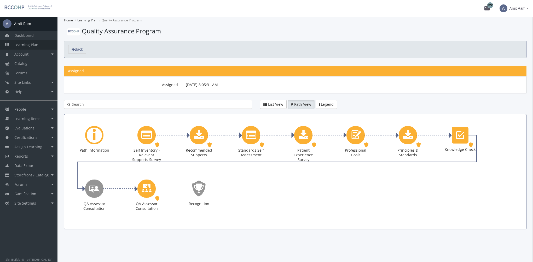
click at [36, 45] on span "Learning Plan" at bounding box center [26, 44] width 24 height 5
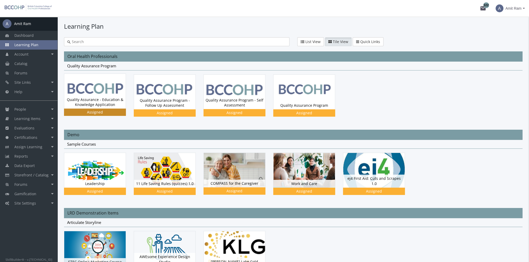
click at [94, 97] on div "Quality Assurance - Education & Knowledge Application Status Assigned" at bounding box center [94, 102] width 61 height 13
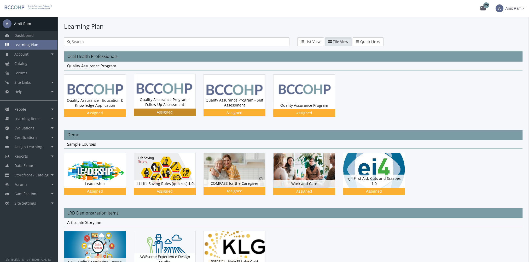
click at [158, 97] on div "Quality Assurance Program - Follow Up Assessment Status Assigned" at bounding box center [164, 102] width 61 height 13
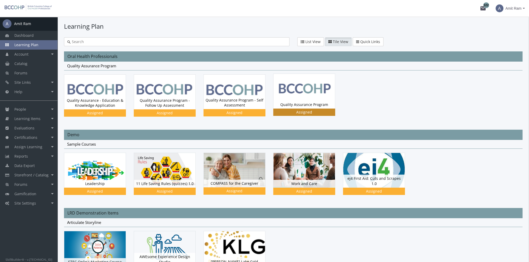
click at [294, 100] on img at bounding box center [303, 91] width 61 height 34
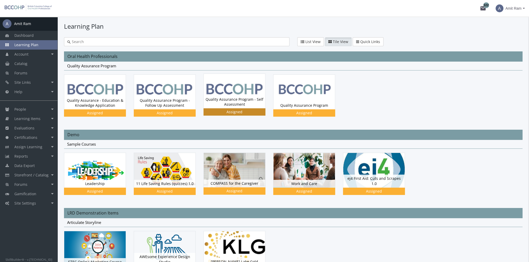
click at [221, 96] on div "Quality Assurance Program - Self Assessment Status Assigned" at bounding box center [234, 102] width 61 height 13
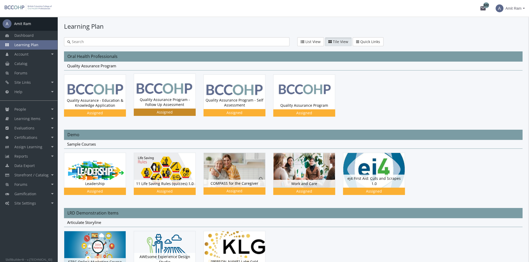
click at [166, 93] on img at bounding box center [164, 91] width 61 height 35
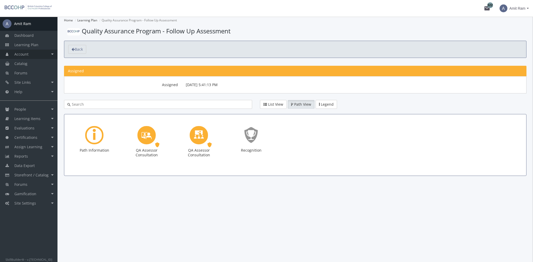
click at [42, 55] on link "Account" at bounding box center [28, 54] width 57 height 9
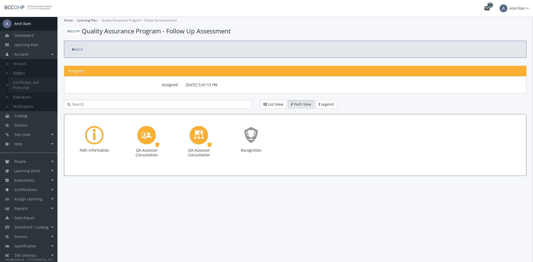
click at [36, 82] on link "Certificates and Transcript" at bounding box center [33, 85] width 50 height 15
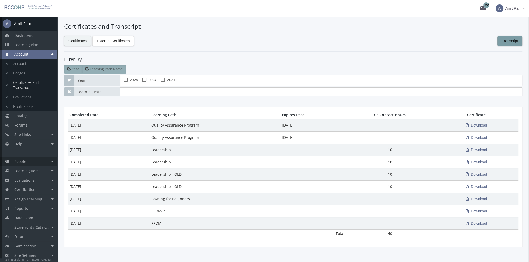
click at [33, 163] on link "People" at bounding box center [28, 161] width 57 height 9
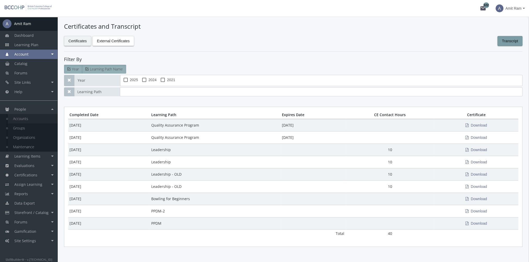
click at [26, 121] on link "Accounts" at bounding box center [33, 118] width 50 height 9
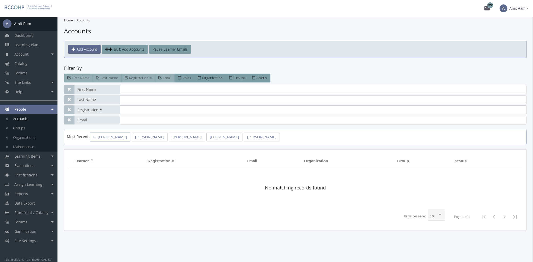
click at [106, 137] on link "R, [PERSON_NAME]" at bounding box center [110, 137] width 40 height 9
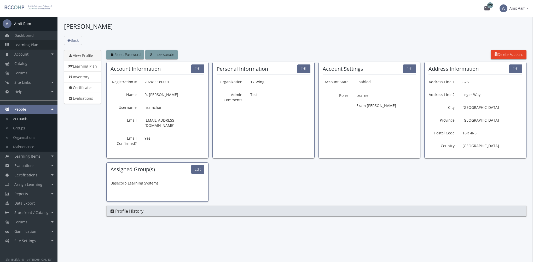
click at [26, 43] on span "Learning Plan" at bounding box center [26, 44] width 24 height 5
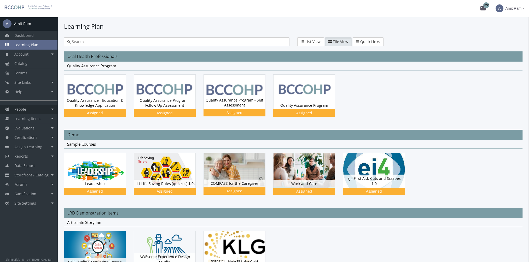
click at [22, 112] on span "People" at bounding box center [20, 109] width 12 height 5
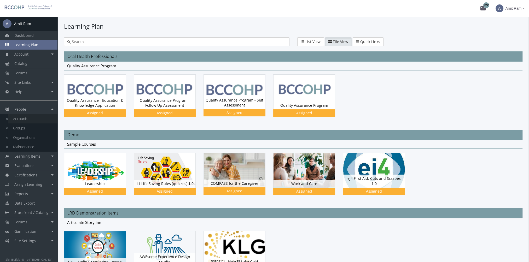
click at [28, 121] on link "Accounts" at bounding box center [33, 118] width 50 height 9
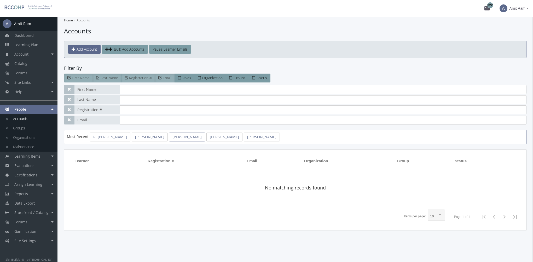
click at [169, 138] on link "[PERSON_NAME]" at bounding box center [187, 137] width 36 height 9
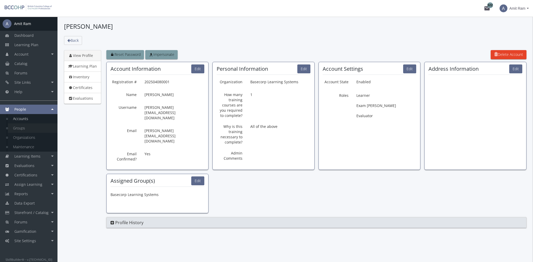
click at [26, 132] on link "Groups" at bounding box center [33, 128] width 50 height 9
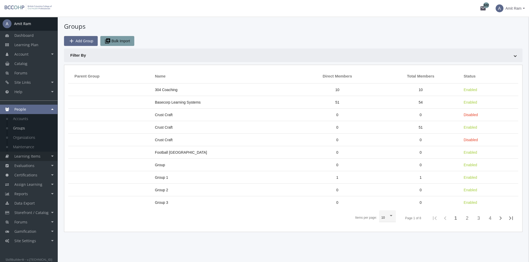
click at [36, 156] on span "Learning Items" at bounding box center [27, 156] width 26 height 5
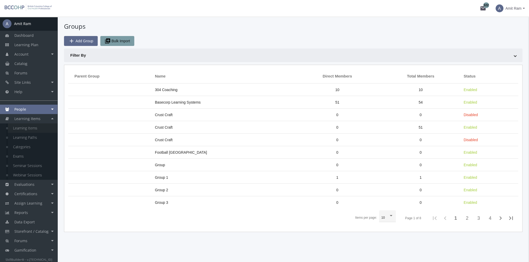
click at [30, 128] on link "Learning Items" at bounding box center [33, 128] width 50 height 9
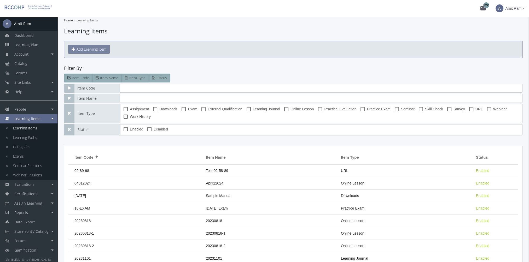
click at [89, 47] on button "Add Learning Item" at bounding box center [89, 49] width 42 height 9
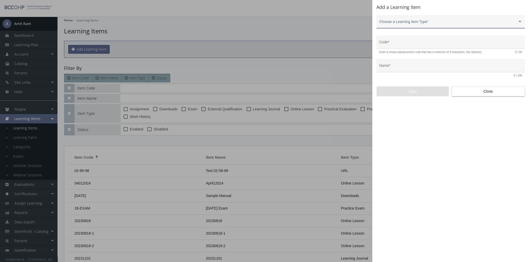
click at [414, 24] on span at bounding box center [448, 24] width 138 height 4
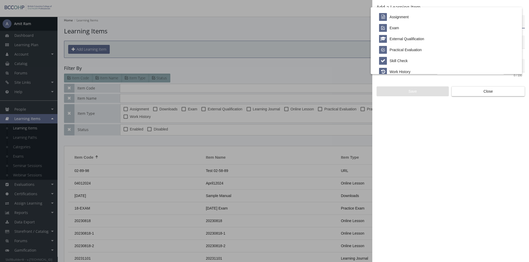
scroll to position [109, 0]
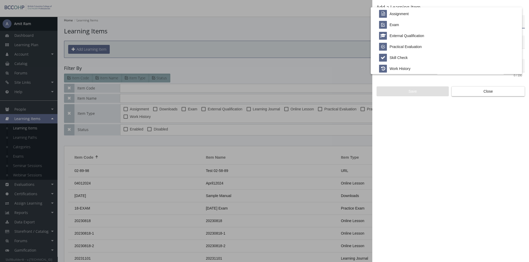
click at [470, 92] on div at bounding box center [264, 131] width 529 height 262
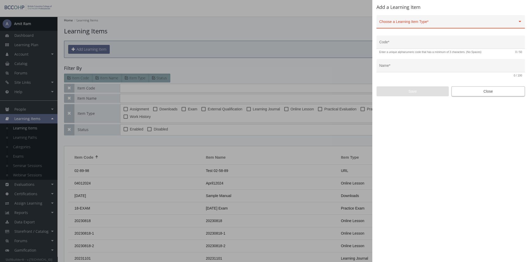
click at [480, 93] on span "Close" at bounding box center [488, 91] width 65 height 9
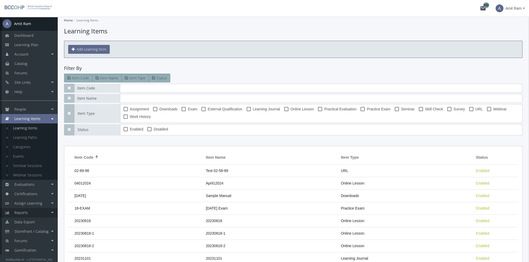
click at [25, 212] on span "Reports" at bounding box center [21, 212] width 14 height 5
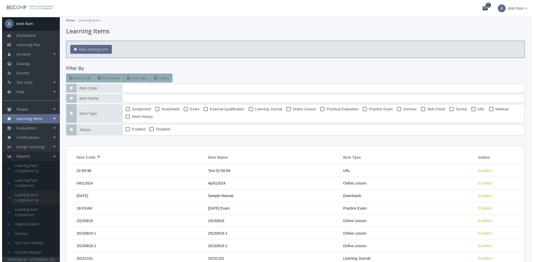
scroll to position [47, 0]
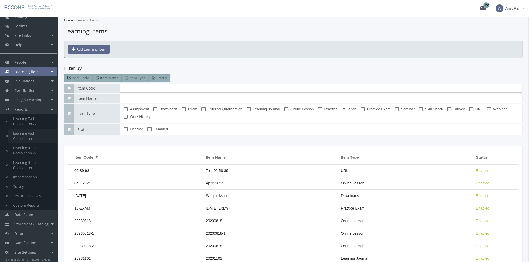
click at [32, 137] on link "Learning Path Completion" at bounding box center [33, 136] width 50 height 15
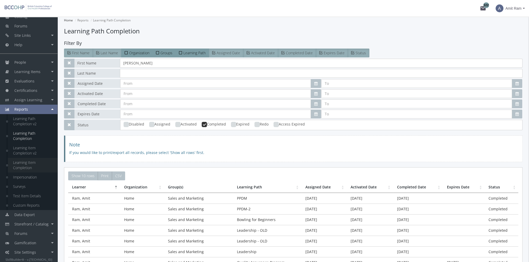
click at [26, 167] on link "Learning Item Completion" at bounding box center [33, 165] width 50 height 15
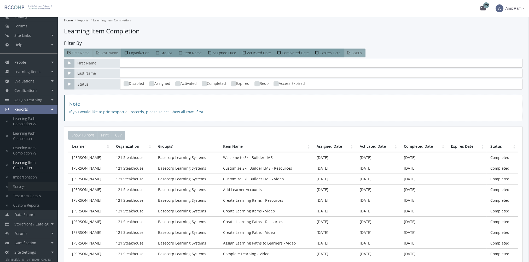
click at [25, 187] on link "Surveys" at bounding box center [33, 186] width 50 height 9
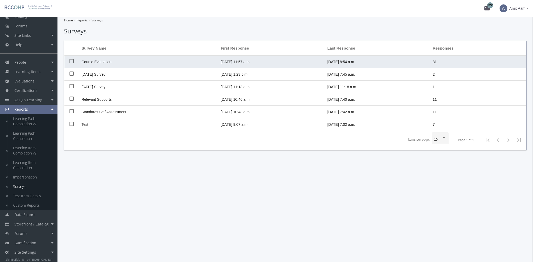
click at [103, 61] on span "Course Evaluation" at bounding box center [96, 62] width 30 height 4
checkbox input "true"
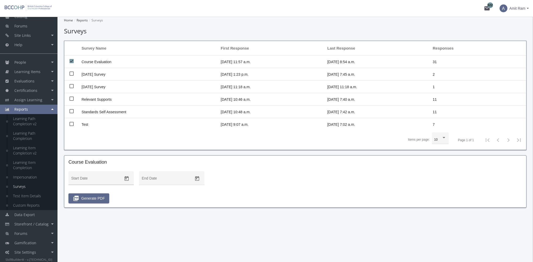
click at [126, 177] on icon "Open calendar" at bounding box center [126, 178] width 4 height 5
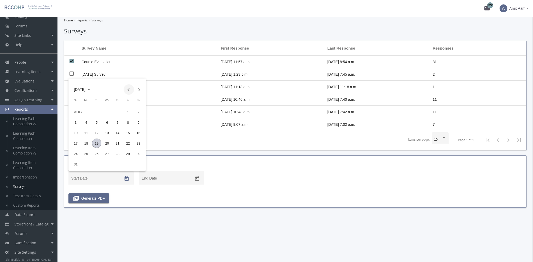
click at [128, 90] on button "Previous month" at bounding box center [129, 89] width 10 height 10
click at [127, 90] on button "Previous month" at bounding box center [129, 89] width 10 height 10
click at [95, 122] on div "1" at bounding box center [96, 122] width 9 height 9
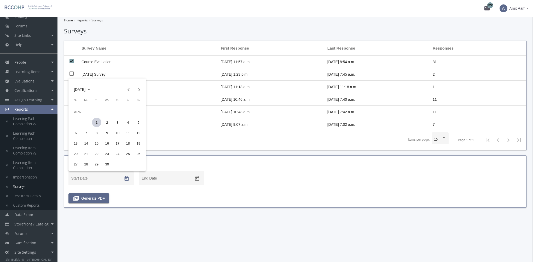
type input "[DATE]"
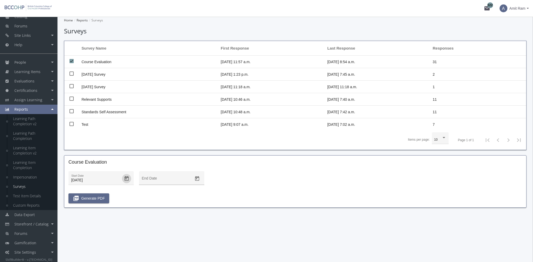
click at [195, 180] on icon "Open calendar" at bounding box center [197, 178] width 4 height 5
click at [167, 144] on div "19" at bounding box center [166, 143] width 9 height 9
type input "[DATE]"
click at [104, 198] on button "picture_as_pdf Generate PDF" at bounding box center [88, 199] width 41 height 10
click at [31, 197] on link "Test Item Details" at bounding box center [33, 195] width 50 height 9
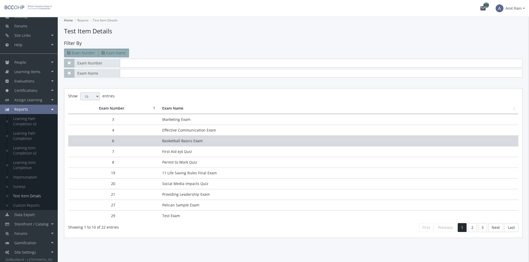
click at [195, 138] on td "Basketball Basics Exam" at bounding box center [338, 141] width 360 height 11
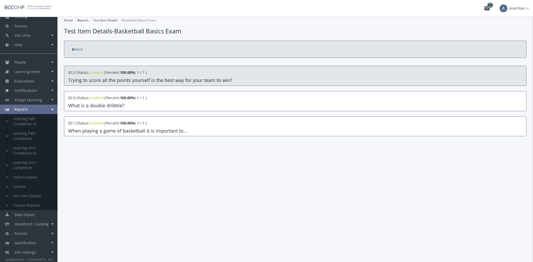
click at [126, 75] on div "ID : 2 | Status : Enabled | Percent : 100.00% ( 1 / 1 ) Trying to score all the…" at bounding box center [295, 76] width 462 height 20
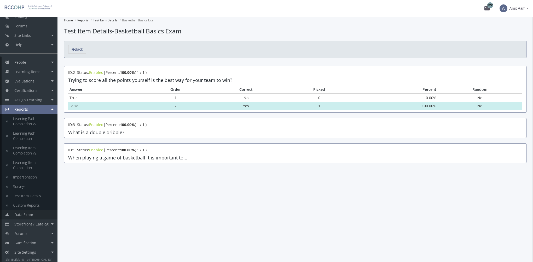
click at [33, 217] on link "Data Export" at bounding box center [28, 214] width 57 height 9
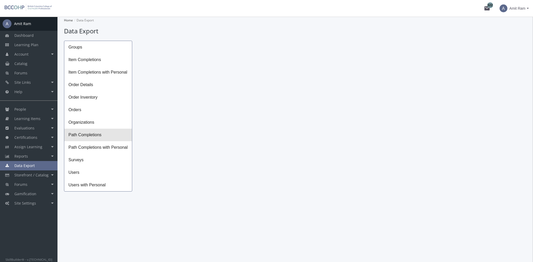
click at [91, 137] on span "Path Completions" at bounding box center [98, 135] width 68 height 13
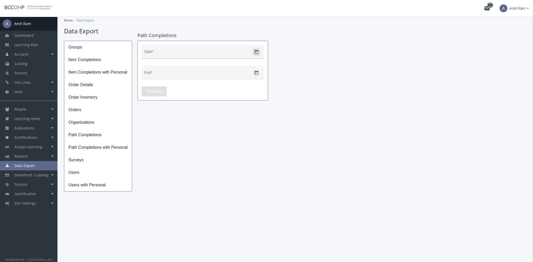
click at [258, 51] on icon "Open calendar" at bounding box center [256, 52] width 4 height 5
click at [199, 69] on button "Previous month" at bounding box center [202, 69] width 10 height 10
click at [191, 91] on div "1" at bounding box center [190, 91] width 9 height 9
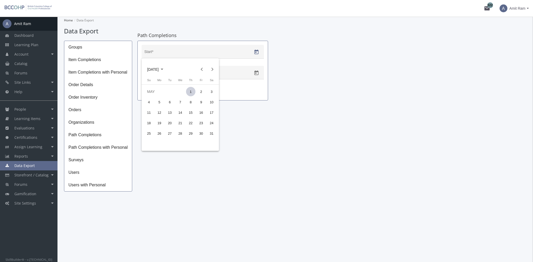
type input "[DATE]"
click at [256, 73] on icon "Open calendar" at bounding box center [256, 73] width 4 height 5
click at [169, 144] on div "19" at bounding box center [169, 143] width 9 height 9
type input "[DATE]"
click at [155, 90] on span "Download" at bounding box center [154, 91] width 16 height 9
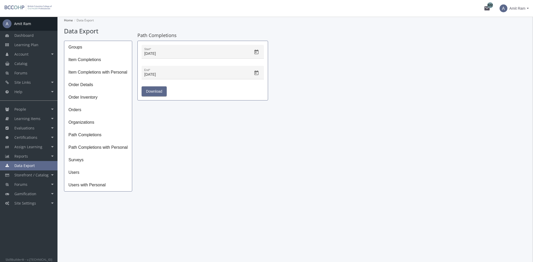
click at [373, 97] on div "Groups Item Completions Item Completions with Personal Order Details Order Inve…" at bounding box center [295, 116] width 462 height 151
click at [30, 206] on link "Site Settings" at bounding box center [28, 203] width 57 height 9
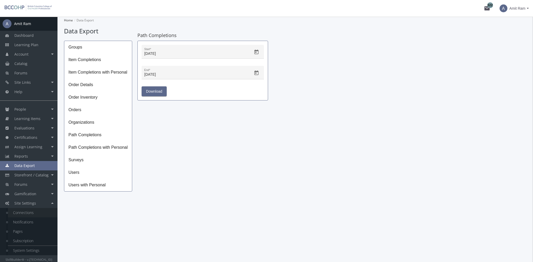
click at [30, 214] on link "Connections" at bounding box center [33, 212] width 50 height 9
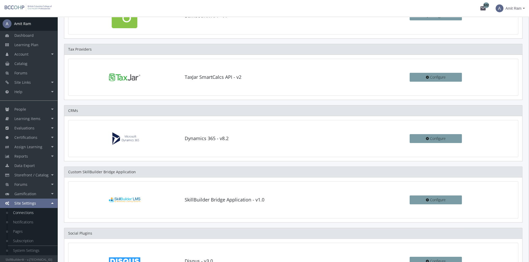
scroll to position [78, 0]
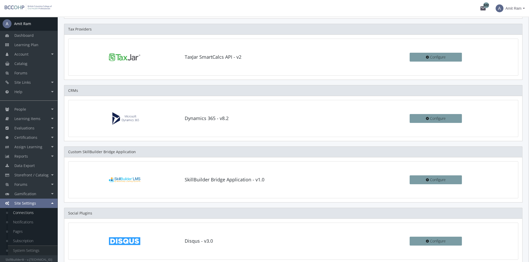
click at [32, 251] on link "System Settings" at bounding box center [33, 250] width 50 height 9
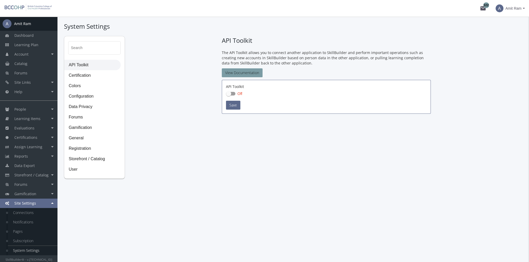
checkbox input "true"
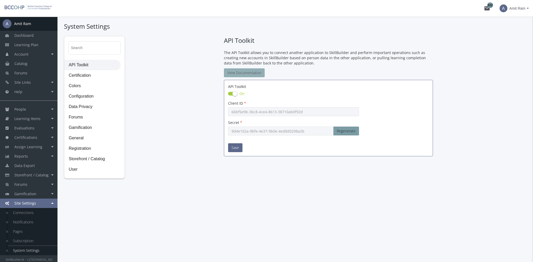
click at [245, 76] on link "View Documentation" at bounding box center [244, 72] width 41 height 9
click at [33, 223] on link "Notifications" at bounding box center [33, 222] width 50 height 9
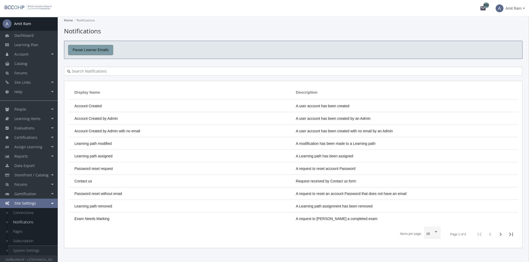
click at [27, 251] on link "System Settings" at bounding box center [33, 250] width 50 height 9
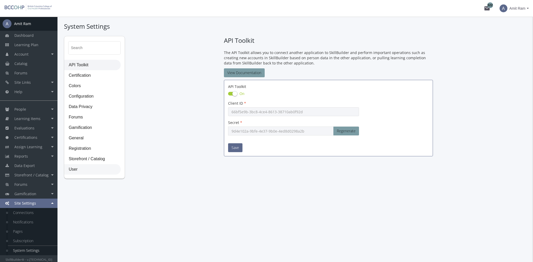
click at [78, 167] on span "User" at bounding box center [93, 170] width 56 height 10
select select "2: 3"
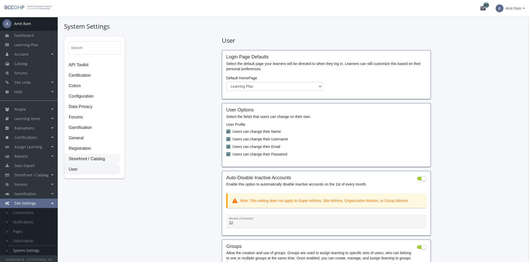
click at [83, 160] on span "Storefront / Catalog" at bounding box center [93, 159] width 56 height 10
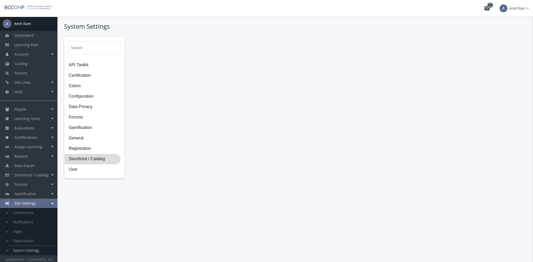
select select "23: USD"
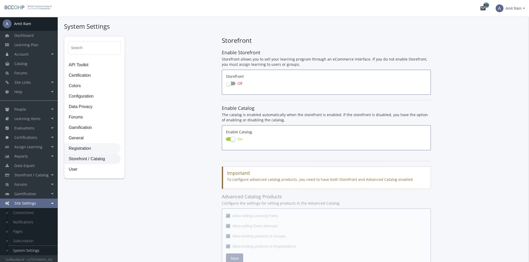
click at [81, 149] on span "Registration" at bounding box center [93, 149] width 56 height 10
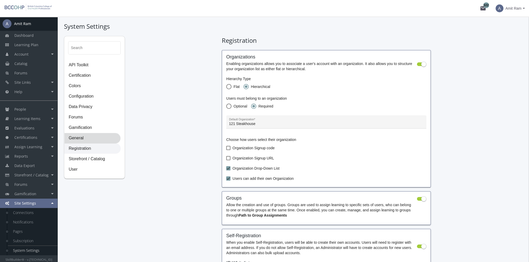
click at [75, 134] on span "General" at bounding box center [93, 138] width 56 height 10
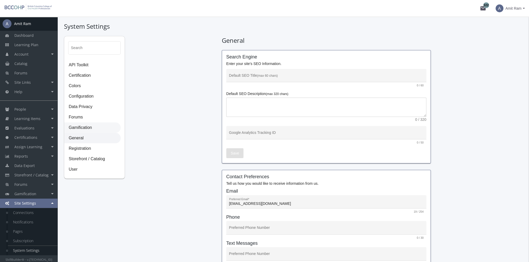
click at [78, 128] on span "Gamification" at bounding box center [93, 128] width 56 height 10
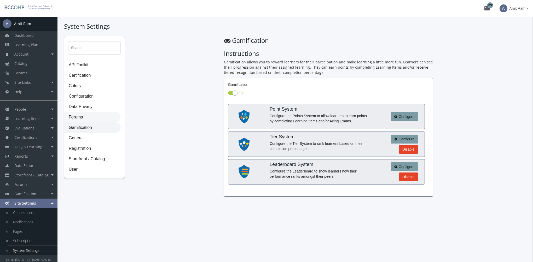
click at [75, 115] on span "Forums" at bounding box center [93, 117] width 56 height 10
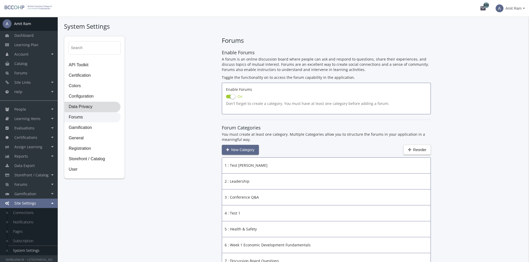
click at [78, 106] on span "Data Privacy" at bounding box center [93, 107] width 56 height 10
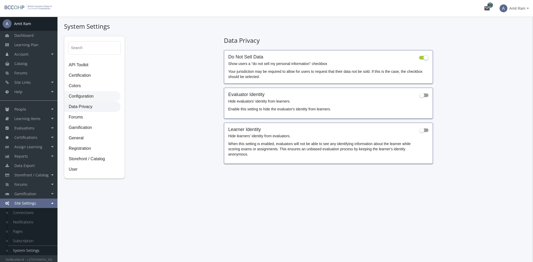
click at [80, 96] on span "Configuration" at bounding box center [93, 96] width 56 height 10
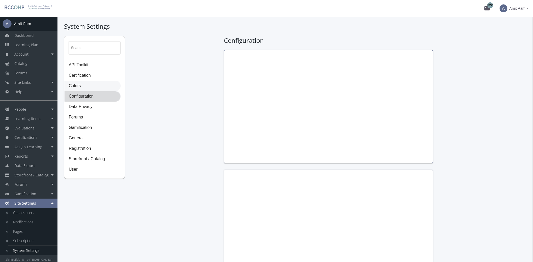
type input "[PERSON_NAME]"
type input "President"
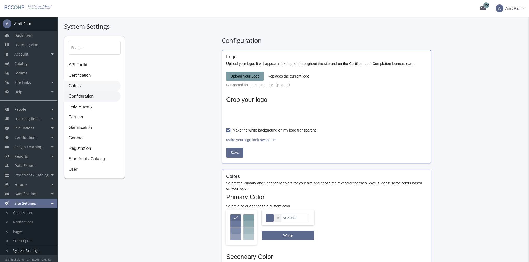
click at [78, 87] on span "Colors" at bounding box center [93, 86] width 56 height 10
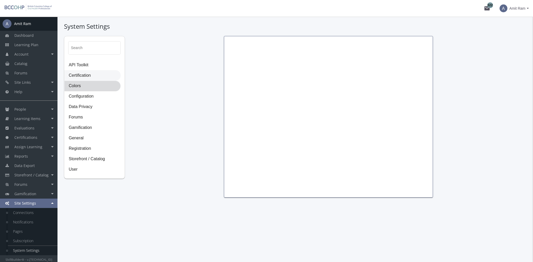
click at [77, 74] on span "Certification" at bounding box center [93, 76] width 56 height 10
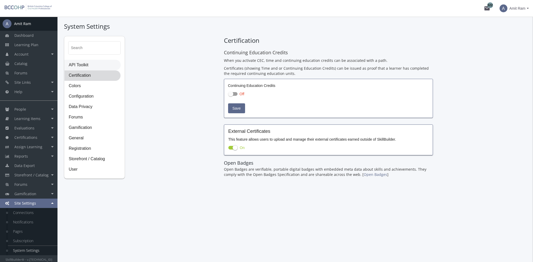
checkbox input "true"
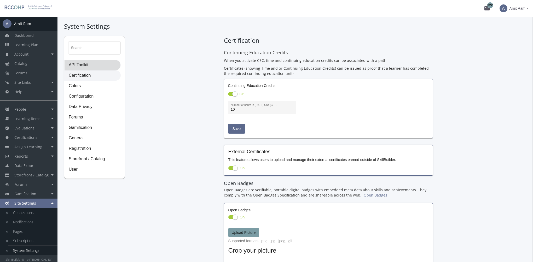
click at [79, 64] on span "API Toolkit" at bounding box center [93, 65] width 56 height 10
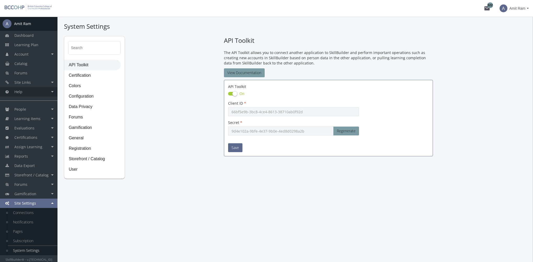
click at [33, 94] on link "Help" at bounding box center [28, 91] width 57 height 9
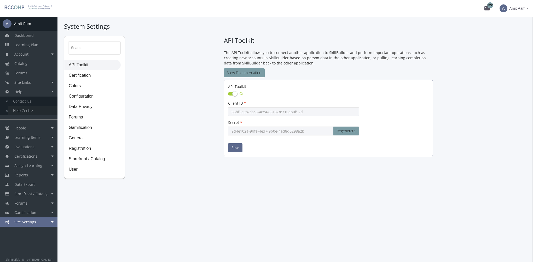
click at [30, 113] on link "Help Centre" at bounding box center [33, 110] width 50 height 9
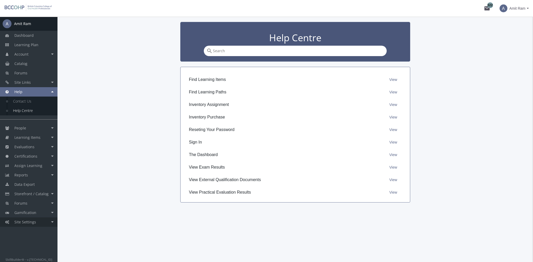
click at [40, 222] on link "Site Settings" at bounding box center [28, 222] width 57 height 9
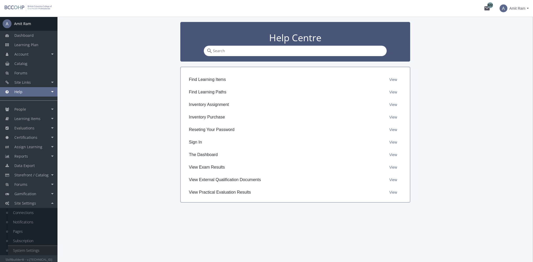
click at [22, 249] on link "System Settings" at bounding box center [33, 250] width 50 height 9
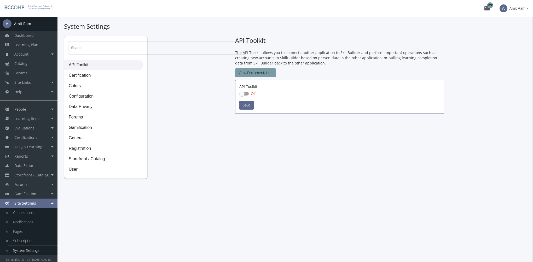
checkbox input "true"
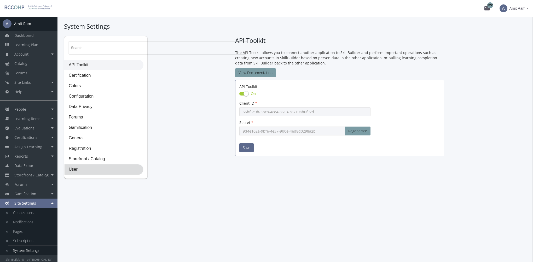
click at [89, 172] on span "User" at bounding box center [104, 170] width 79 height 10
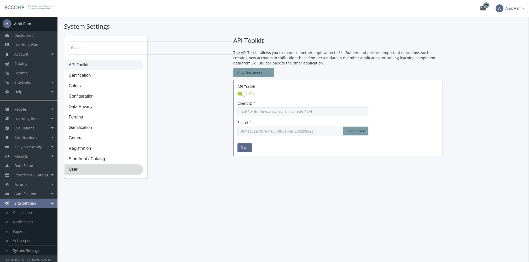
select select "2: 3"
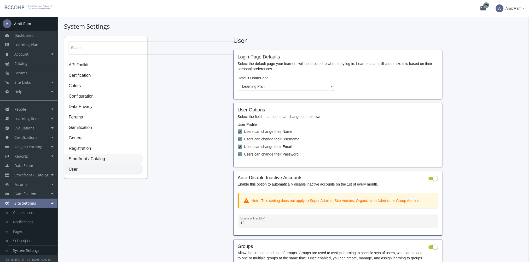
click at [87, 164] on span "Storefront / Catalog" at bounding box center [104, 159] width 79 height 10
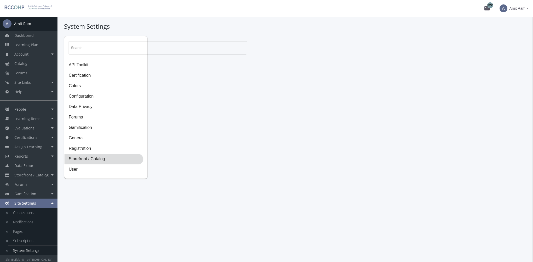
select select "23: USD"
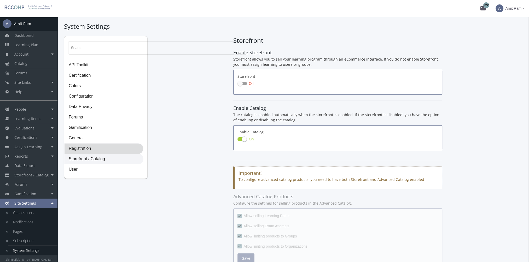
click at [85, 150] on span "Registration" at bounding box center [104, 149] width 79 height 10
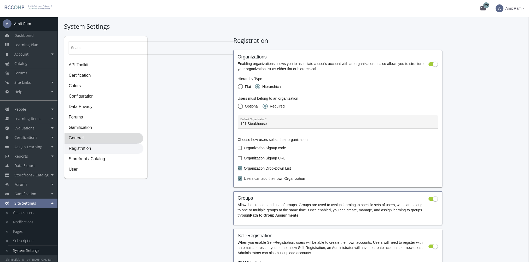
click at [74, 139] on span "General" at bounding box center [104, 138] width 79 height 10
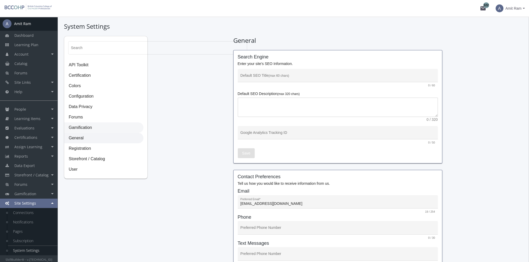
click at [80, 127] on span "Gamification" at bounding box center [104, 128] width 79 height 10
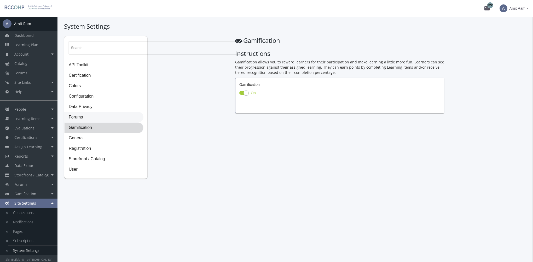
click at [75, 116] on span "Forums" at bounding box center [104, 117] width 79 height 10
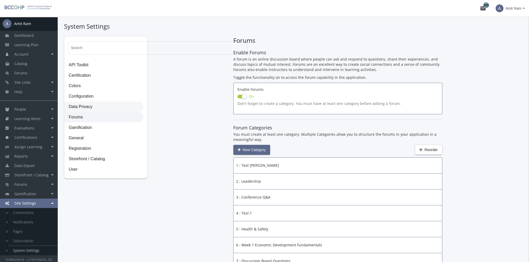
click at [77, 107] on span "Data Privacy" at bounding box center [104, 107] width 79 height 10
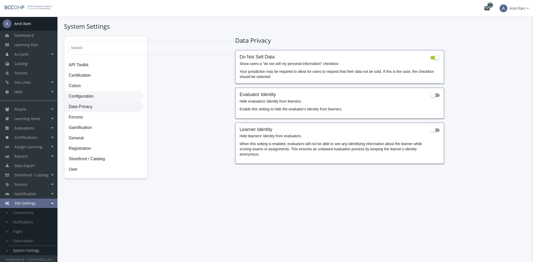
click at [78, 97] on span "Configuration" at bounding box center [104, 96] width 79 height 10
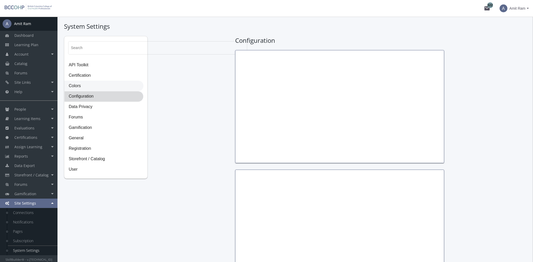
type input "[PERSON_NAME]"
type input "President"
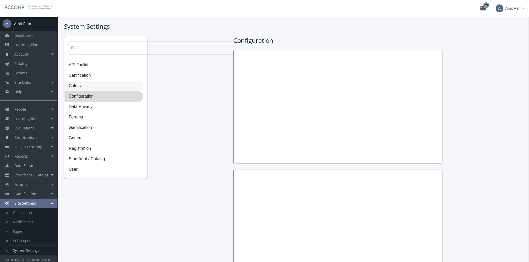
click at [78, 83] on span "Colors" at bounding box center [104, 86] width 79 height 10
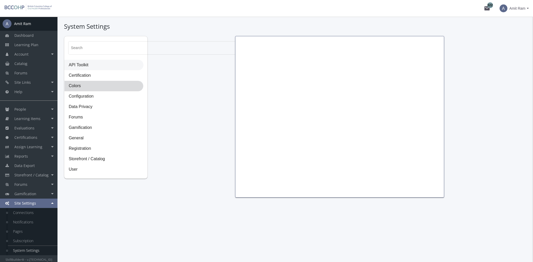
click at [80, 69] on span "API Toolkit" at bounding box center [104, 65] width 79 height 10
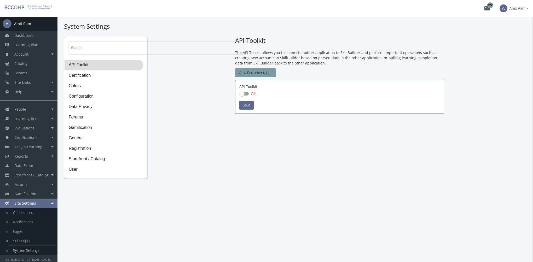
checkbox input "true"
click at [81, 65] on span "API Toolkit" at bounding box center [104, 65] width 79 height 10
checkbox input "true"
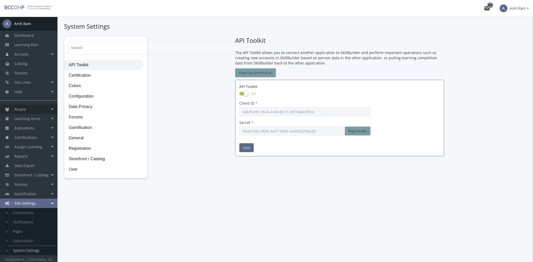
click at [44, 109] on link "People" at bounding box center [28, 109] width 57 height 9
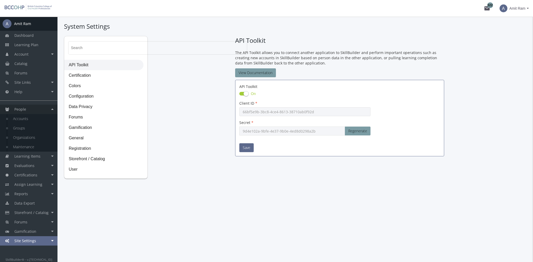
click at [44, 109] on link "People" at bounding box center [28, 109] width 57 height 9
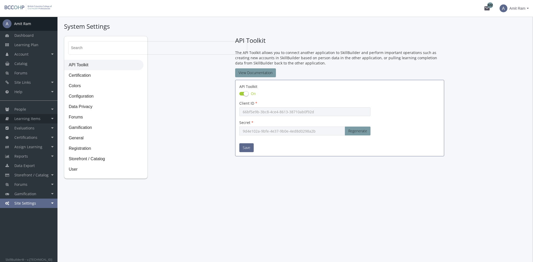
click at [44, 120] on link "Learning Items" at bounding box center [28, 118] width 57 height 9
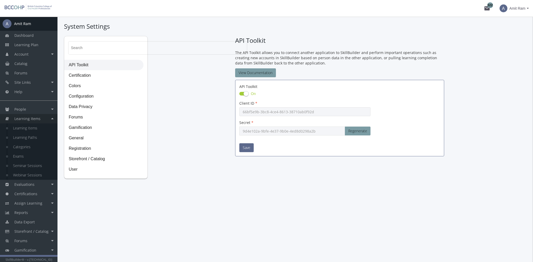
click at [44, 119] on link "Learning Items" at bounding box center [28, 118] width 57 height 9
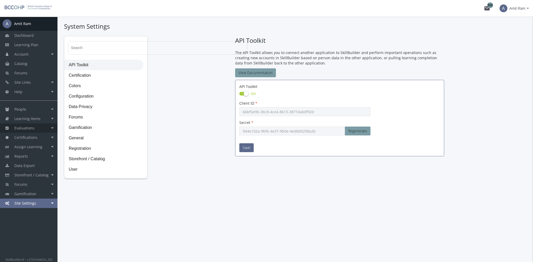
click at [40, 128] on link "Evaluations" at bounding box center [28, 128] width 57 height 9
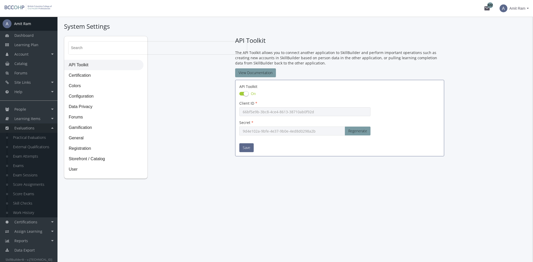
click at [40, 128] on link "Evaluations" at bounding box center [28, 128] width 57 height 9
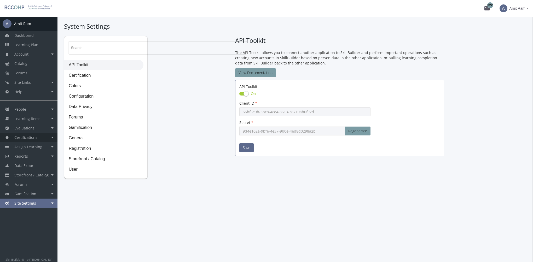
click at [36, 137] on span "Certifications" at bounding box center [25, 137] width 23 height 5
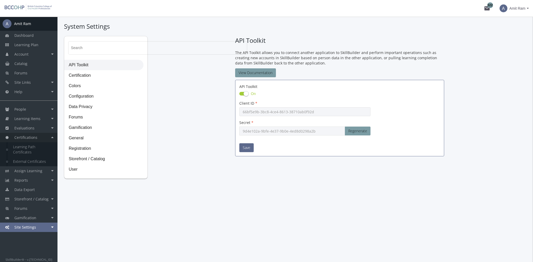
click at [36, 137] on span "Certifications" at bounding box center [25, 137] width 23 height 5
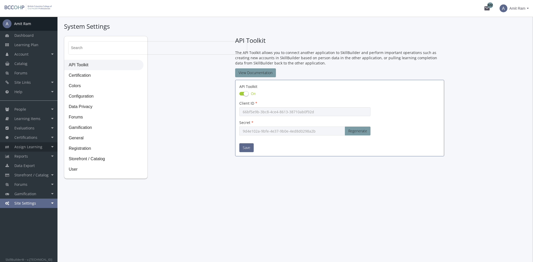
click at [33, 148] on span "Assign Learning" at bounding box center [28, 146] width 28 height 5
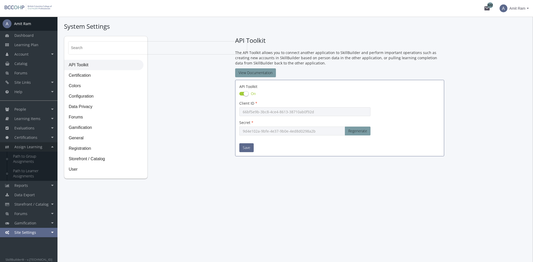
click at [33, 148] on span "Assign Learning" at bounding box center [28, 146] width 28 height 5
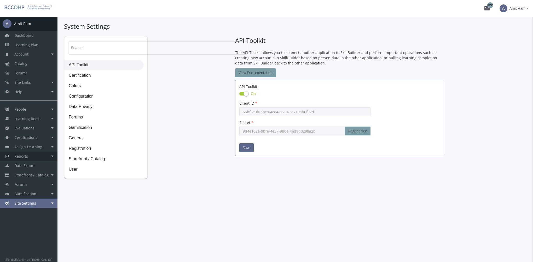
click at [29, 160] on link "Reports" at bounding box center [28, 156] width 57 height 9
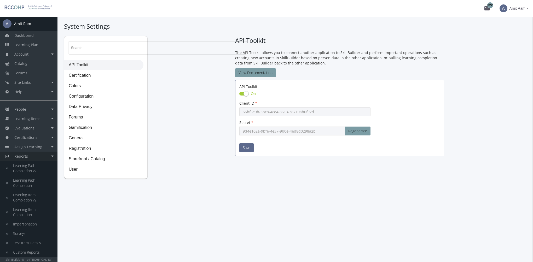
click at [29, 160] on link "Reports" at bounding box center [28, 156] width 57 height 9
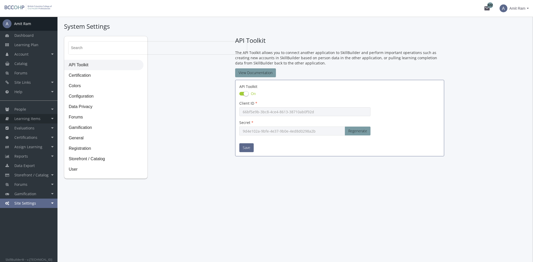
click at [39, 119] on span "Learning Items" at bounding box center [27, 118] width 26 height 5
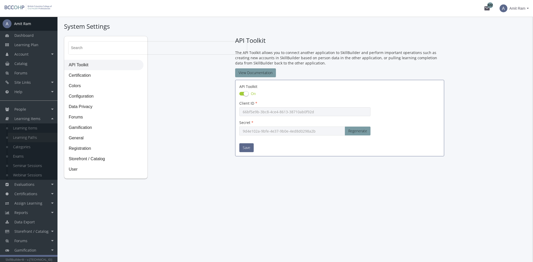
click at [35, 137] on link "Learning Paths" at bounding box center [33, 137] width 50 height 9
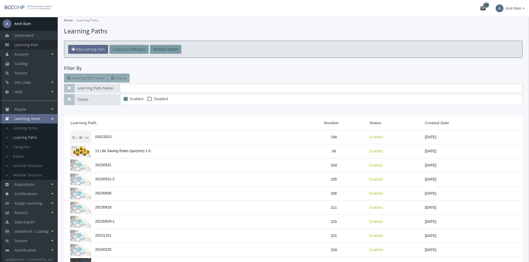
click at [34, 43] on span "Learning Plan" at bounding box center [26, 44] width 24 height 5
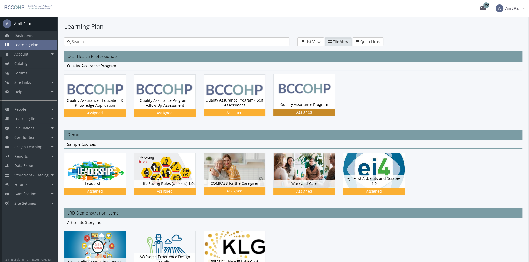
click at [295, 96] on img at bounding box center [303, 91] width 61 height 34
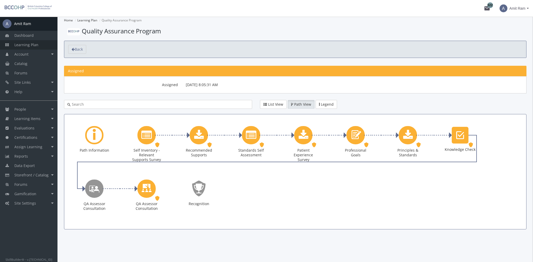
click at [36, 46] on span "Learning Plan" at bounding box center [26, 44] width 24 height 5
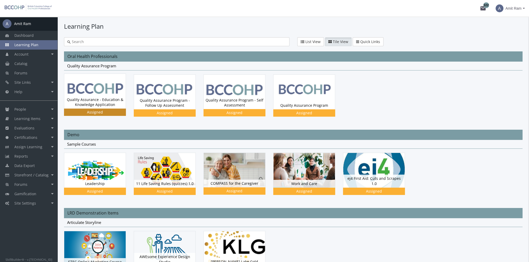
click at [101, 104] on div "Quality Assurance - Education & Knowledge Application Status Assigned" at bounding box center [94, 102] width 61 height 13
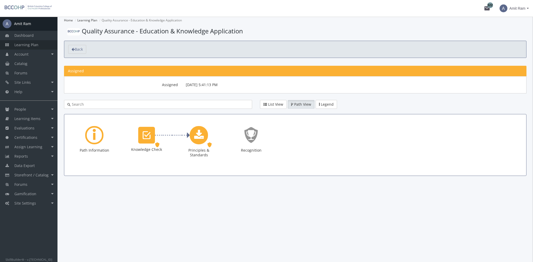
click at [34, 47] on span "Learning Plan" at bounding box center [26, 44] width 24 height 5
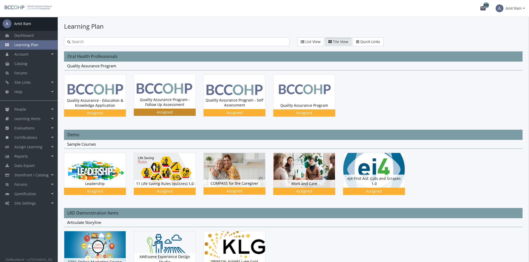
click at [149, 97] on div "Quality Assurance Program - Follow Up Assessment Status Assigned" at bounding box center [164, 102] width 61 height 13
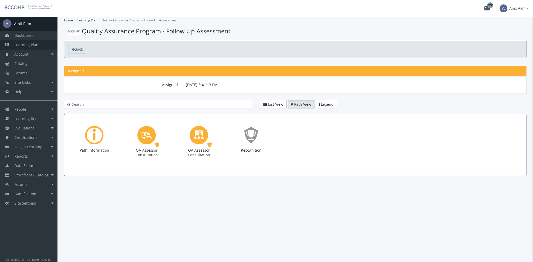
click at [27, 44] on span "Learning Plan" at bounding box center [26, 44] width 24 height 5
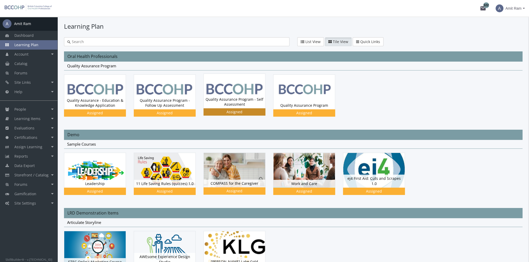
click at [235, 93] on img at bounding box center [234, 91] width 61 height 34
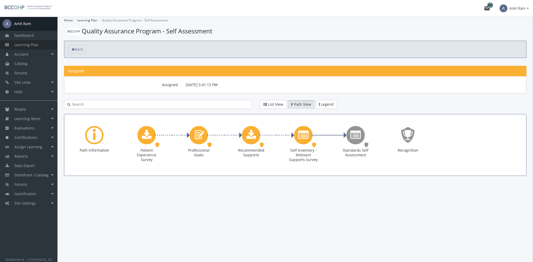
click at [42, 45] on link "Learning Plan" at bounding box center [28, 44] width 57 height 9
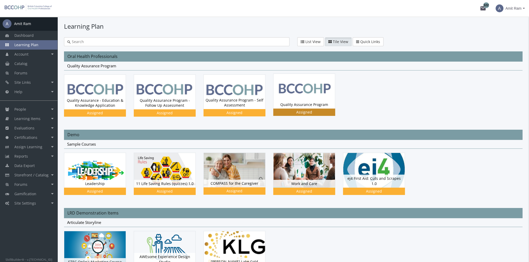
click at [311, 99] on img at bounding box center [303, 91] width 61 height 34
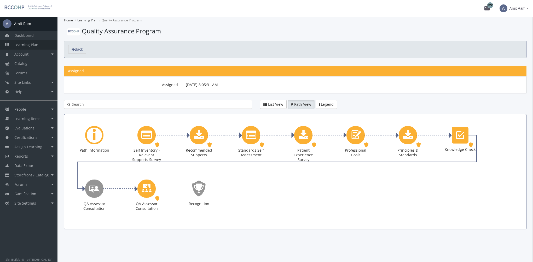
click at [37, 46] on span "Learning Plan" at bounding box center [26, 44] width 24 height 5
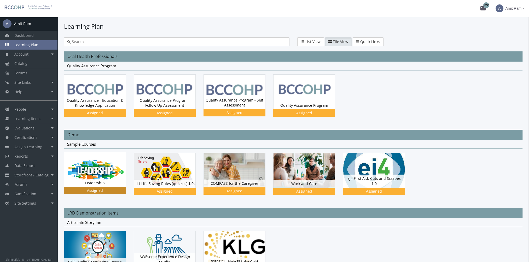
click at [98, 109] on img at bounding box center [94, 92] width 61 height 35
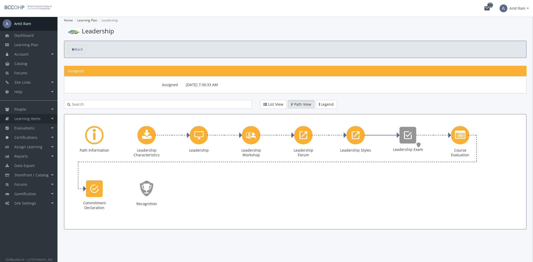
click at [42, 120] on link "Learning Items" at bounding box center [28, 118] width 57 height 9
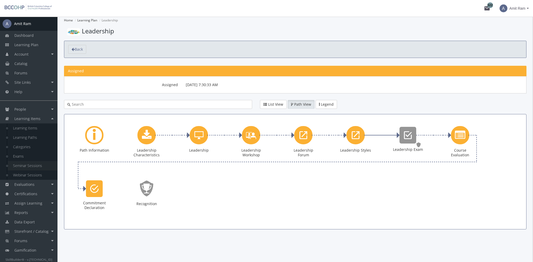
click at [31, 168] on link "Seminar Sessions" at bounding box center [33, 165] width 50 height 9
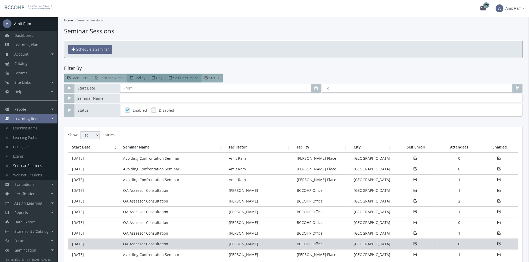
click at [122, 244] on td "QA Assessor Consultation" at bounding box center [172, 244] width 106 height 11
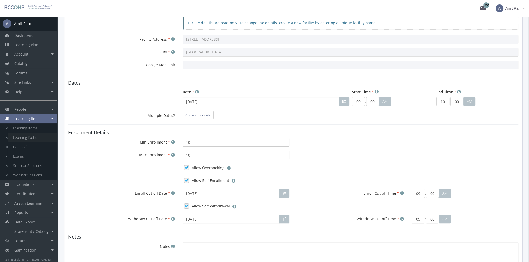
scroll to position [128, 0]
click at [36, 166] on link "Seminar Sessions" at bounding box center [33, 165] width 50 height 9
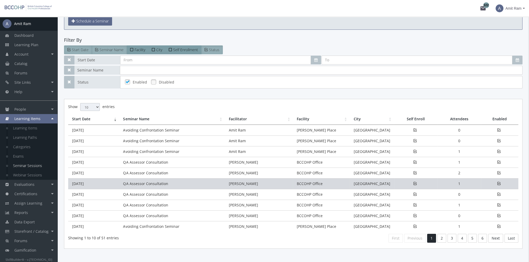
scroll to position [40, 0]
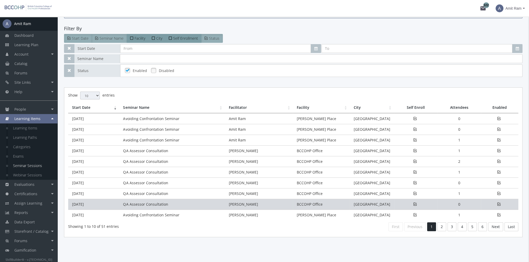
click at [111, 205] on td "[DATE]" at bounding box center [93, 204] width 51 height 11
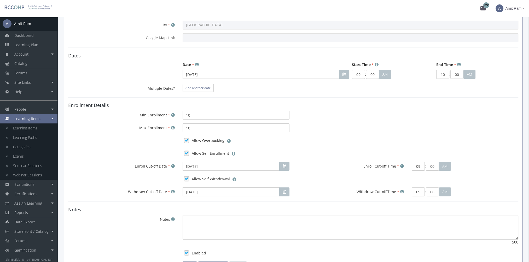
scroll to position [285, 0]
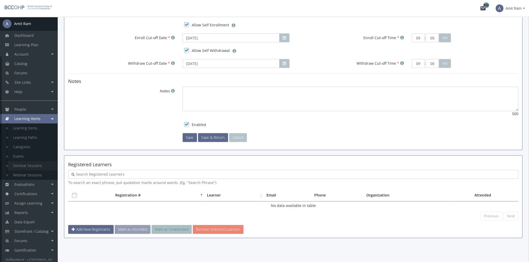
click at [33, 167] on link "Seminar Sessions" at bounding box center [33, 165] width 50 height 9
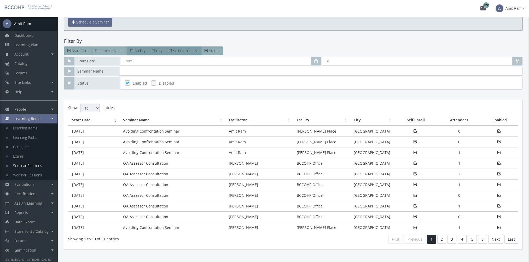
scroll to position [40, 0]
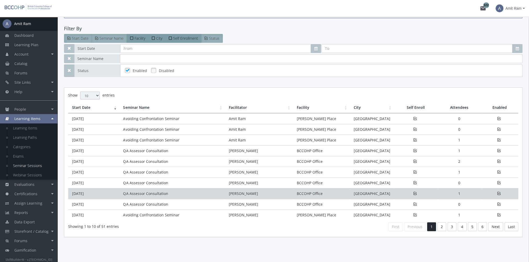
click at [122, 193] on td "QA Assessor Consultation" at bounding box center [172, 193] width 106 height 11
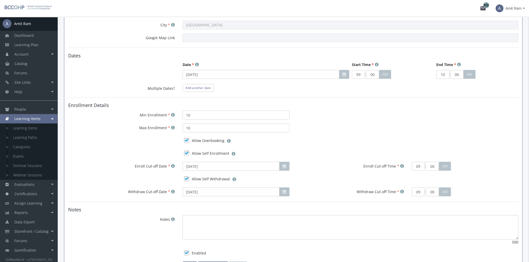
scroll to position [289, 0]
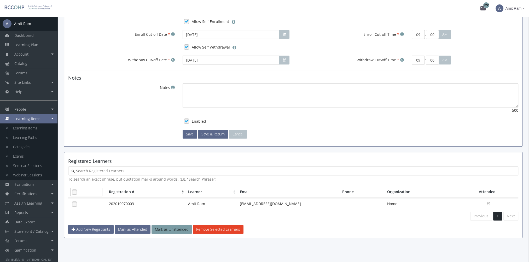
click at [74, 191] on link at bounding box center [75, 192] width 8 height 8
click at [203, 227] on button "Remove Selected Learners" at bounding box center [218, 229] width 51 height 9
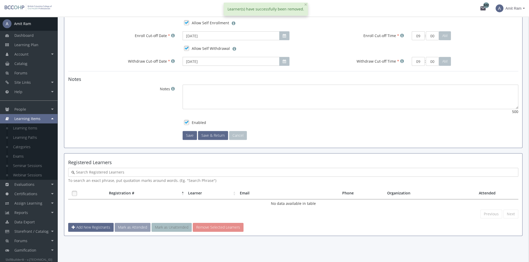
scroll to position [285, 0]
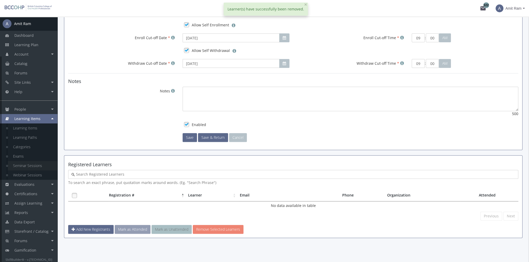
click at [37, 165] on link "Seminar Sessions" at bounding box center [33, 165] width 50 height 9
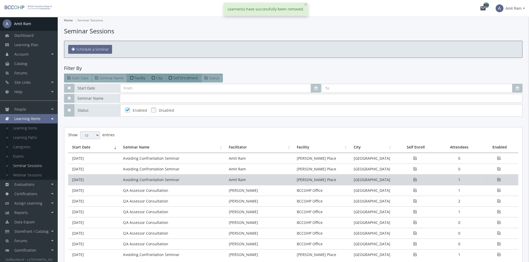
scroll to position [40, 0]
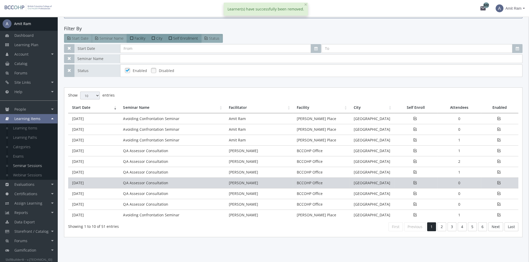
click at [119, 183] on td "QA Assessor Consultation" at bounding box center [172, 183] width 106 height 11
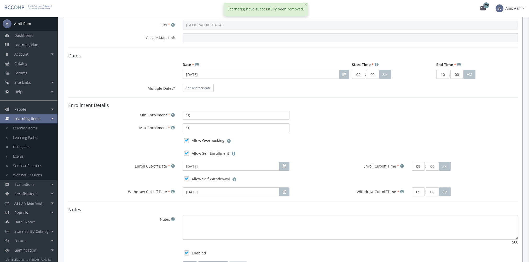
scroll to position [285, 0]
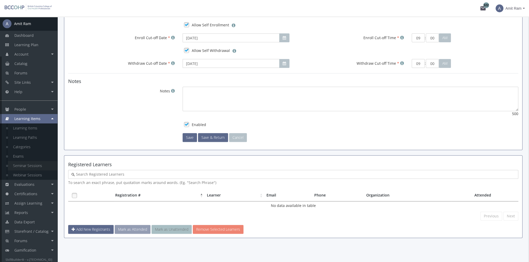
click at [37, 166] on link "Seminar Sessions" at bounding box center [33, 165] width 50 height 9
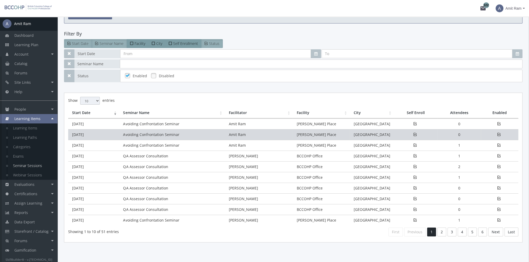
scroll to position [40, 0]
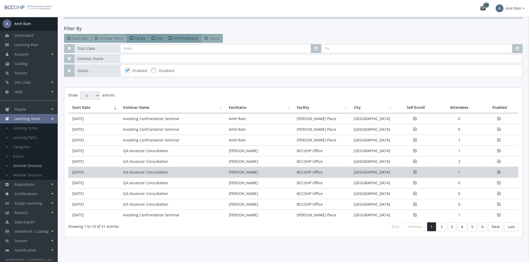
click at [127, 173] on td "QA Assessor Consultation" at bounding box center [172, 172] width 106 height 11
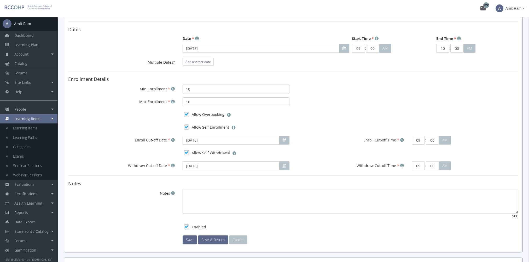
scroll to position [289, 0]
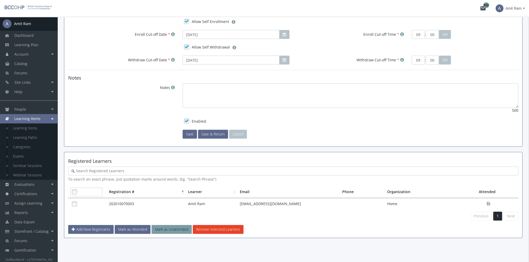
click at [73, 190] on link at bounding box center [75, 192] width 8 height 8
click at [210, 227] on button "Remove Selected Learners" at bounding box center [218, 229] width 51 height 9
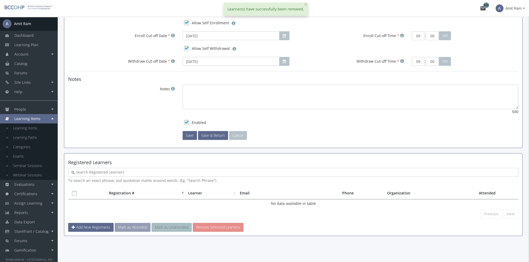
scroll to position [285, 0]
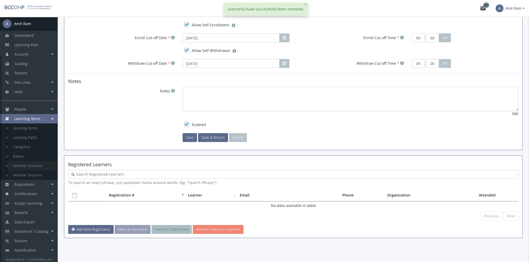
click at [32, 165] on link "Seminar Sessions" at bounding box center [33, 165] width 50 height 9
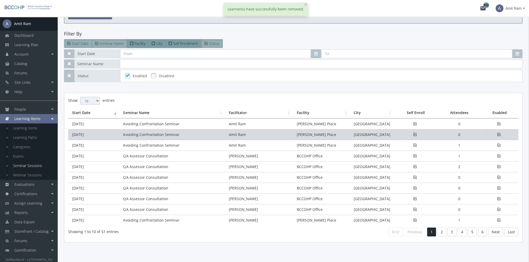
scroll to position [40, 0]
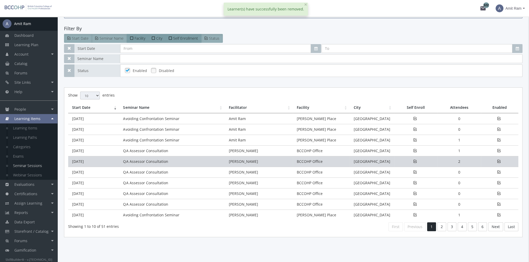
click at [124, 163] on td "QA Assessor Consultation" at bounding box center [172, 161] width 106 height 11
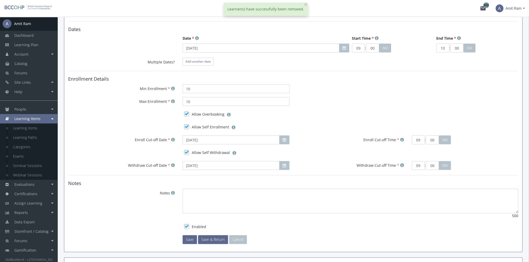
scroll to position [300, 0]
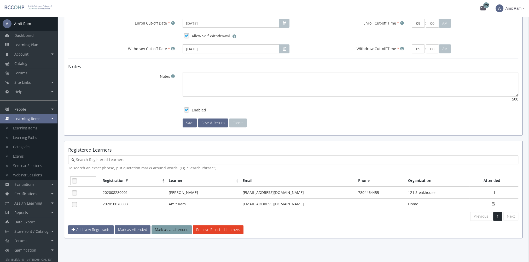
click at [75, 179] on link at bounding box center [75, 181] width 8 height 8
click at [212, 226] on button "Remove Selected Learners" at bounding box center [218, 229] width 51 height 9
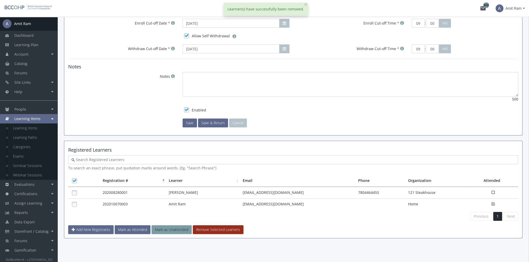
scroll to position [285, 0]
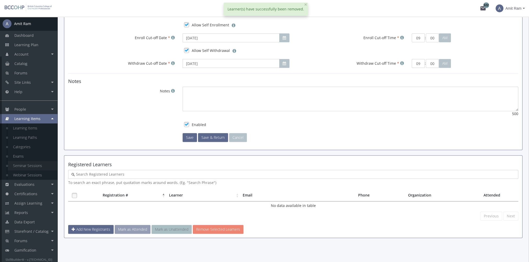
click at [32, 163] on link "Seminar Sessions" at bounding box center [33, 165] width 50 height 9
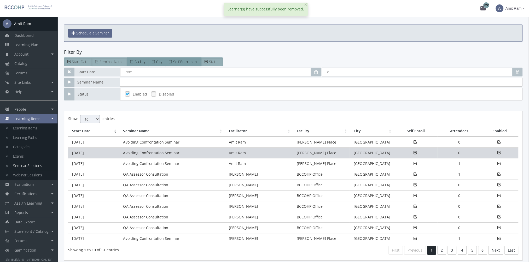
scroll to position [40, 0]
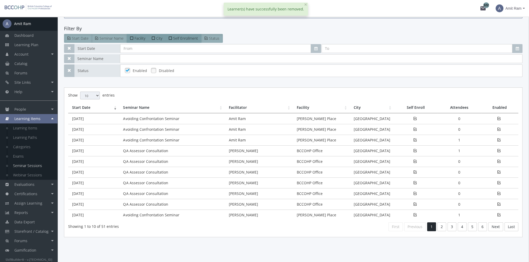
click at [118, 151] on td "[DATE]" at bounding box center [93, 150] width 51 height 11
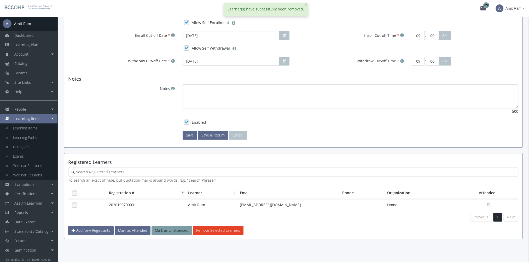
scroll to position [289, 0]
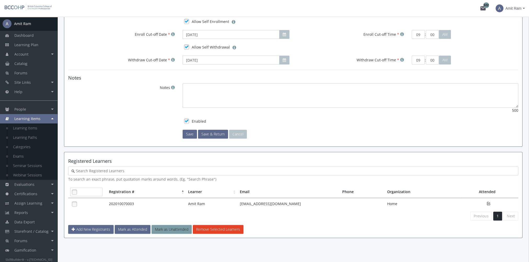
click at [75, 189] on link at bounding box center [75, 192] width 8 height 8
click at [204, 227] on button "Remove Selected Learners" at bounding box center [218, 229] width 51 height 9
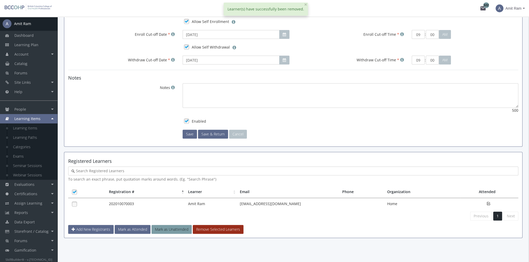
scroll to position [285, 0]
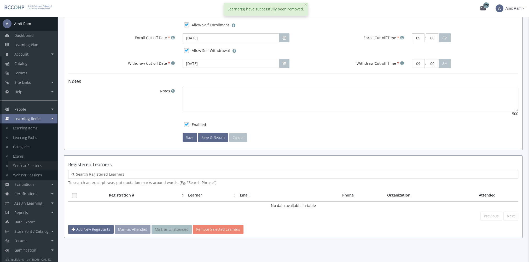
click at [33, 166] on link "Seminar Sessions" at bounding box center [33, 165] width 50 height 9
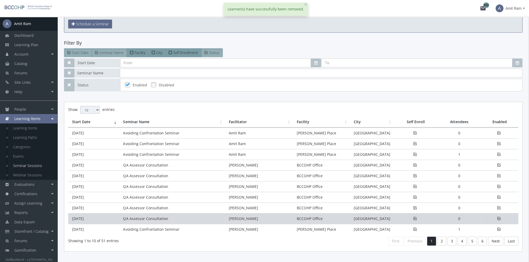
scroll to position [0, 0]
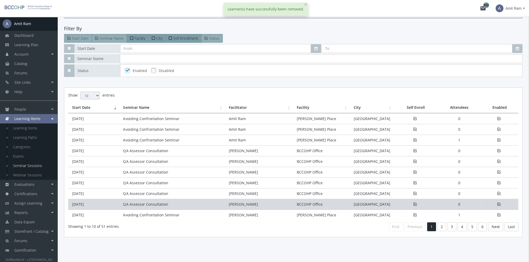
click at [128, 202] on td "QA Assessor Consultation" at bounding box center [172, 204] width 106 height 11
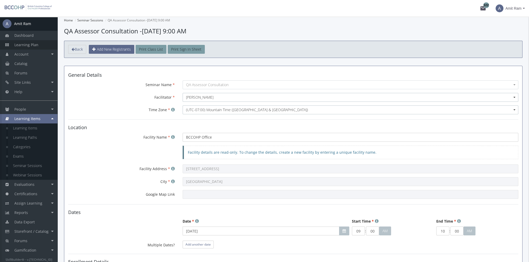
click at [39, 46] on link "Learning Plan" at bounding box center [28, 44] width 57 height 9
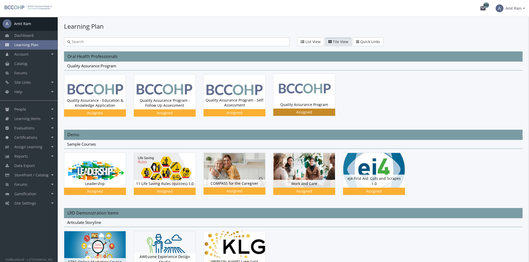
click at [315, 92] on img at bounding box center [303, 91] width 61 height 34
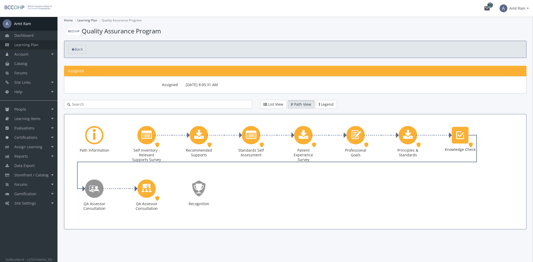
click at [39, 44] on link "Learning Plan" at bounding box center [28, 44] width 57 height 9
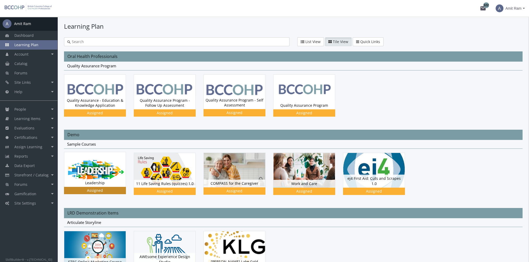
click at [89, 109] on img at bounding box center [94, 92] width 61 height 35
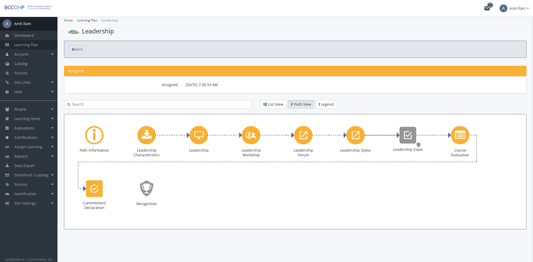
click at [27, 45] on span "Learning Plan" at bounding box center [26, 44] width 24 height 5
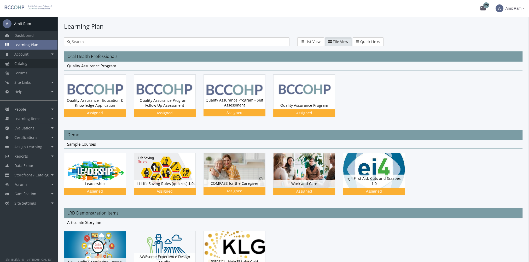
click at [29, 64] on link "Catalog" at bounding box center [28, 63] width 57 height 9
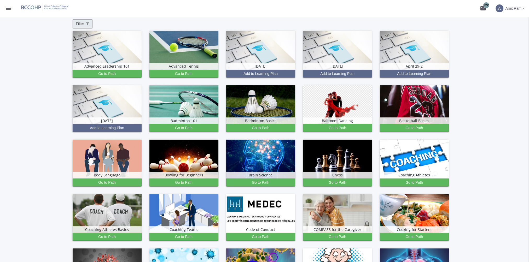
click at [80, 26] on span "Filter" at bounding box center [82, 23] width 13 height 5
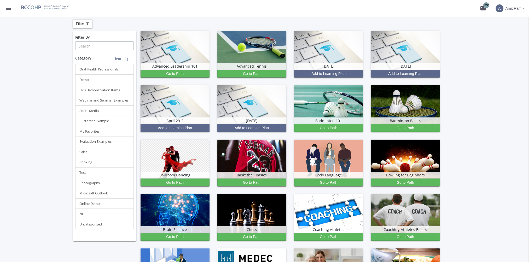
click at [93, 44] on input "text" at bounding box center [104, 46] width 58 height 9
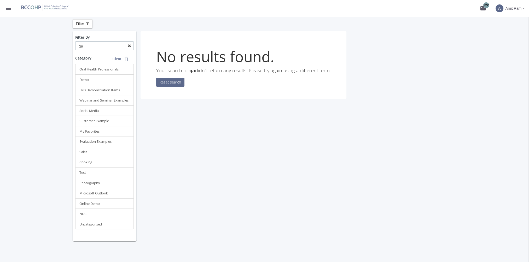
type input "q"
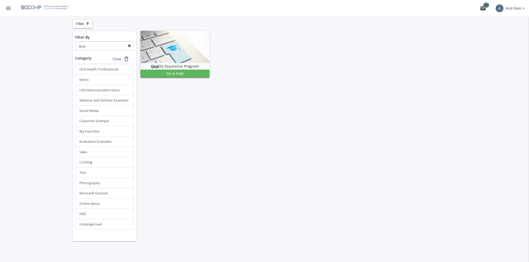
type input "qua"
click at [8, 10] on mat-icon "menu" at bounding box center [8, 8] width 6 height 6
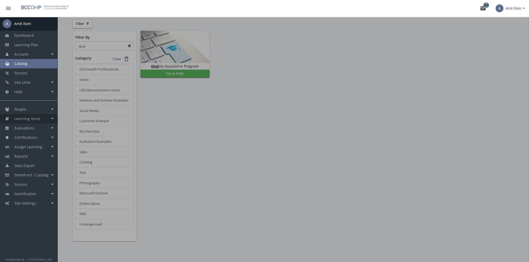
click at [38, 118] on span "Learning Items" at bounding box center [27, 118] width 26 height 5
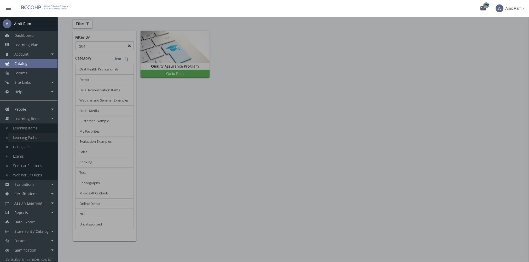
click at [37, 136] on link "Learning Paths" at bounding box center [33, 137] width 50 height 9
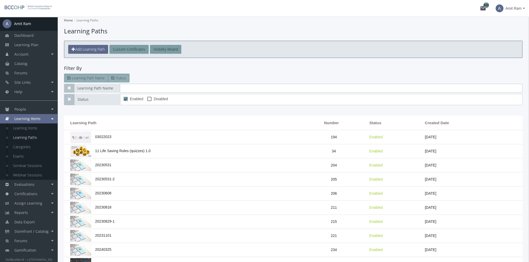
click at [131, 90] on input "text" at bounding box center [321, 88] width 402 height 9
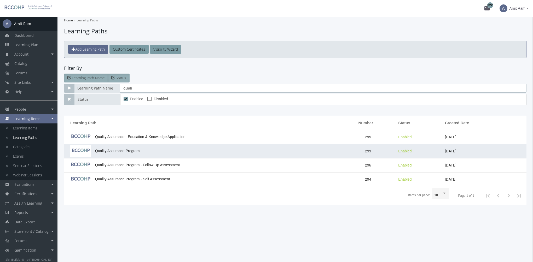
type input "quali"
click at [134, 150] on span "Quality Assurance Program" at bounding box center [104, 151] width 69 height 4
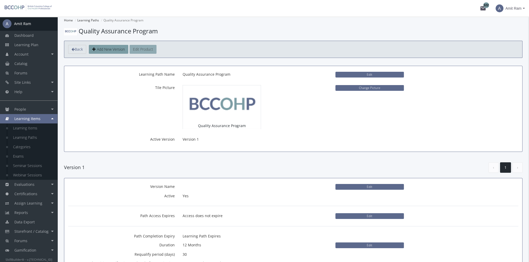
click at [142, 51] on button "Edit Product" at bounding box center [143, 49] width 27 height 9
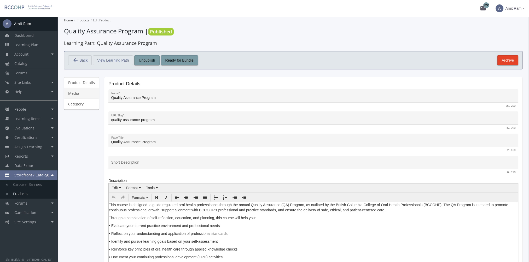
click at [80, 93] on link "Media" at bounding box center [81, 93] width 35 height 11
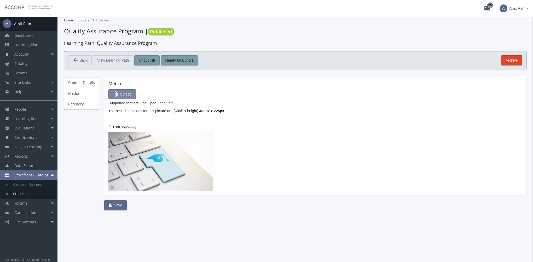
click at [121, 92] on span "attach_file Upload" at bounding box center [122, 94] width 19 height 9
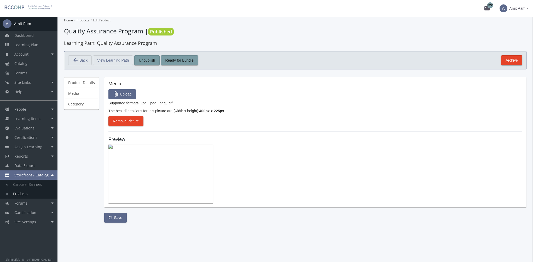
click at [137, 192] on img at bounding box center [160, 174] width 104 height 59
click at [132, 121] on span "Remove Picture" at bounding box center [126, 120] width 26 height 9
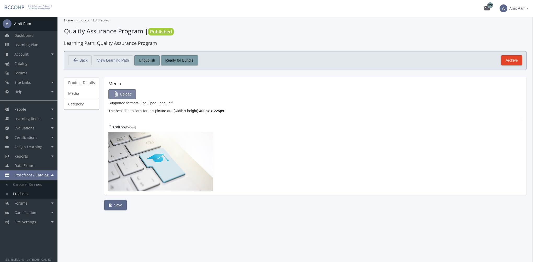
click at [126, 94] on span "attach_file Upload" at bounding box center [122, 94] width 19 height 9
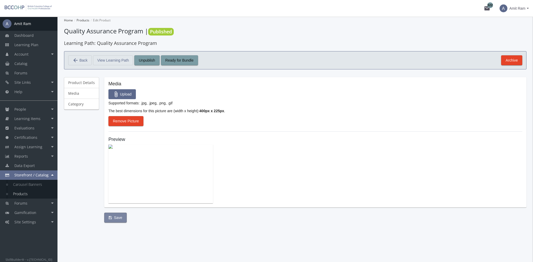
click at [115, 219] on span "Save" at bounding box center [116, 217] width 14 height 9
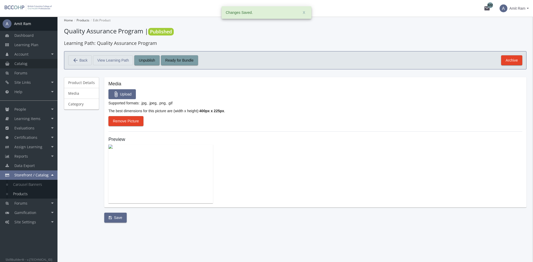
click at [35, 61] on link "Catalog" at bounding box center [28, 63] width 57 height 9
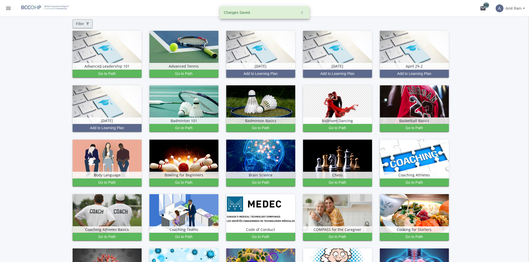
click at [81, 24] on span "Filter" at bounding box center [82, 23] width 13 height 5
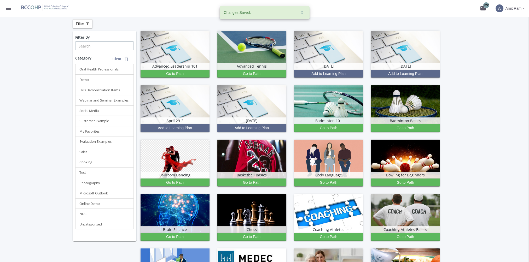
click at [97, 46] on input "text" at bounding box center [104, 46] width 58 height 9
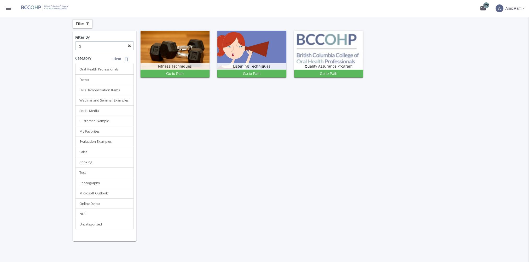
type input "q"
click at [8, 8] on mat-icon "menu" at bounding box center [8, 8] width 6 height 6
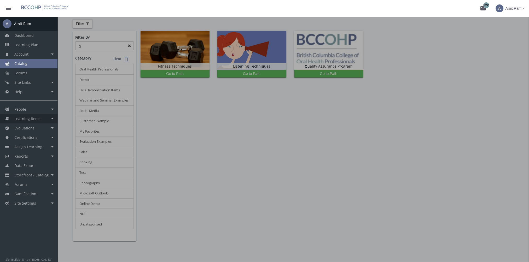
click at [36, 117] on span "Learning Items" at bounding box center [27, 118] width 26 height 5
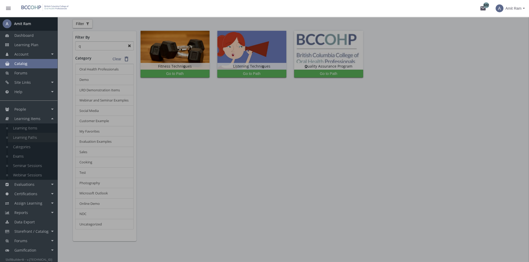
click at [36, 141] on link "Learning Paths" at bounding box center [33, 137] width 50 height 9
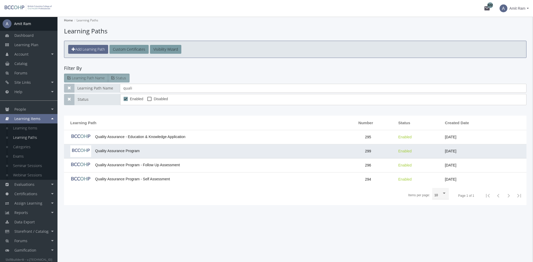
click at [154, 151] on td "Quality Assurance Program" at bounding box center [202, 151] width 276 height 14
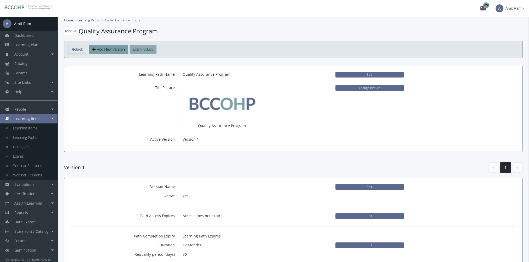
click at [142, 48] on button "Edit Product" at bounding box center [143, 49] width 27 height 9
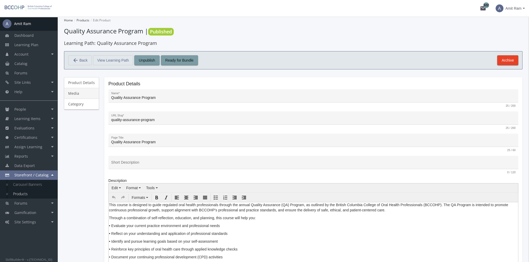
click at [81, 93] on link "Media" at bounding box center [81, 93] width 35 height 11
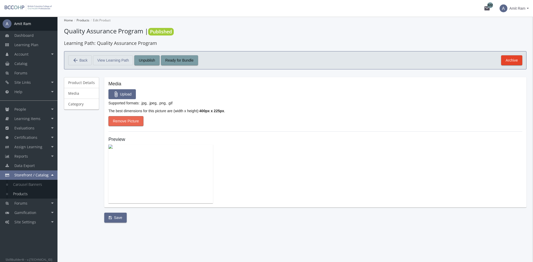
click at [133, 121] on span "Remove Picture" at bounding box center [126, 120] width 26 height 9
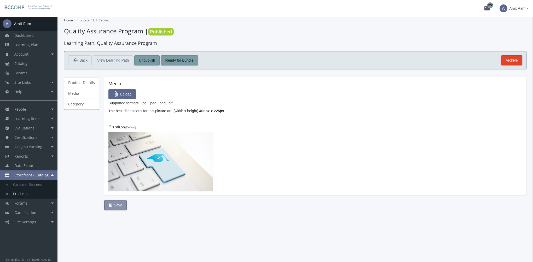
click at [118, 206] on span "Save" at bounding box center [116, 205] width 14 height 9
click at [37, 46] on span "Learning Plan" at bounding box center [26, 44] width 24 height 5
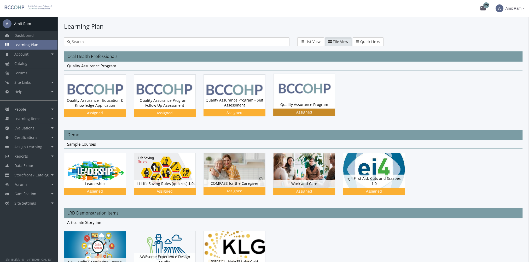
click at [325, 105] on div "Quality Assurance Program Status Assigned" at bounding box center [303, 105] width 61 height 8
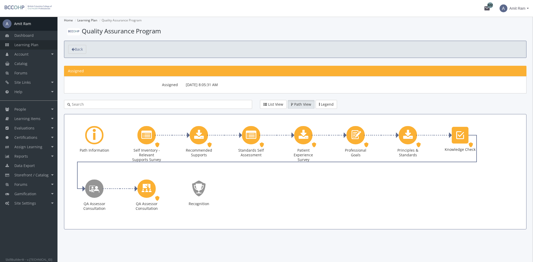
click at [41, 43] on link "Learning Plan" at bounding box center [28, 44] width 57 height 9
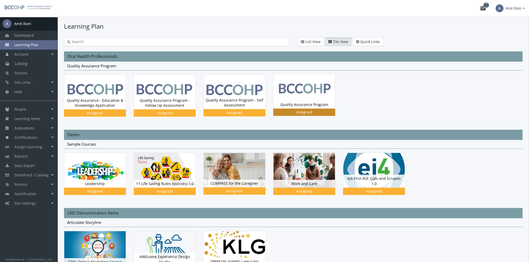
click at [306, 99] on img at bounding box center [303, 91] width 61 height 34
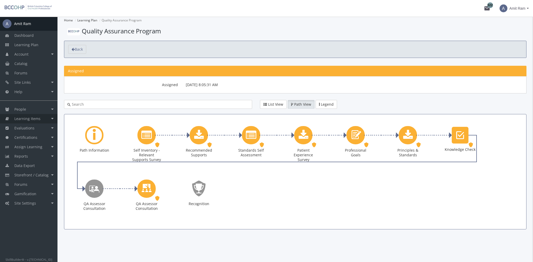
click at [39, 118] on span "Learning Items" at bounding box center [27, 118] width 26 height 5
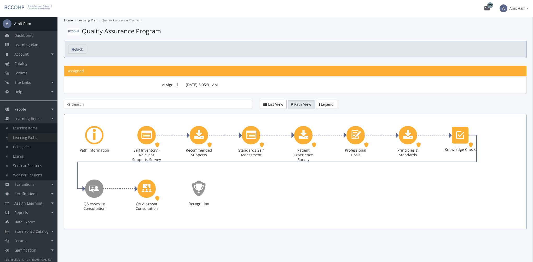
click at [38, 136] on link "Learning Paths" at bounding box center [33, 137] width 50 height 9
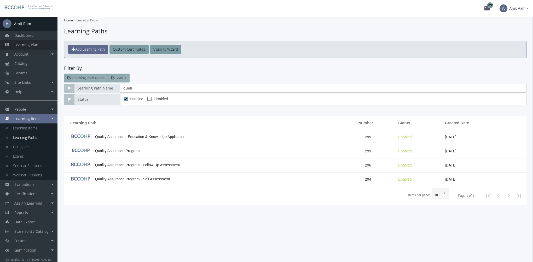
click at [43, 44] on link "Learning Plan" at bounding box center [28, 44] width 57 height 9
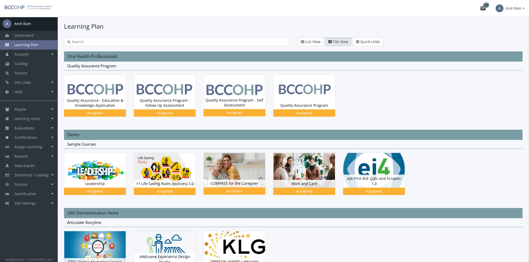
click at [88, 42] on input "text" at bounding box center [178, 41] width 215 height 5
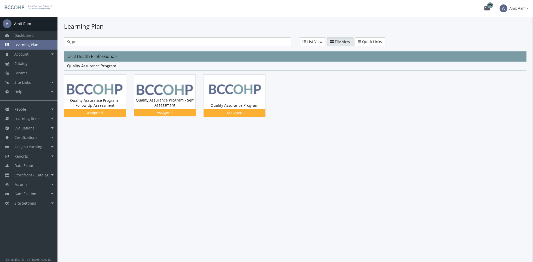
type input "p"
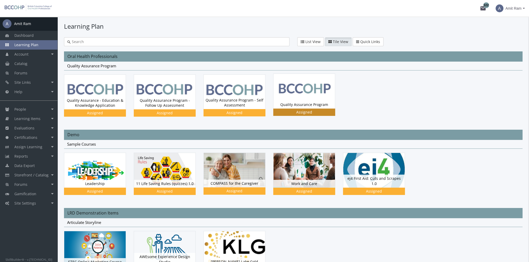
click at [306, 95] on img at bounding box center [303, 91] width 61 height 34
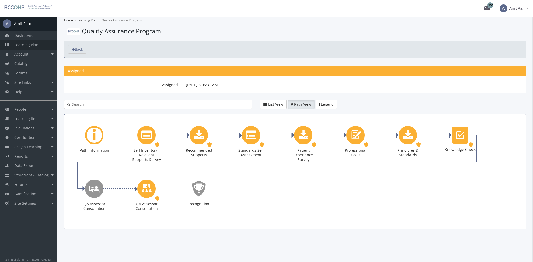
drag, startPoint x: 30, startPoint y: 43, endPoint x: 44, endPoint y: 49, distance: 15.4
click at [31, 43] on span "Learning Plan" at bounding box center [26, 44] width 24 height 5
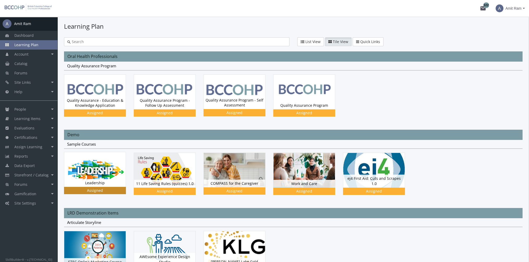
click at [90, 109] on img at bounding box center [94, 92] width 61 height 35
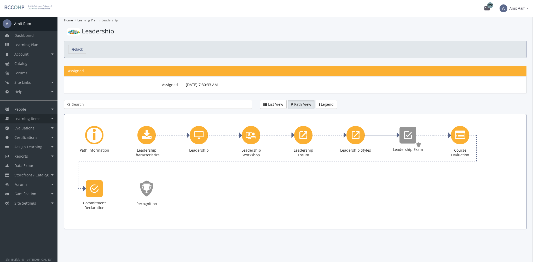
click at [33, 121] on link "Learning Items" at bounding box center [28, 118] width 57 height 9
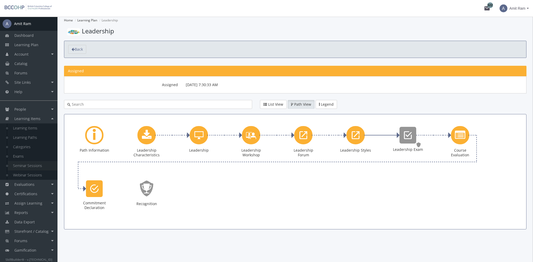
click at [33, 166] on link "Seminar Sessions" at bounding box center [33, 165] width 50 height 9
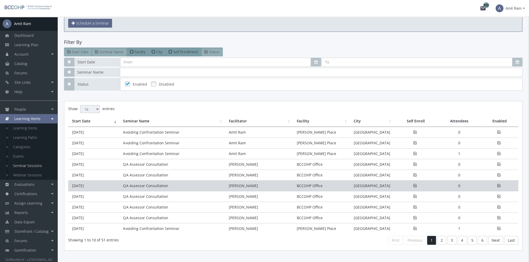
scroll to position [40, 0]
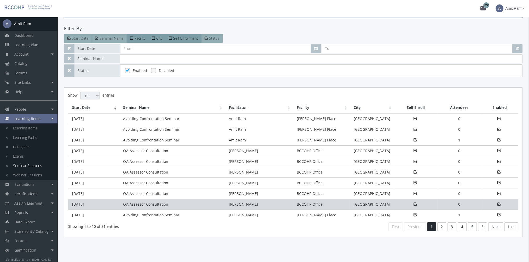
click at [103, 205] on td "[DATE]" at bounding box center [93, 204] width 51 height 11
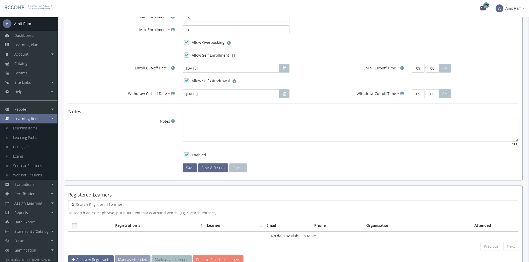
scroll to position [285, 0]
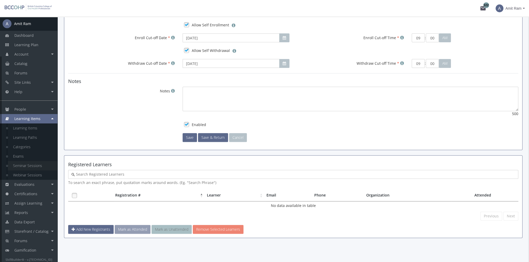
click at [34, 167] on link "Seminar Sessions" at bounding box center [33, 165] width 50 height 9
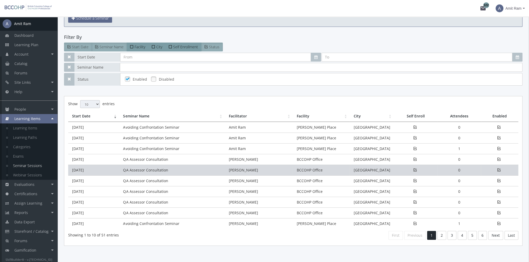
scroll to position [40, 0]
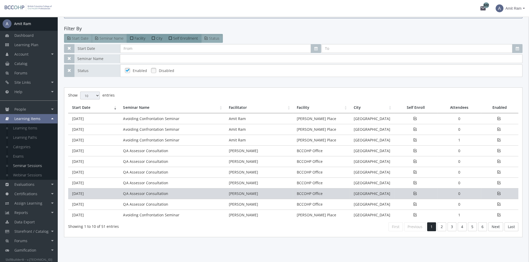
click at [119, 196] on td "[DATE]" at bounding box center [93, 193] width 51 height 11
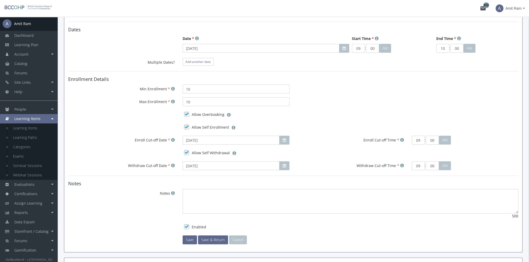
scroll to position [285, 0]
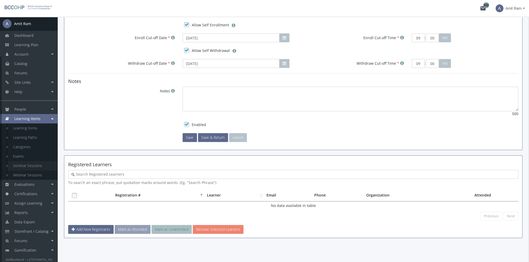
click at [32, 167] on link "Seminar Sessions" at bounding box center [33, 165] width 50 height 9
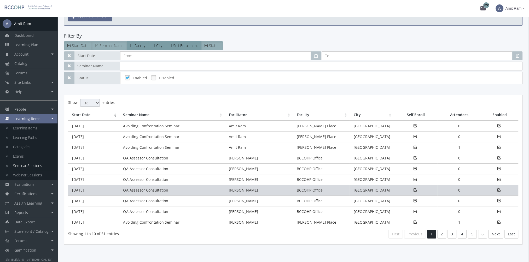
scroll to position [40, 0]
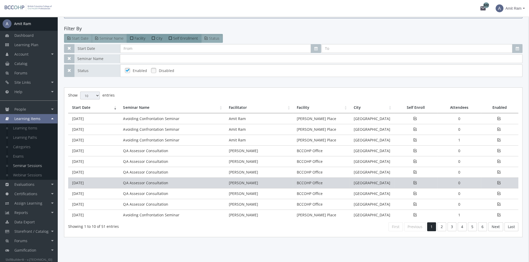
click at [131, 181] on td "QA Assessor Consultation" at bounding box center [172, 183] width 106 height 11
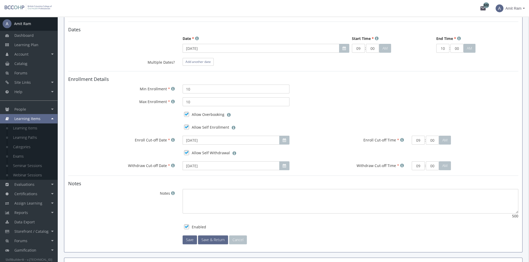
scroll to position [285, 0]
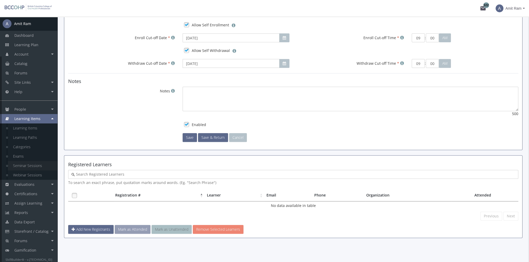
click at [39, 165] on link "Seminar Sessions" at bounding box center [33, 165] width 50 height 9
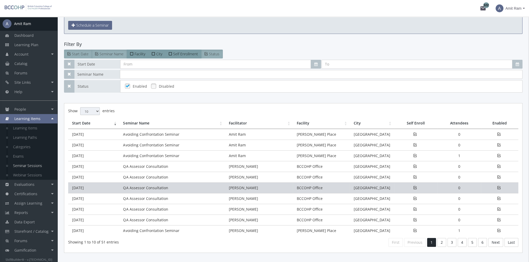
scroll to position [40, 0]
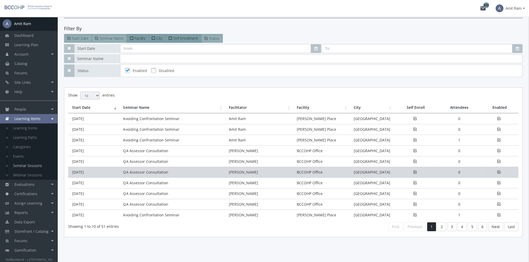
click at [124, 172] on td "QA Assessor Consultation" at bounding box center [172, 172] width 106 height 11
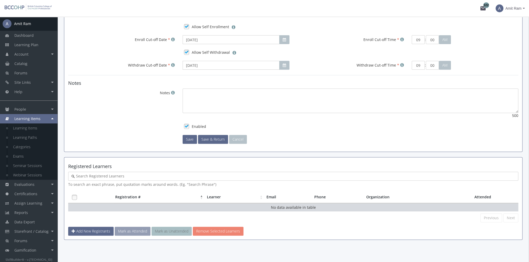
scroll to position [285, 0]
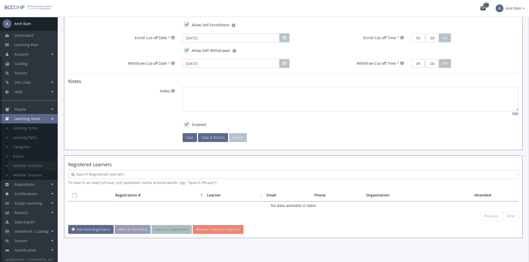
click at [34, 162] on link "Seminar Sessions" at bounding box center [33, 165] width 50 height 9
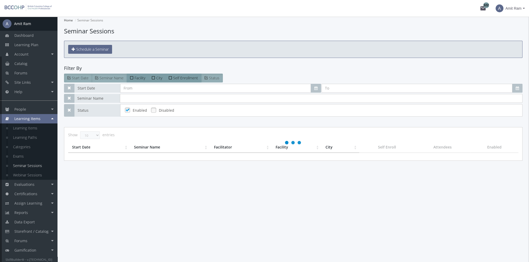
scroll to position [0, 0]
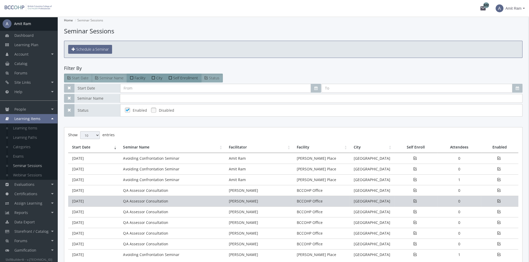
click at [100, 200] on td "[DATE]" at bounding box center [93, 201] width 51 height 11
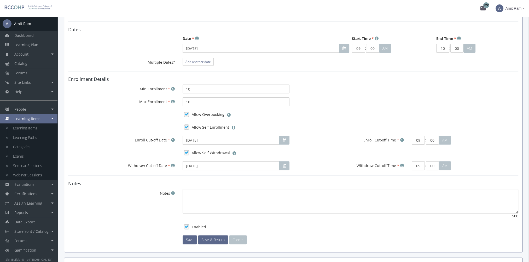
scroll to position [285, 0]
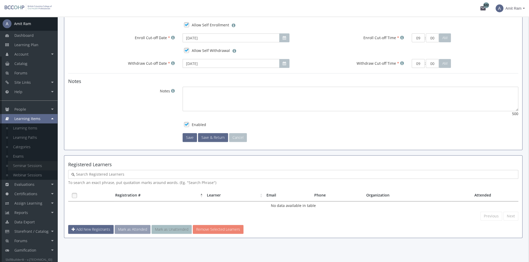
click at [40, 167] on link "Seminar Sessions" at bounding box center [33, 165] width 50 height 9
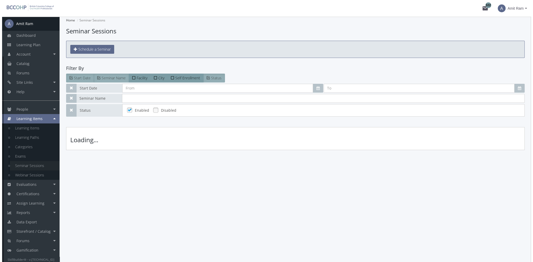
scroll to position [0, 0]
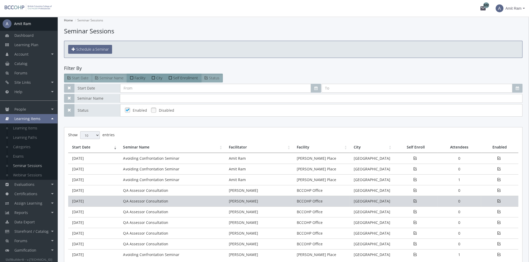
click at [131, 198] on td "QA Assessor Consultation" at bounding box center [172, 201] width 106 height 11
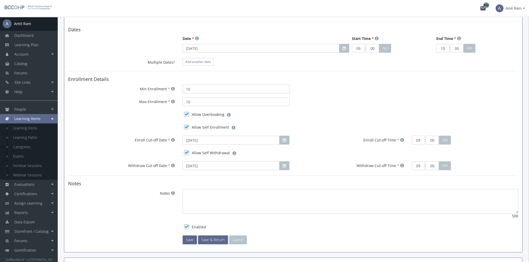
scroll to position [285, 0]
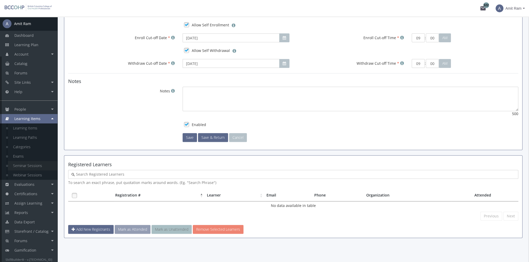
click at [38, 165] on link "Seminar Sessions" at bounding box center [33, 165] width 50 height 9
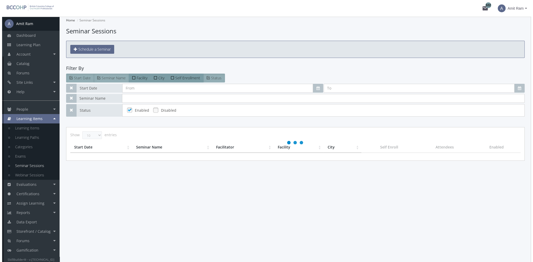
scroll to position [0, 0]
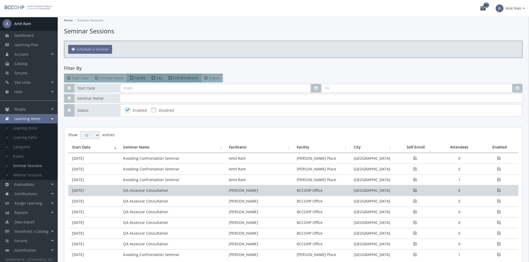
click at [98, 189] on td "[DATE]" at bounding box center [93, 190] width 51 height 11
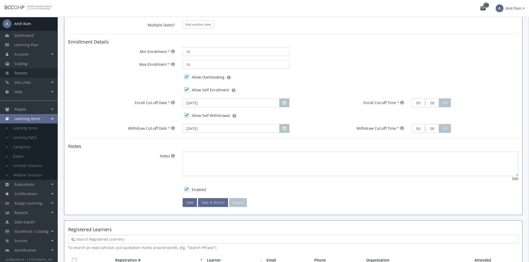
scroll to position [181, 0]
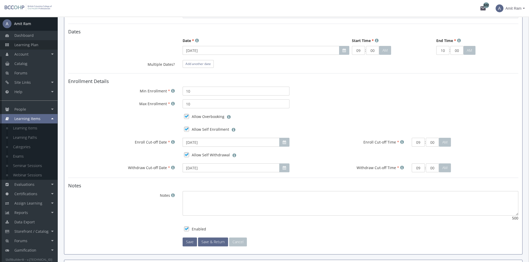
click at [32, 45] on span "Learning Plan" at bounding box center [26, 44] width 24 height 5
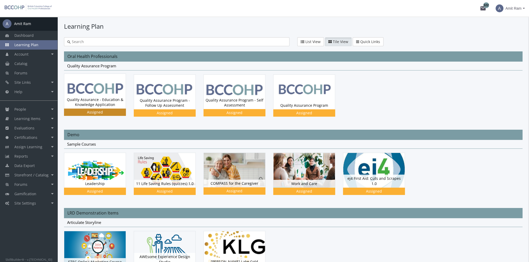
click at [107, 96] on div "Quality Assurance - Education & Knowledge Application Status Assigned" at bounding box center [94, 102] width 61 height 13
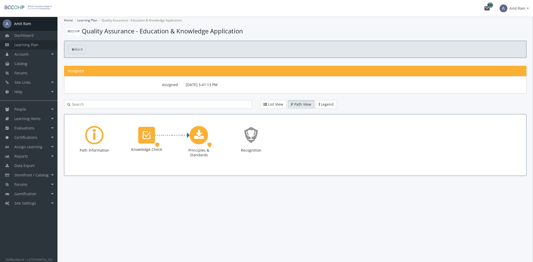
click at [35, 47] on span "Learning Plan" at bounding box center [26, 44] width 24 height 5
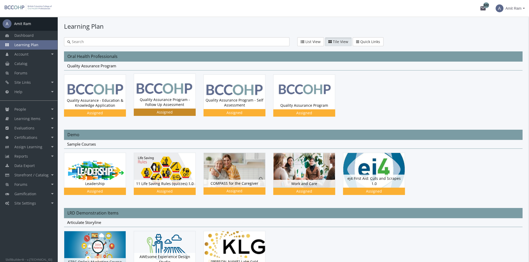
click at [158, 99] on div "Quality Assurance Program - Follow Up Assessment Status Assigned" at bounding box center [164, 102] width 61 height 13
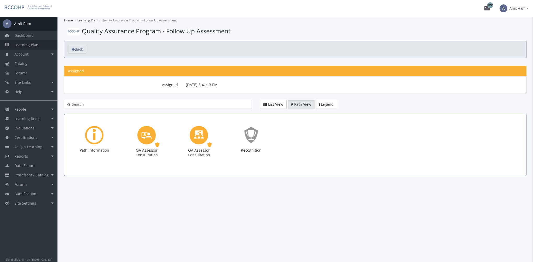
click at [32, 43] on span "Learning Plan" at bounding box center [26, 44] width 24 height 5
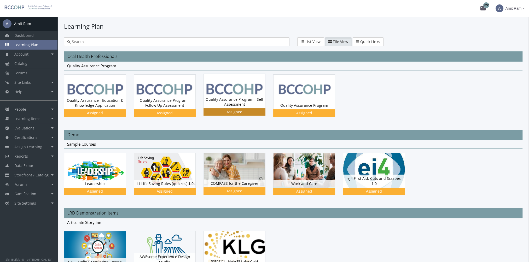
click at [228, 98] on div "Quality Assurance Program - Self Assessment Status Assigned" at bounding box center [234, 102] width 61 height 13
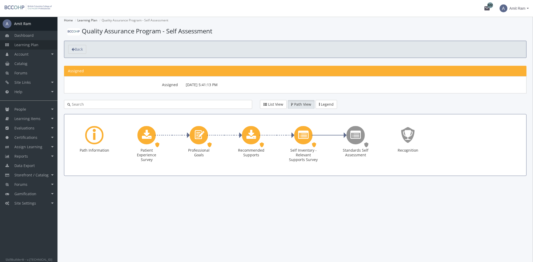
click at [28, 45] on span "Learning Plan" at bounding box center [26, 44] width 24 height 5
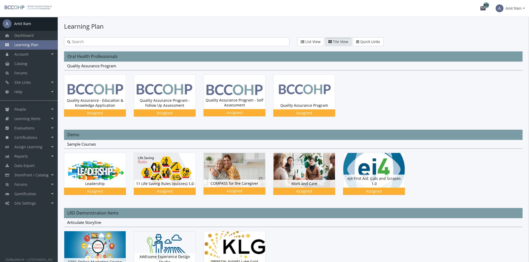
click at [475, 172] on div at bounding box center [293, 178] width 458 height 50
click at [296, 95] on img at bounding box center [303, 91] width 61 height 34
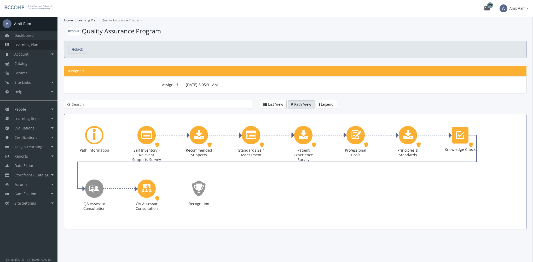
click at [36, 46] on span "Learning Plan" at bounding box center [26, 44] width 24 height 5
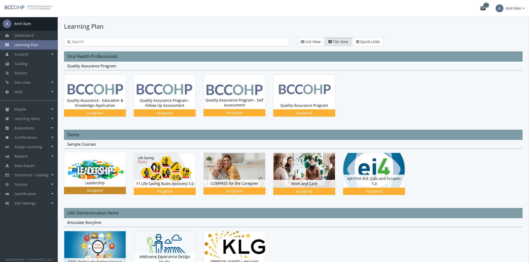
click at [96, 109] on img at bounding box center [94, 92] width 61 height 35
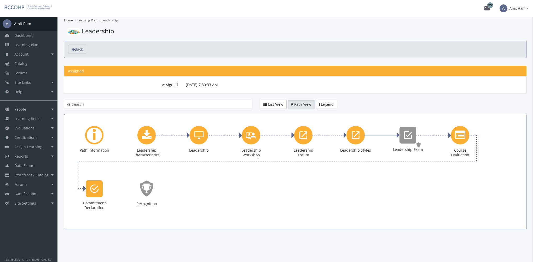
click at [516, 10] on span "Amit Ram" at bounding box center [517, 8] width 16 height 9
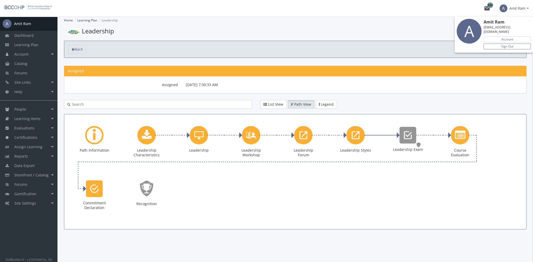
click at [508, 44] on link "Sign Out" at bounding box center [506, 47] width 47 height 6
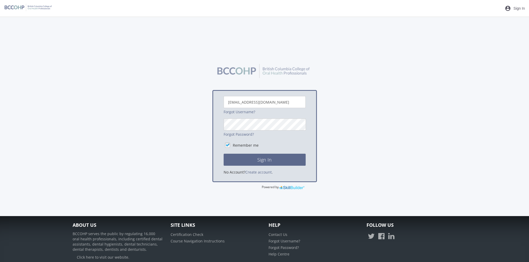
scroll to position [25, 0]
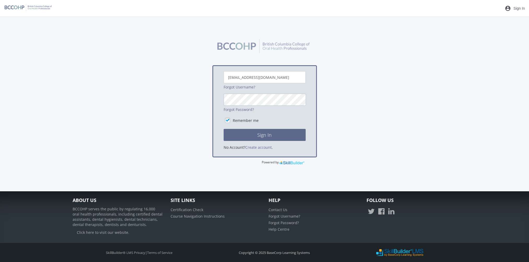
click at [224, 129] on button "Sign In" at bounding box center [265, 135] width 82 height 12
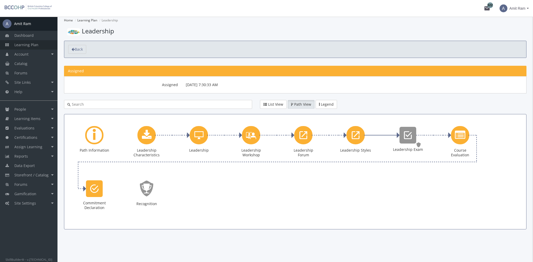
click at [29, 46] on span "Learning Plan" at bounding box center [26, 44] width 24 height 5
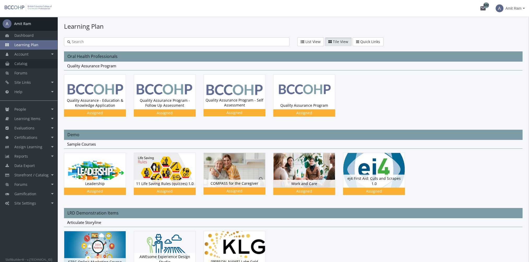
click at [34, 62] on link "Catalog" at bounding box center [28, 63] width 57 height 9
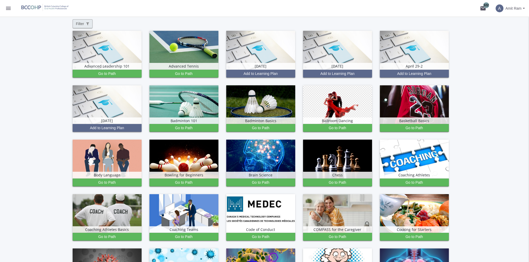
click at [82, 22] on span "Filter" at bounding box center [82, 23] width 13 height 5
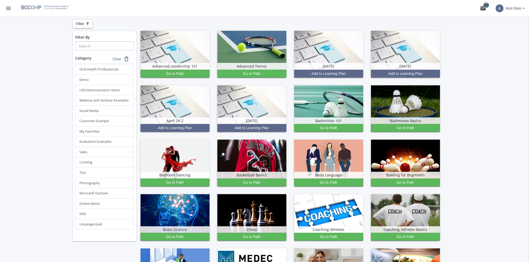
click at [98, 45] on input "text" at bounding box center [104, 46] width 58 height 9
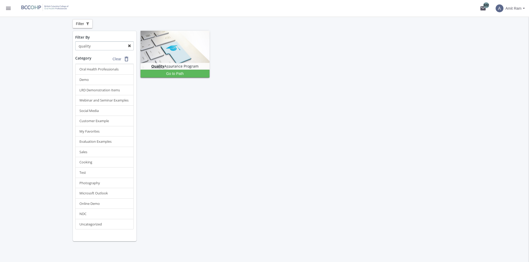
type input "quality"
click at [8, 10] on mat-icon "menu" at bounding box center [8, 8] width 6 height 6
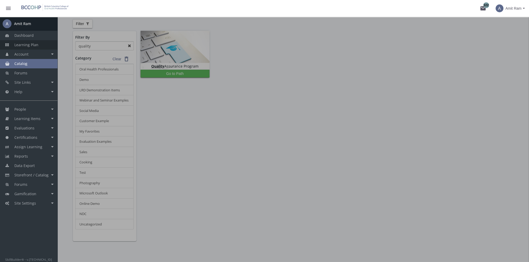
click at [28, 45] on span "Learning Plan" at bounding box center [26, 44] width 24 height 5
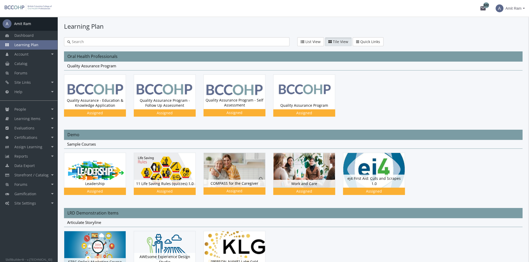
click at [85, 43] on input "text" at bounding box center [178, 41] width 215 height 5
type input "leadership"
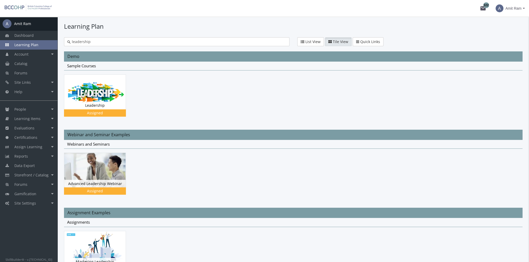
click at [331, 42] on button "Tile View" at bounding box center [338, 41] width 27 height 9
click at [315, 40] on span "List View" at bounding box center [312, 41] width 15 height 5
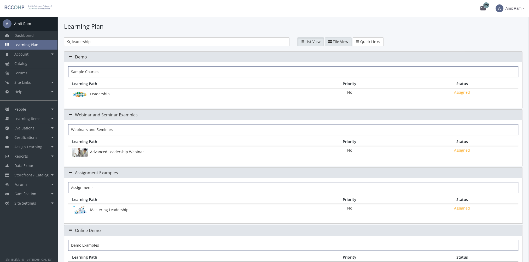
click at [339, 42] on span "Tile View" at bounding box center [340, 41] width 15 height 5
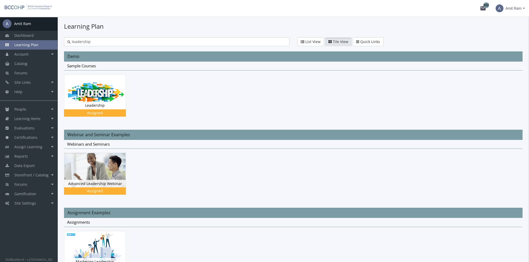
click at [40, 41] on div "A Amit Ram Dashboard Learning Plan Account Account Badges Certificates and Tran…" at bounding box center [264, 262] width 529 height 490
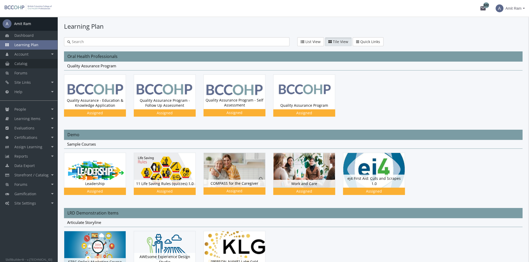
click at [40, 65] on link "Catalog" at bounding box center [28, 63] width 57 height 9
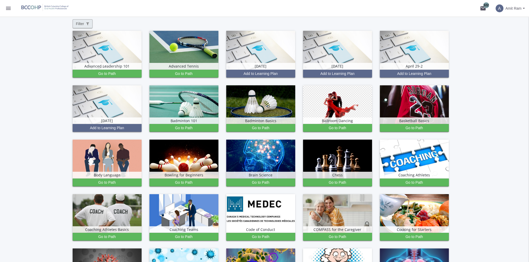
click at [81, 26] on span "Filter" at bounding box center [82, 23] width 13 height 5
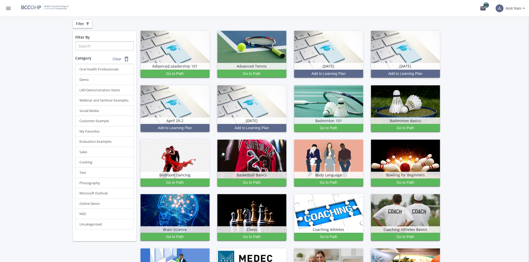
click at [93, 46] on input "text" at bounding box center [104, 46] width 58 height 9
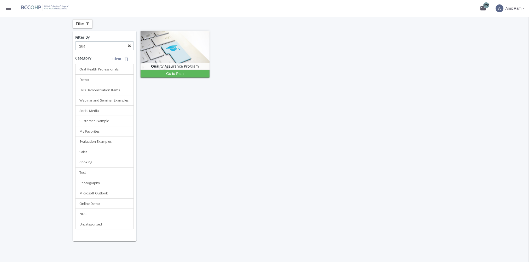
type input "quali"
click at [8, 8] on mat-icon "menu" at bounding box center [8, 8] width 6 height 6
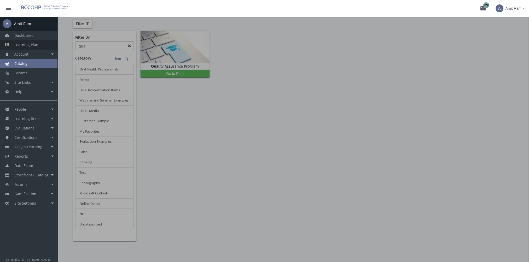
click at [40, 45] on link "Learning Plan" at bounding box center [28, 44] width 57 height 9
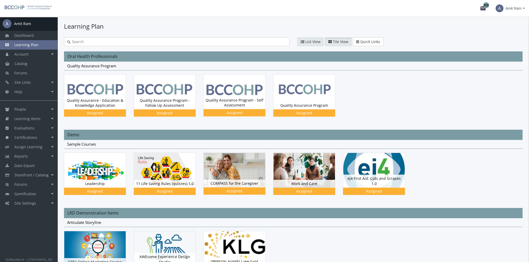
click at [308, 39] on span "List View" at bounding box center [312, 41] width 15 height 5
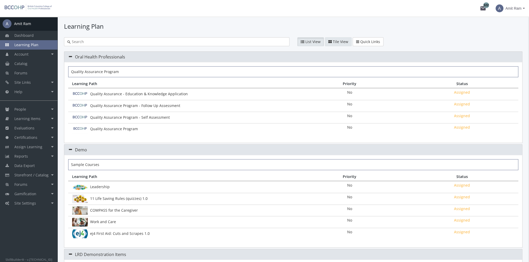
click at [340, 42] on span "Tile View" at bounding box center [340, 41] width 15 height 5
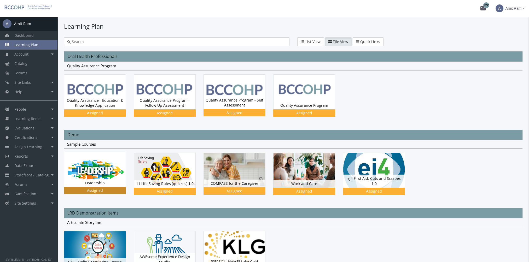
click at [100, 109] on img at bounding box center [94, 92] width 61 height 35
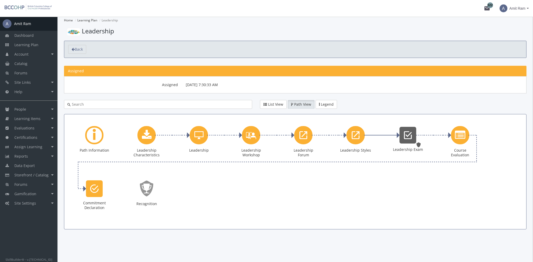
click at [405, 138] on icon "Leadership Exam" at bounding box center [408, 135] width 8 height 10
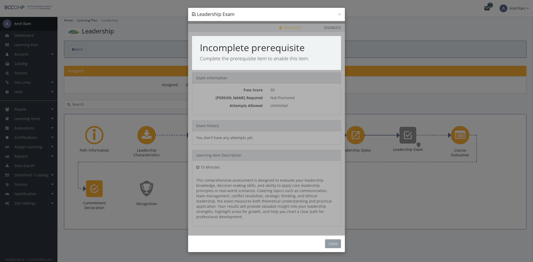
click at [339, 241] on button "Close" at bounding box center [333, 243] width 16 height 9
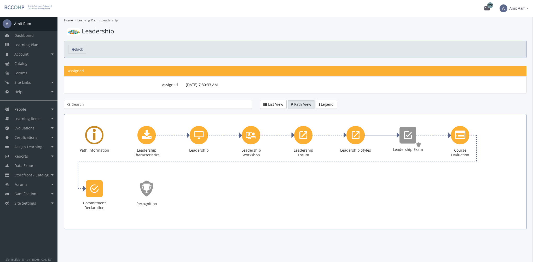
click at [91, 137] on div "Learning Path" at bounding box center [94, 135] width 18 height 18
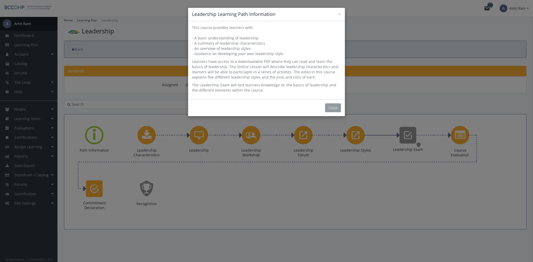
click at [331, 107] on button "Close" at bounding box center [333, 107] width 16 height 9
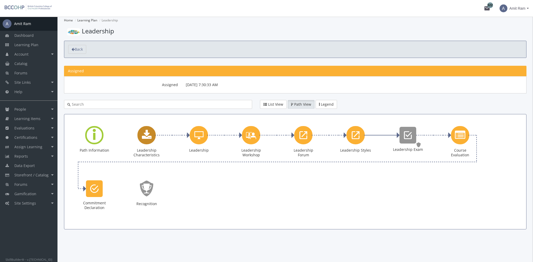
click at [146, 138] on icon "Leadership Characteristics" at bounding box center [147, 135] width 10 height 10
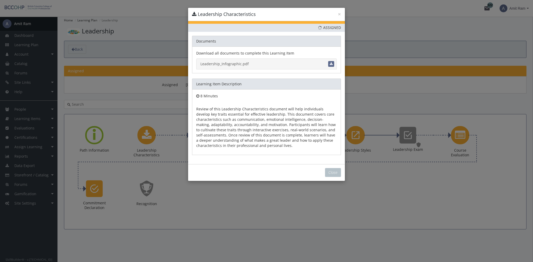
click at [224, 62] on link "Leadership_Infographic.pdf" at bounding box center [266, 63] width 140 height 11
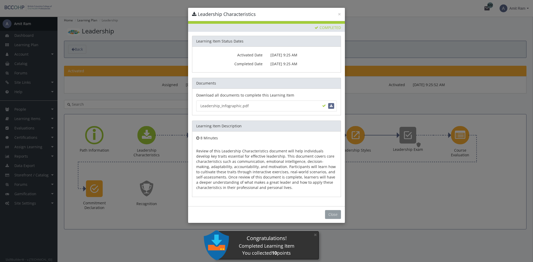
click at [330, 213] on button "Close" at bounding box center [333, 214] width 16 height 9
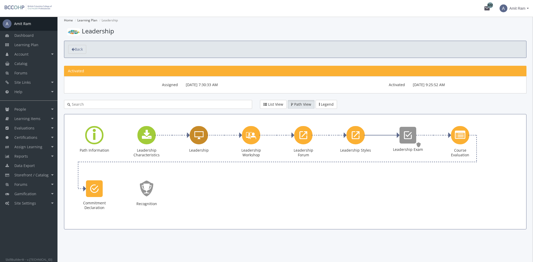
click at [197, 135] on icon "Leadership" at bounding box center [198, 135] width 9 height 10
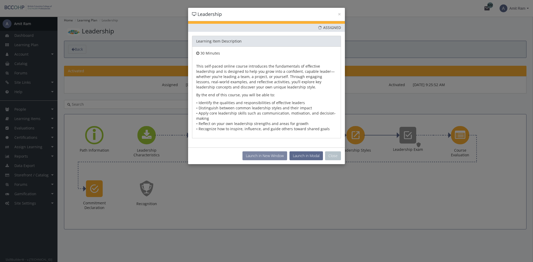
click at [268, 157] on button "Launch in New Window" at bounding box center [264, 155] width 45 height 9
